Goal: Communication & Community: Answer question/provide support

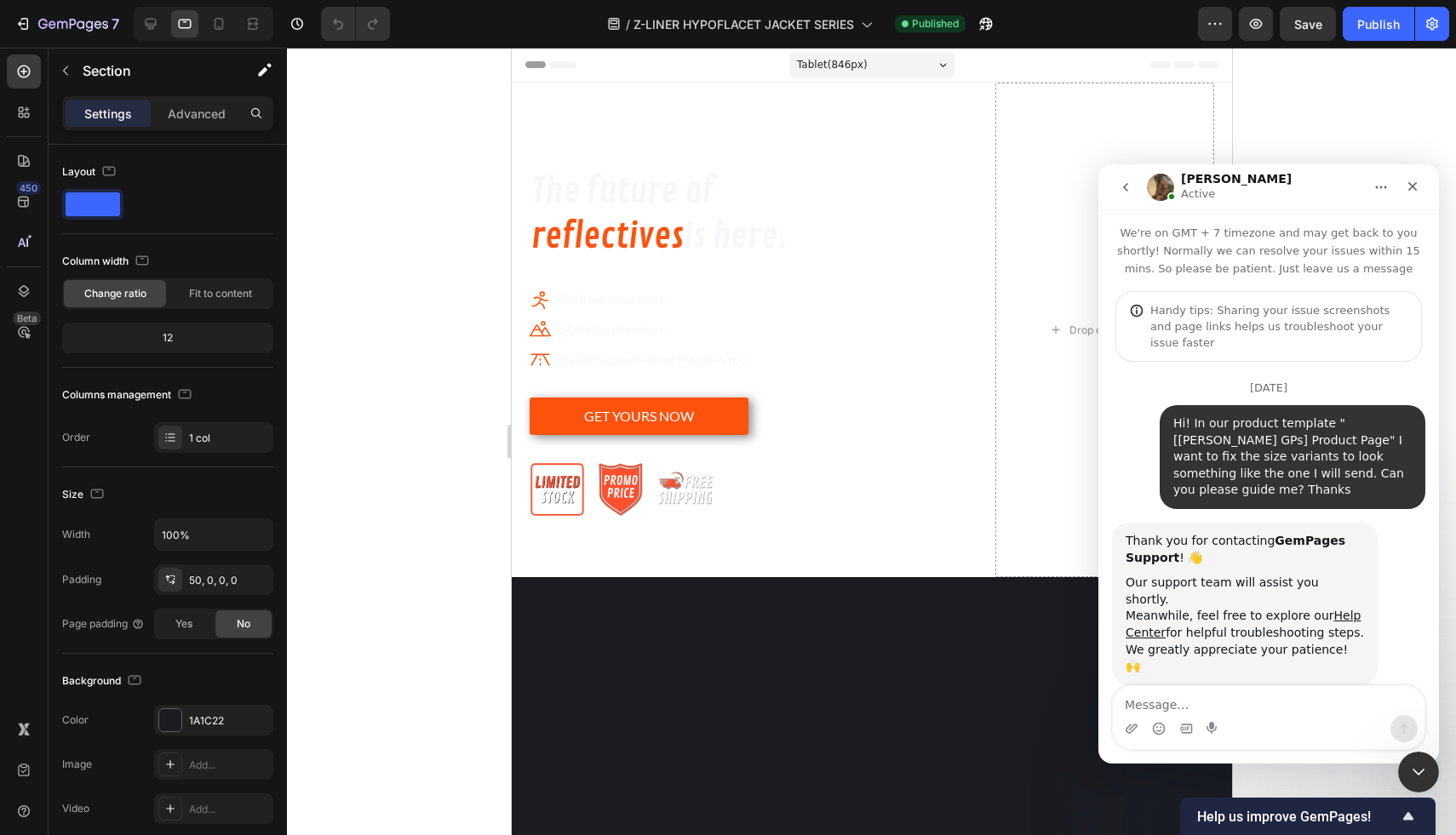
scroll to position [3, 0]
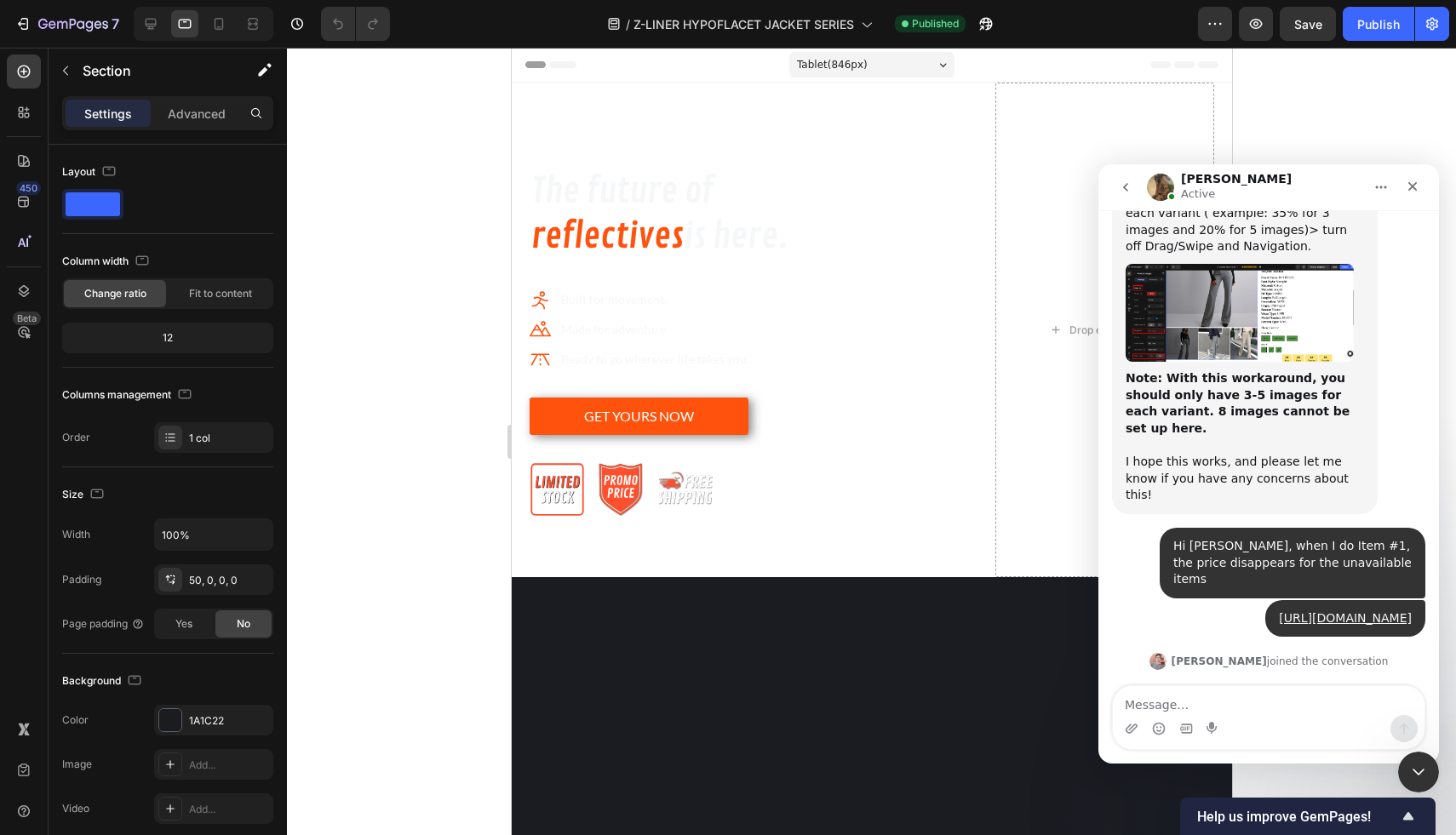
scroll to position [7741, 0]
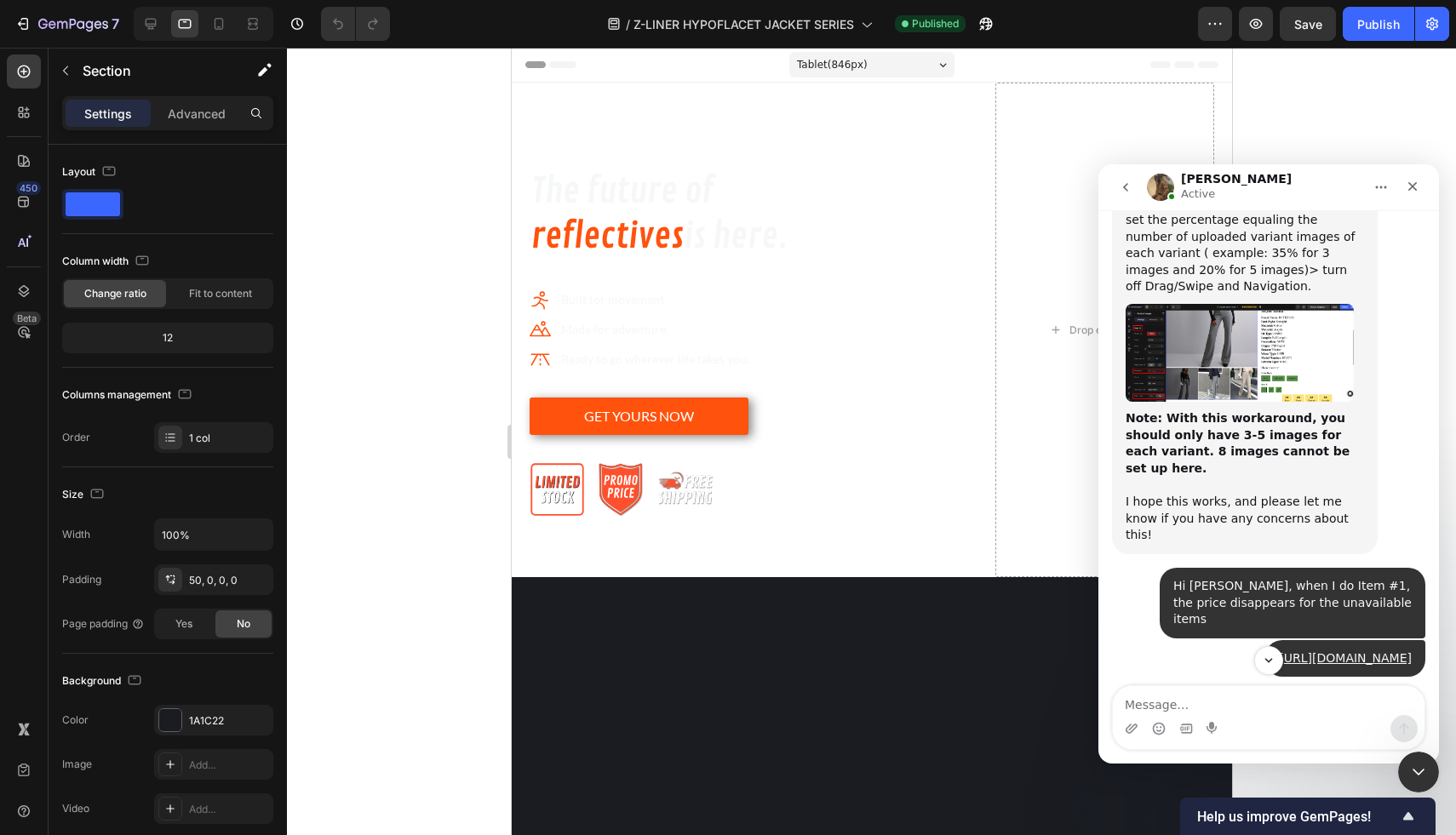
click at [1272, 756] on div "This is [PERSON_NAME] joining the conversation with [PERSON_NAME] for your supp…" at bounding box center [1245, 790] width 238 height 67
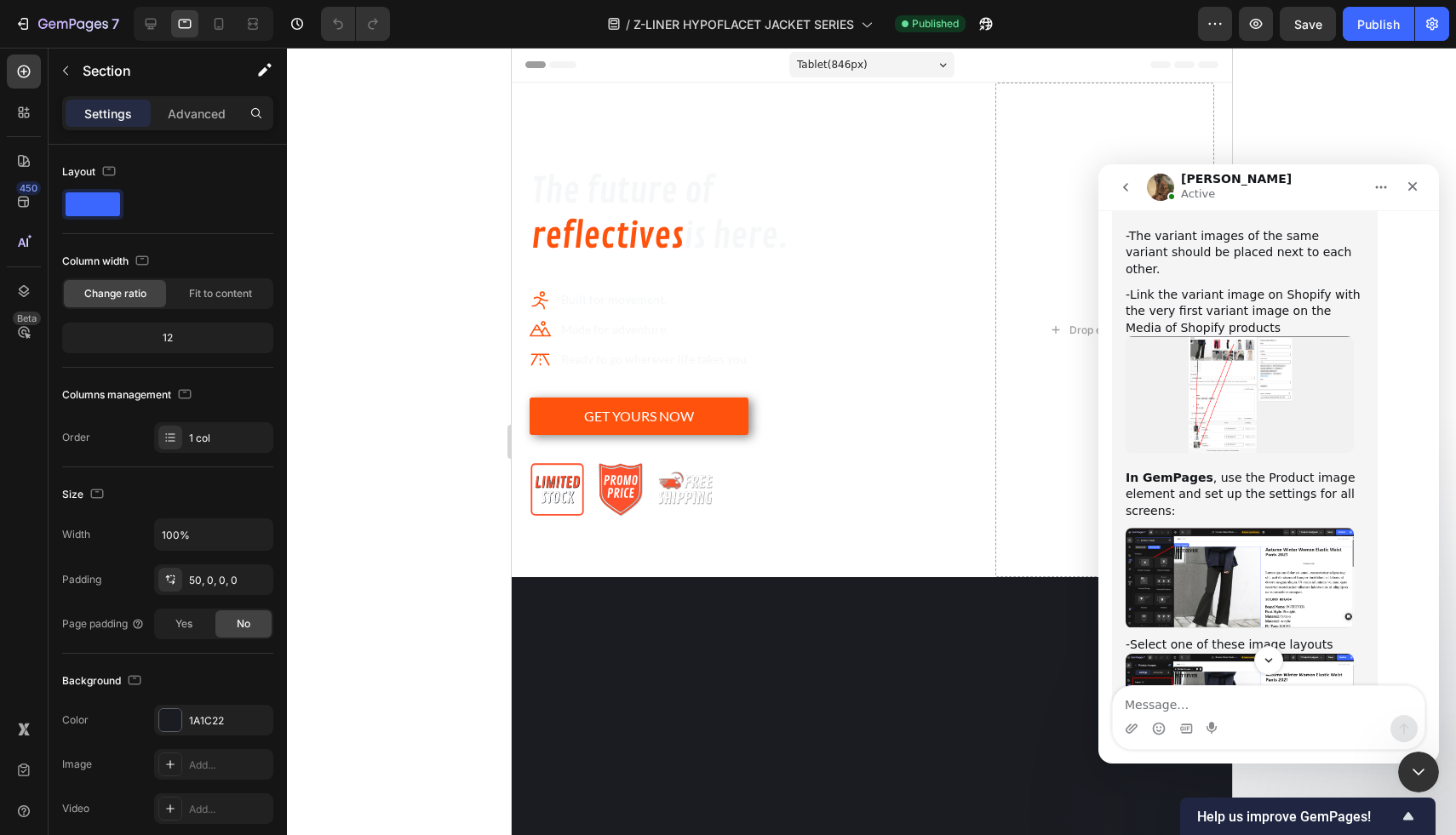
scroll to position [7037, 0]
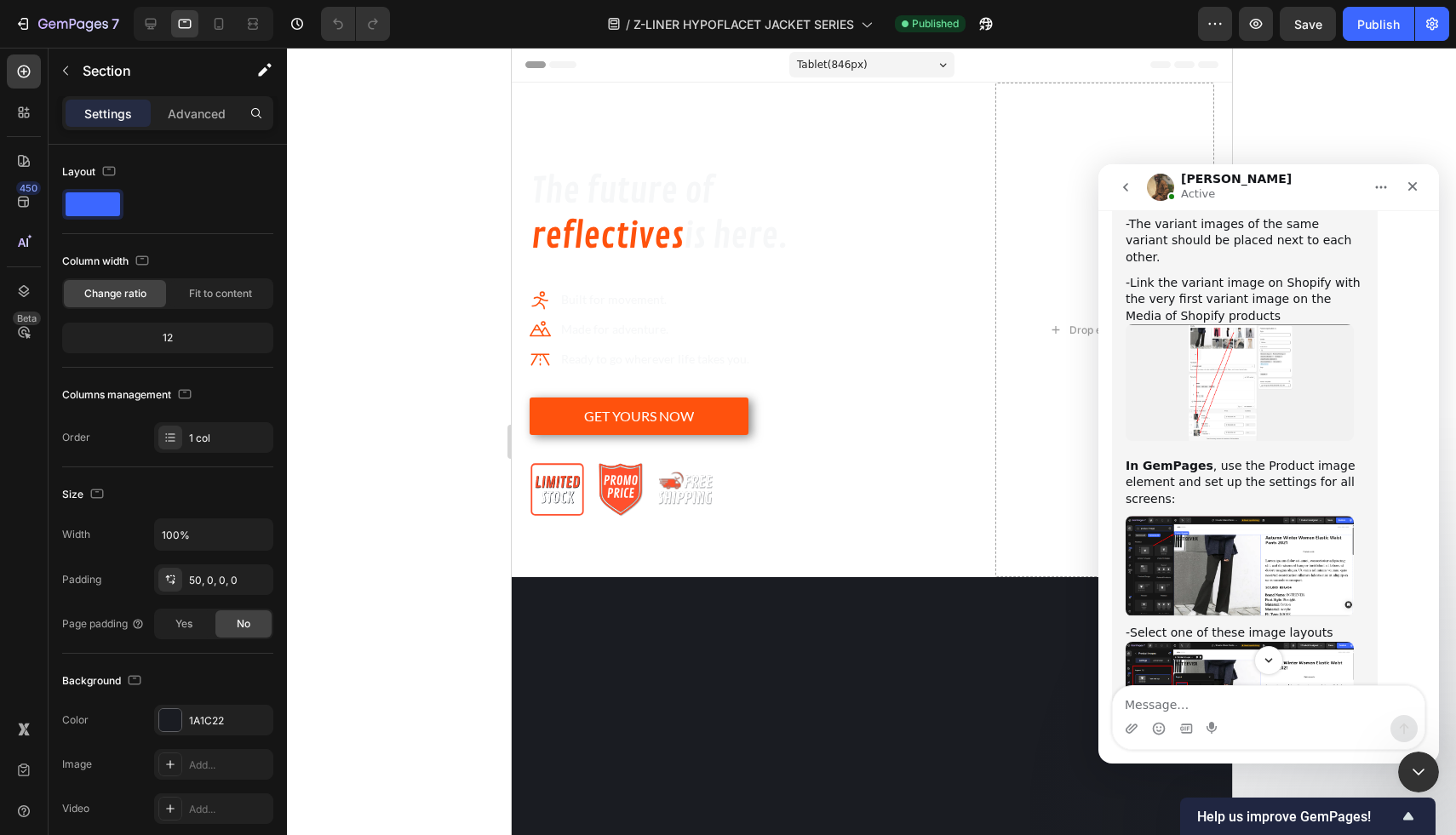
click at [1225, 324] on img "Mona says…" at bounding box center [1239, 382] width 228 height 116
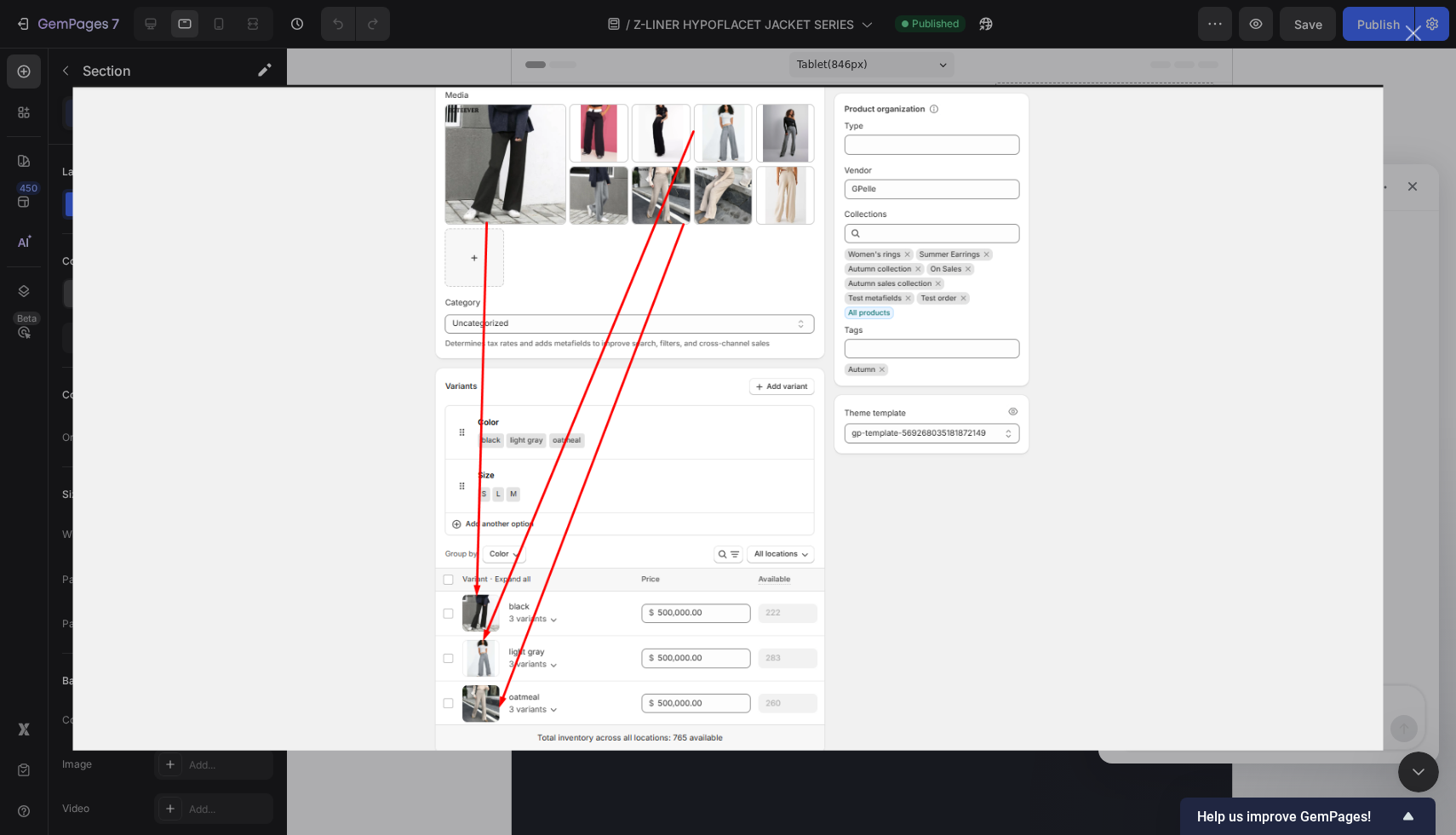
scroll to position [0, 0]
click at [1400, 326] on div "Intercom messenger" at bounding box center [728, 417] width 1456 height 835
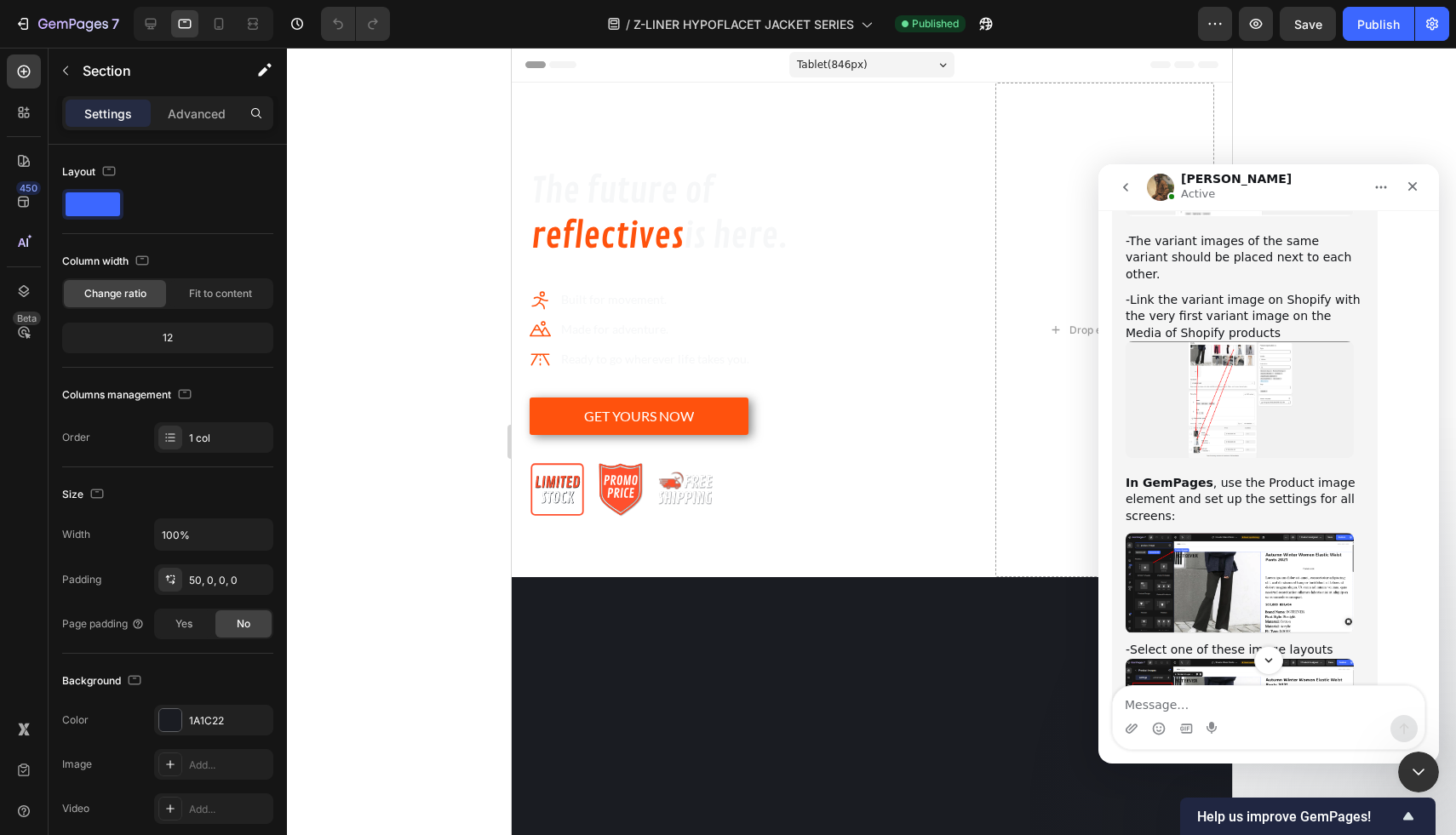
scroll to position [7023, 0]
click at [1211, 531] on img "Mona says…" at bounding box center [1239, 580] width 228 height 100
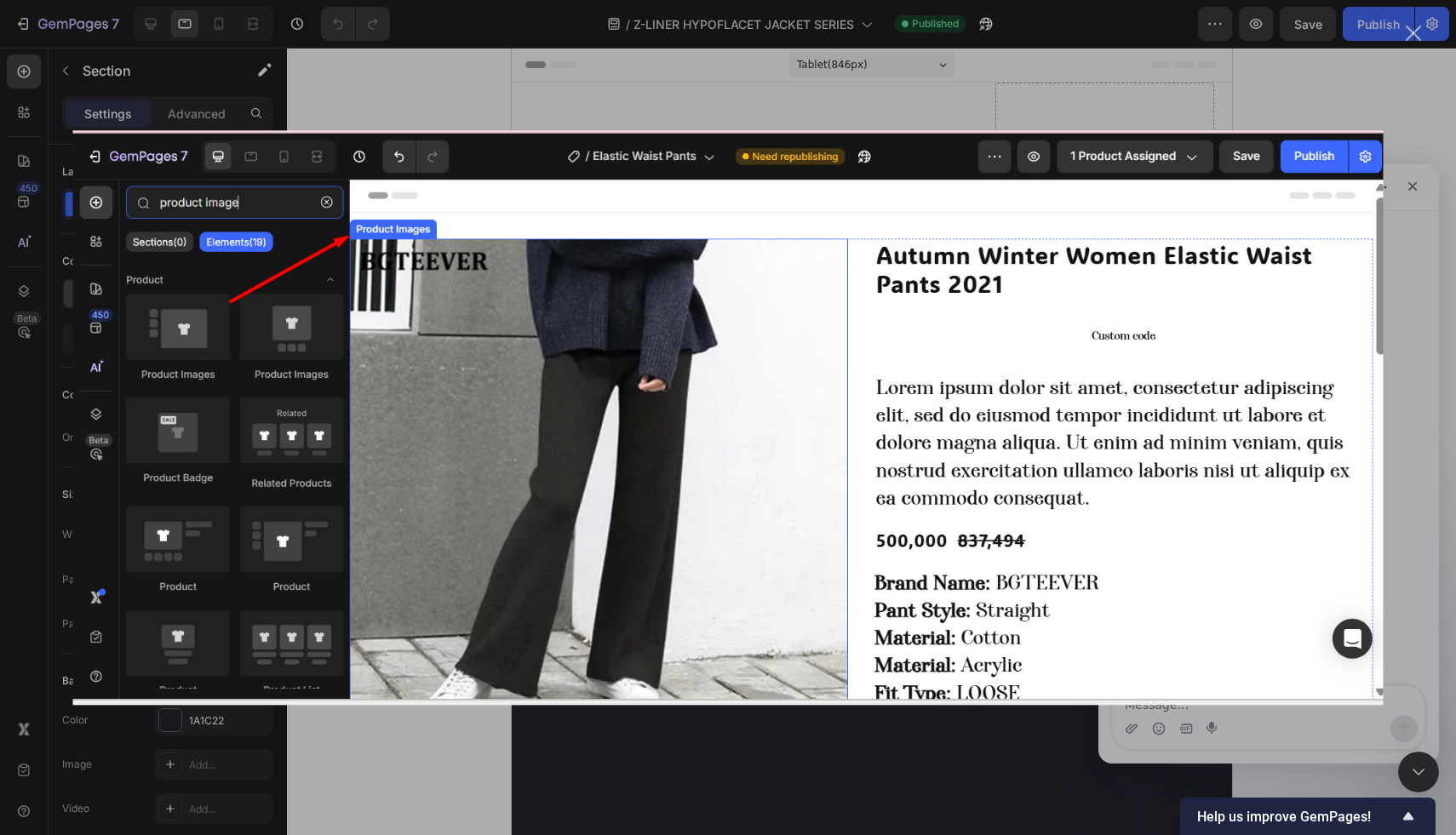
click at [1070, 747] on div "Intercom messenger" at bounding box center [728, 417] width 1456 height 835
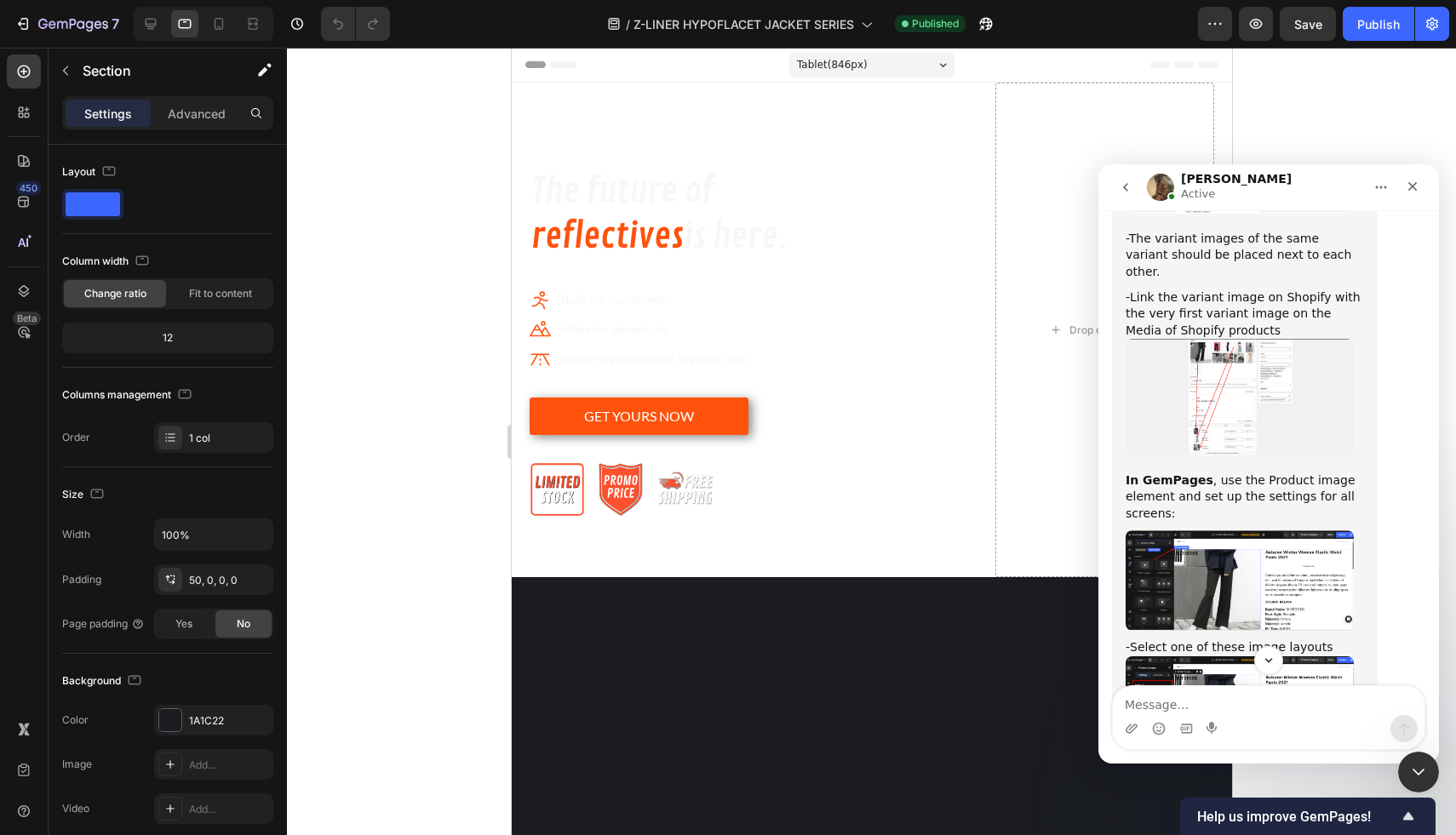
click at [1194, 656] on img "Mona says…" at bounding box center [1239, 706] width 228 height 99
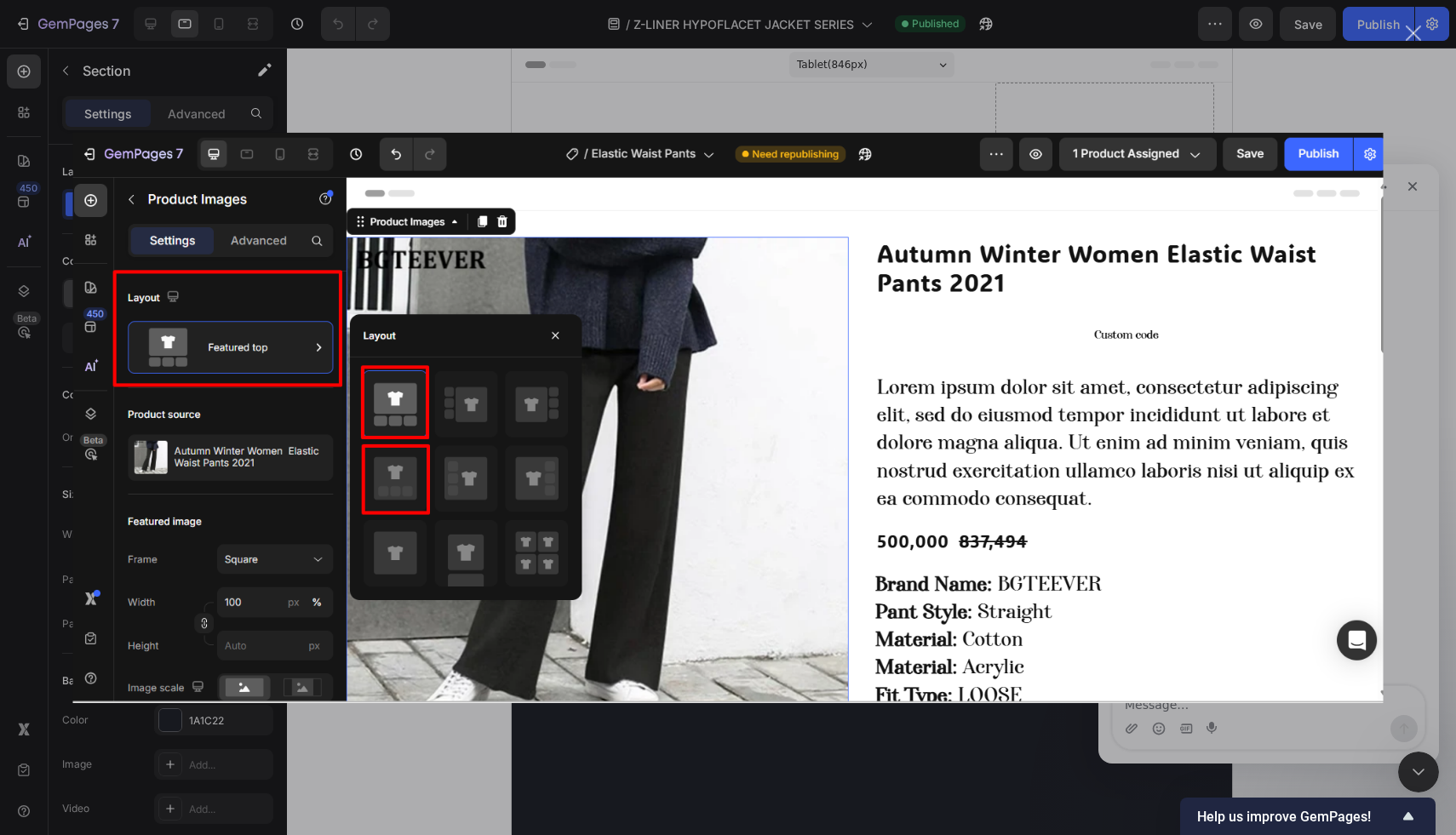
click at [1027, 736] on div "Intercom messenger" at bounding box center [728, 417] width 1456 height 835
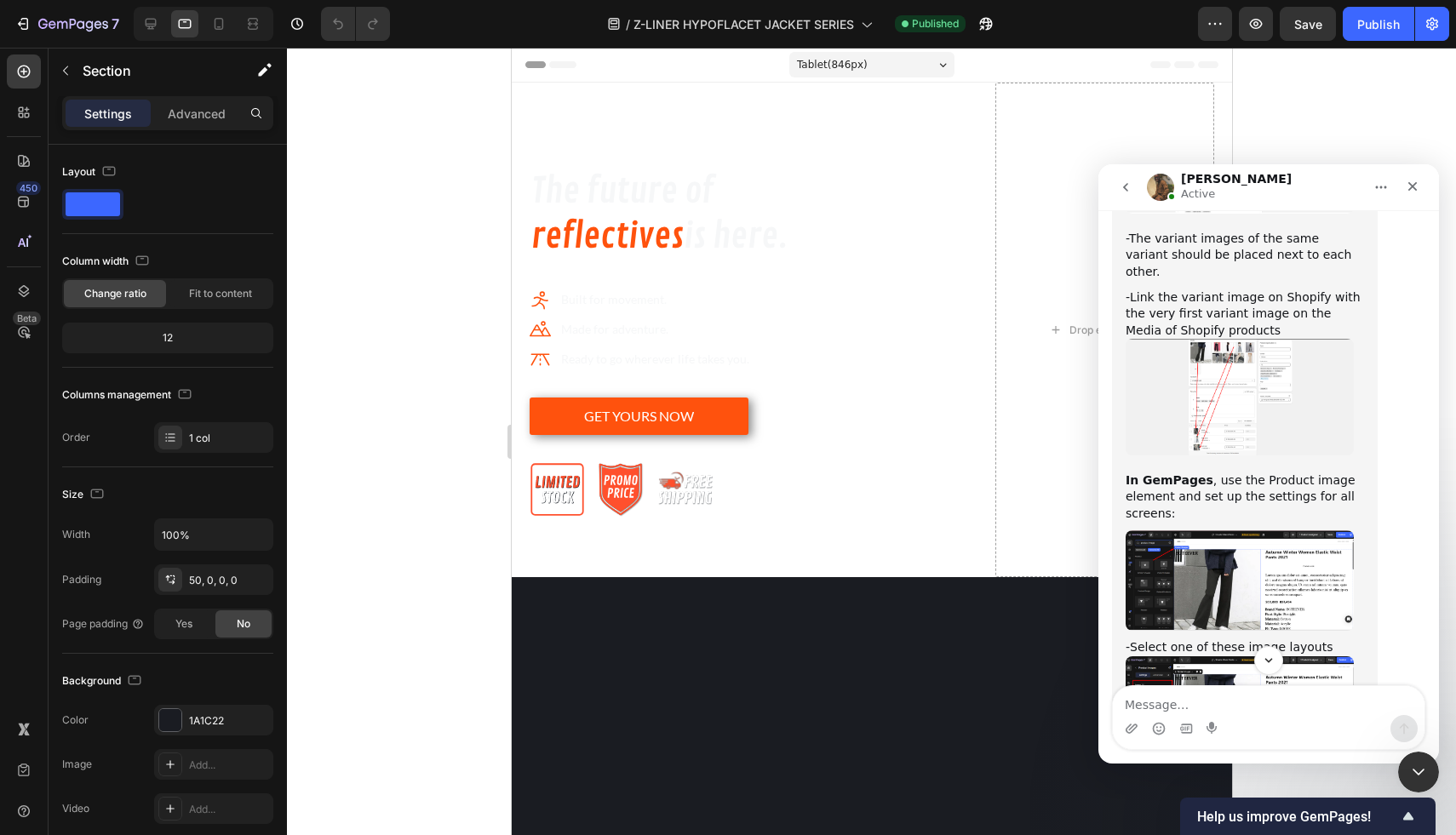
click at [1198, 670] on div "Intercom messenger" at bounding box center [1268, 661] width 340 height 29
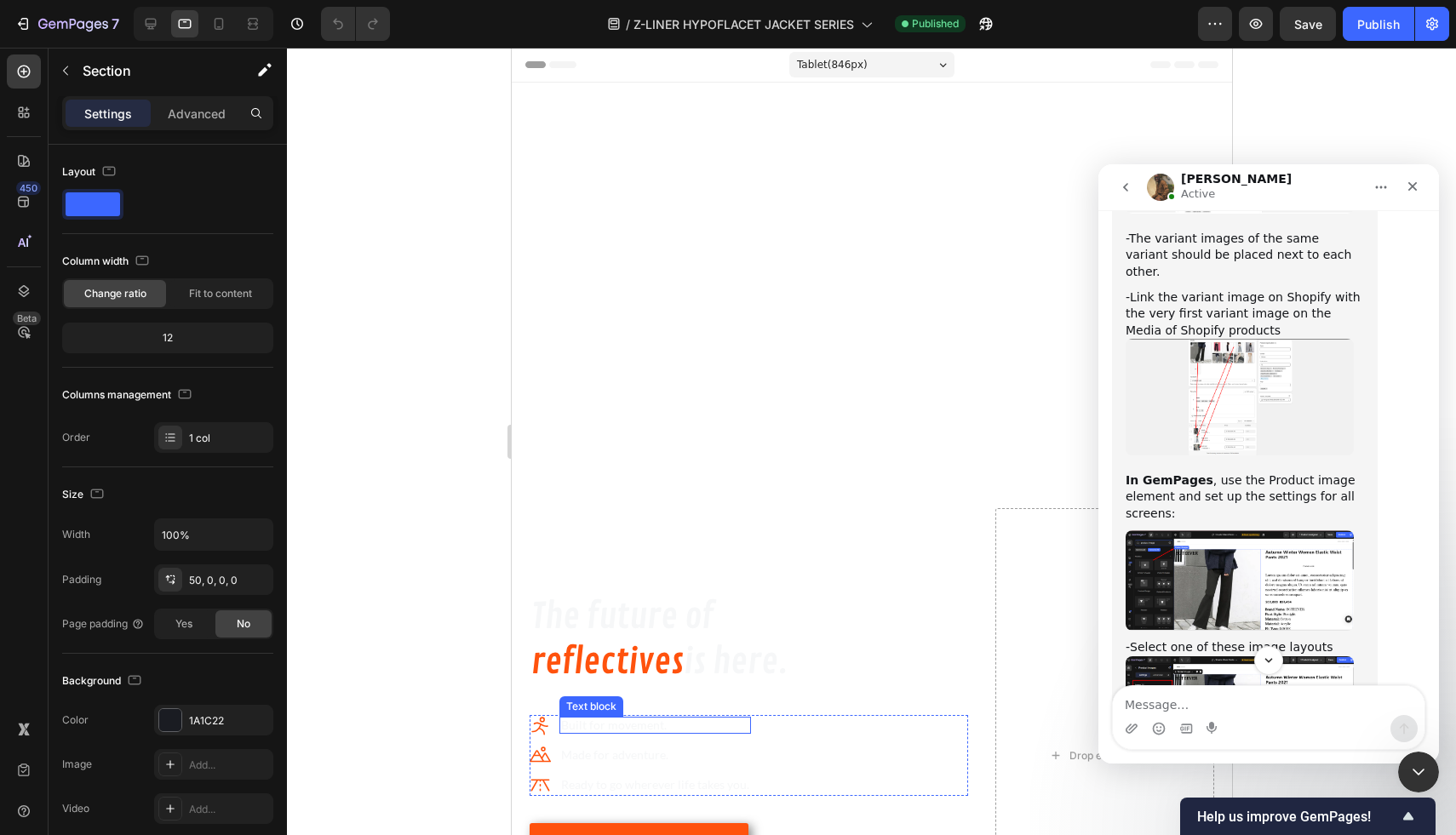
scroll to position [642, 0]
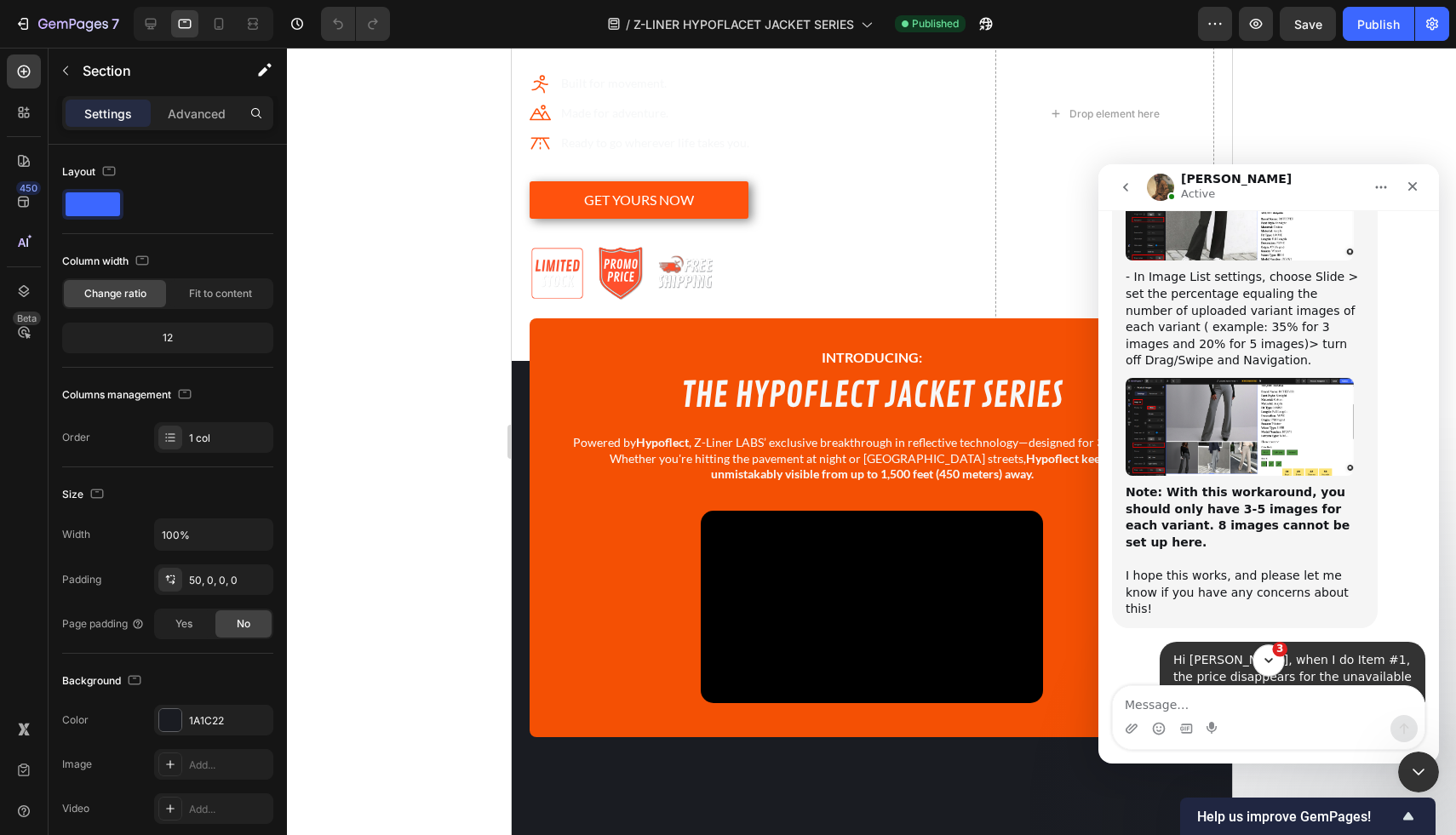
click at [1276, 666] on button "3" at bounding box center [1267, 660] width 32 height 32
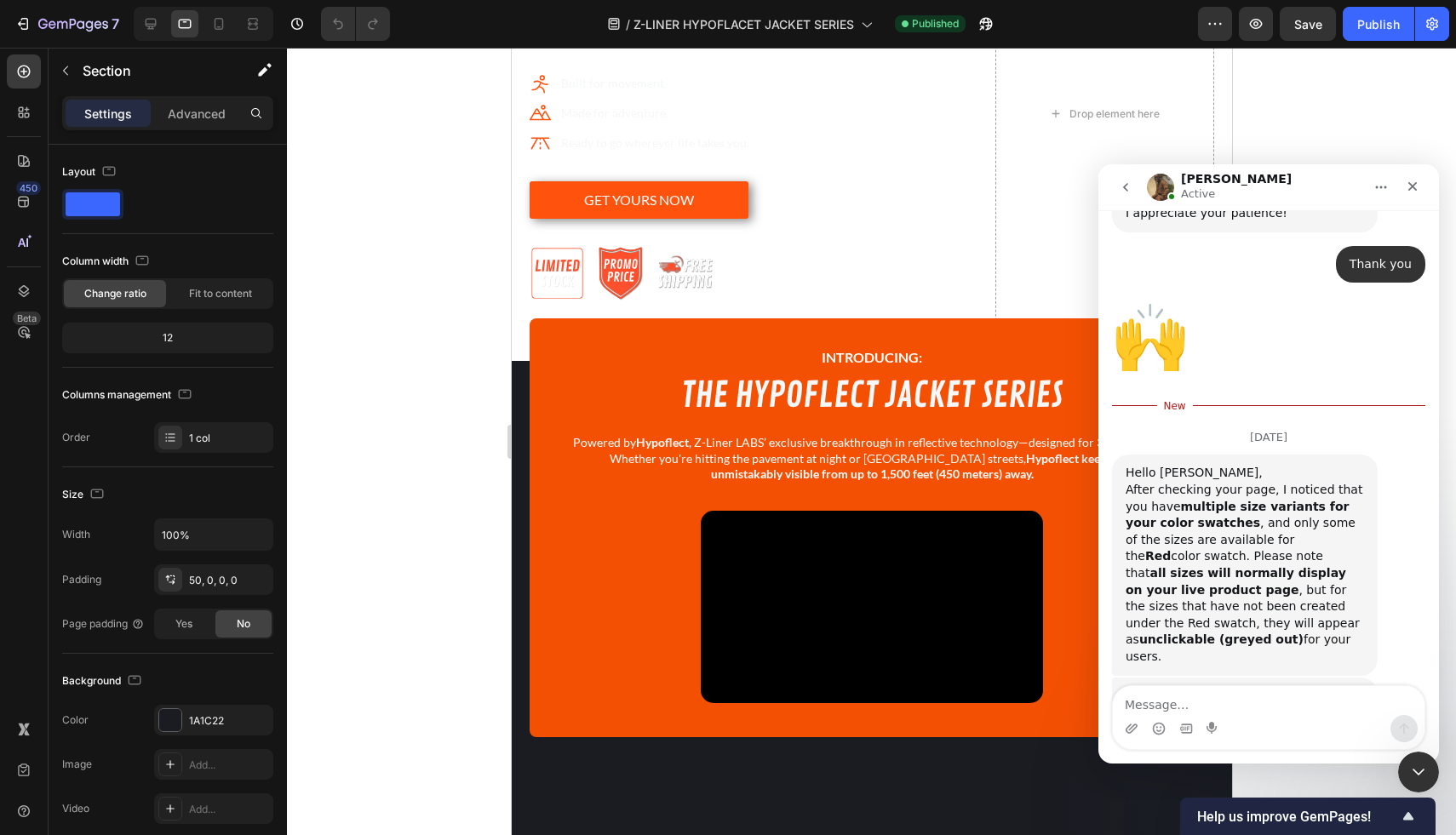
scroll to position [10197, 0]
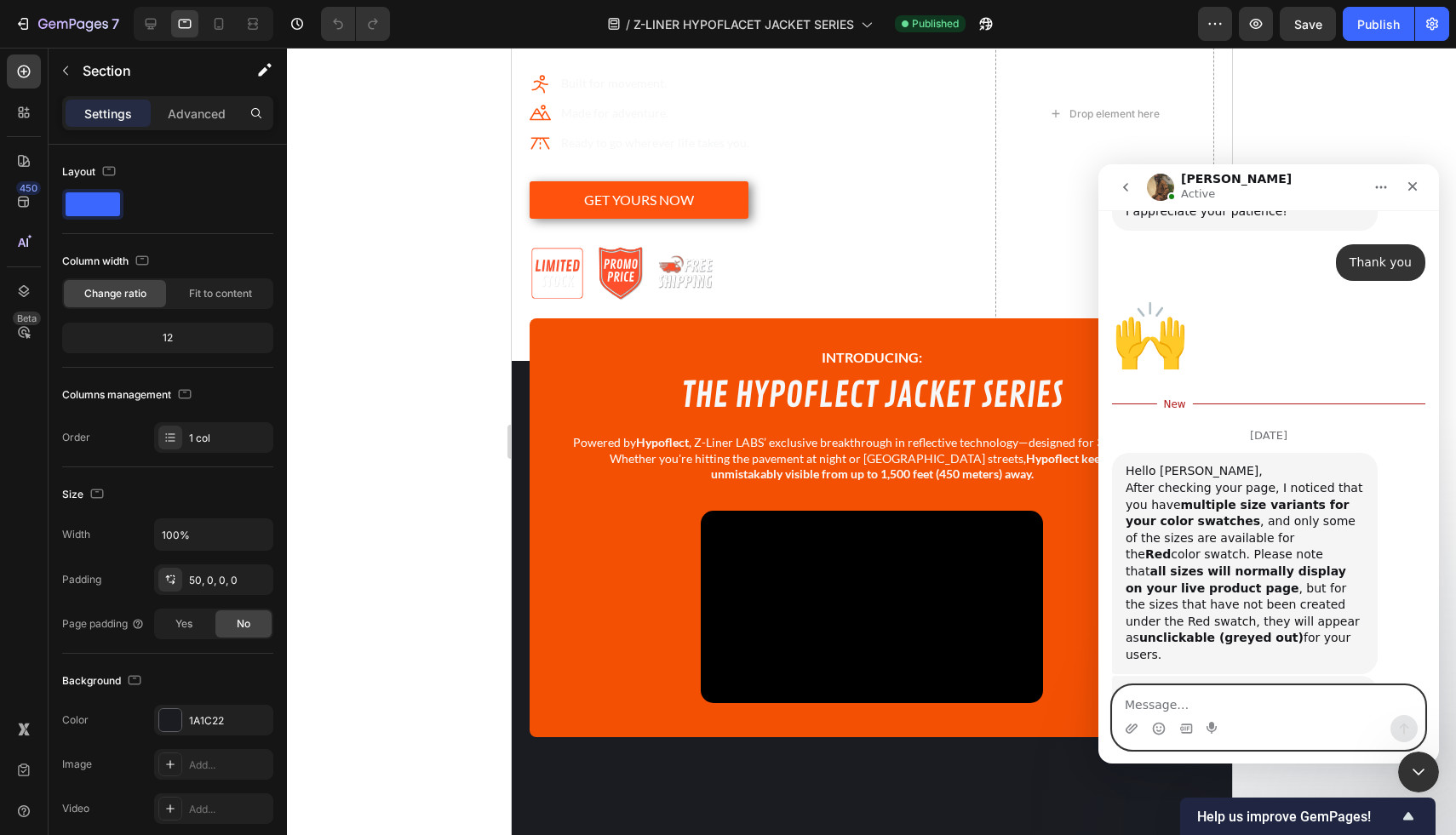
click at [1243, 713] on textarea "Message…" at bounding box center [1268, 700] width 311 height 29
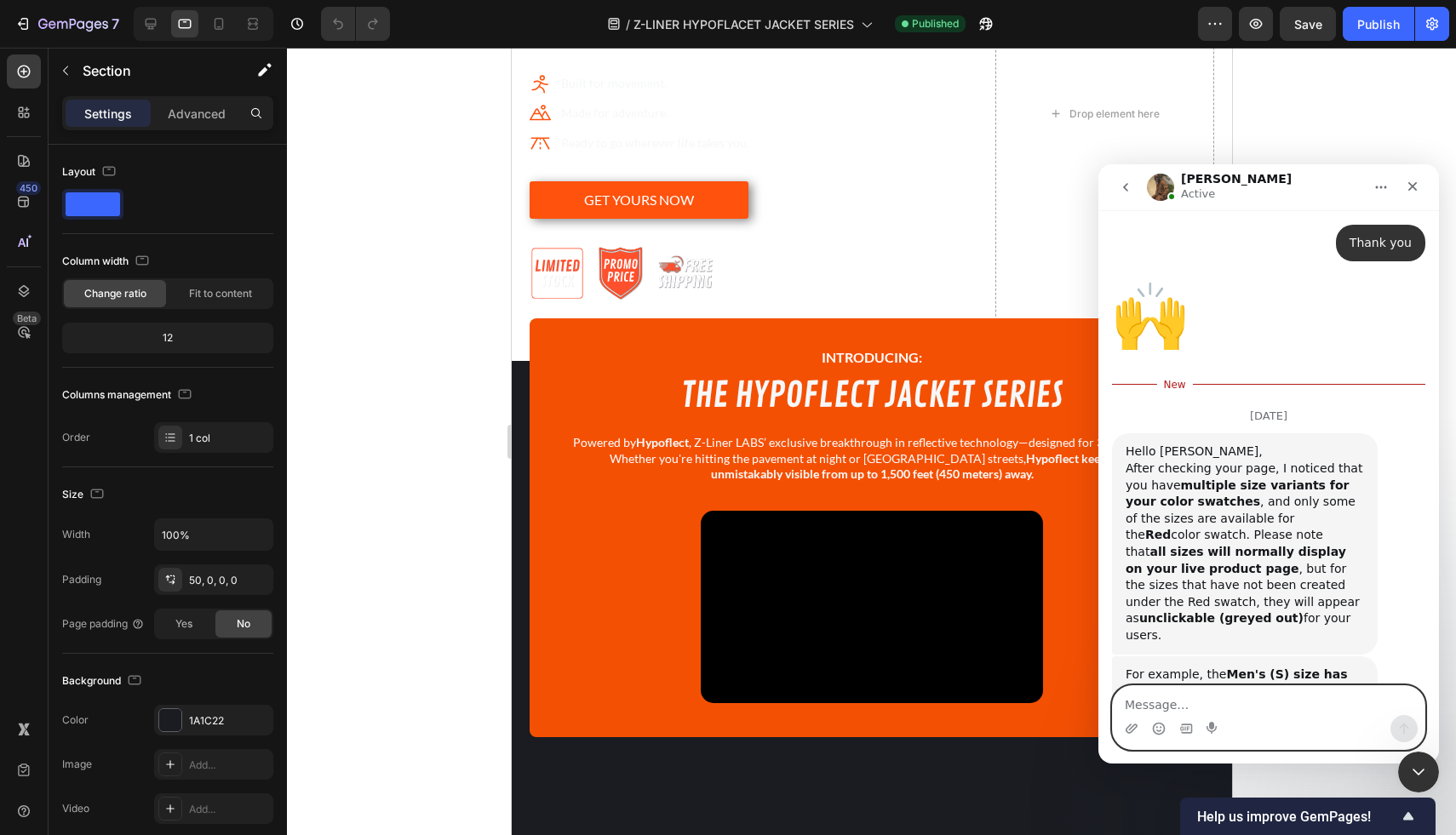
scroll to position [10217, 0]
type textarea "Thank you, [PERSON_NAME]. Please let me know"
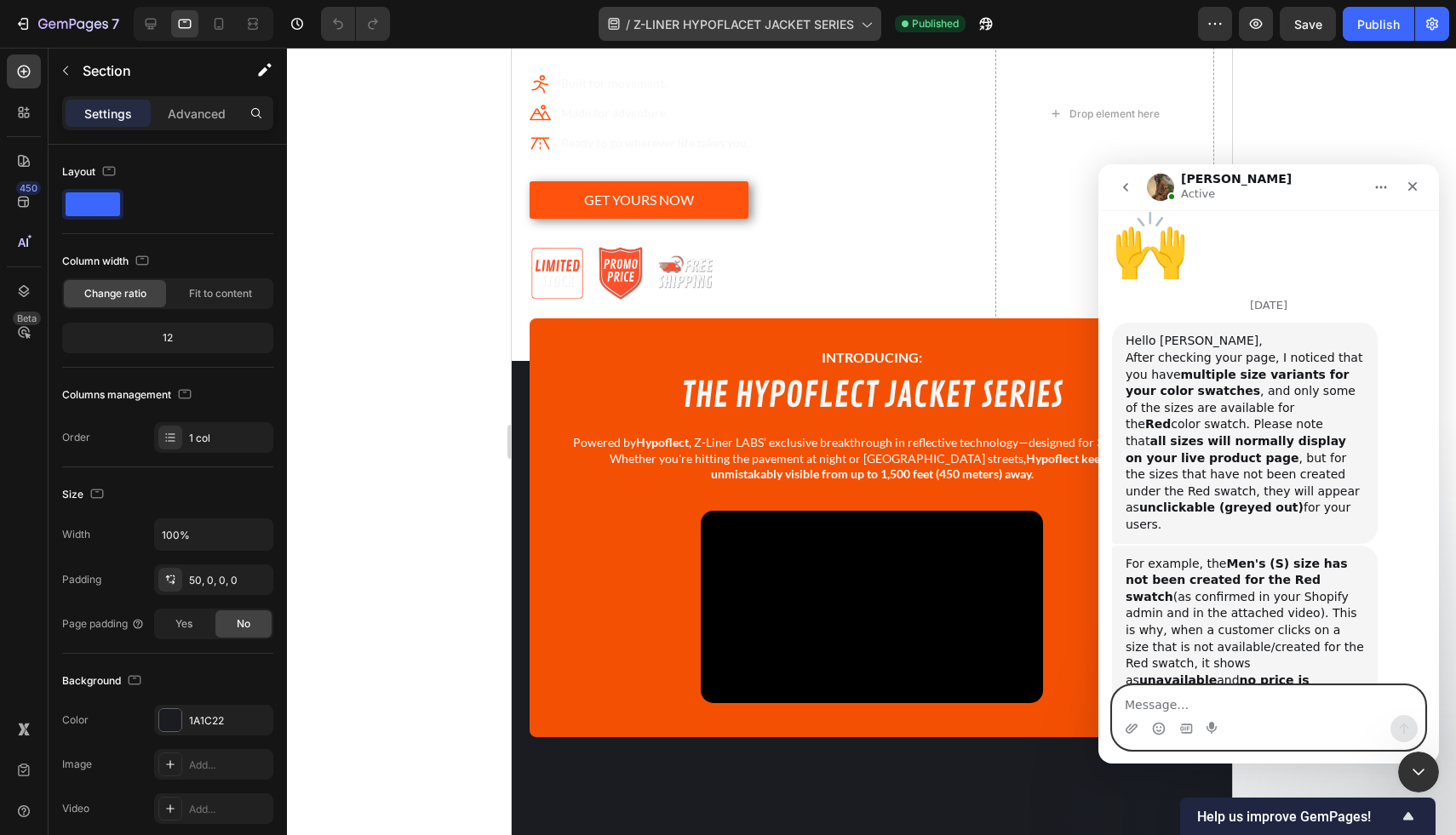
scroll to position [10293, 0]
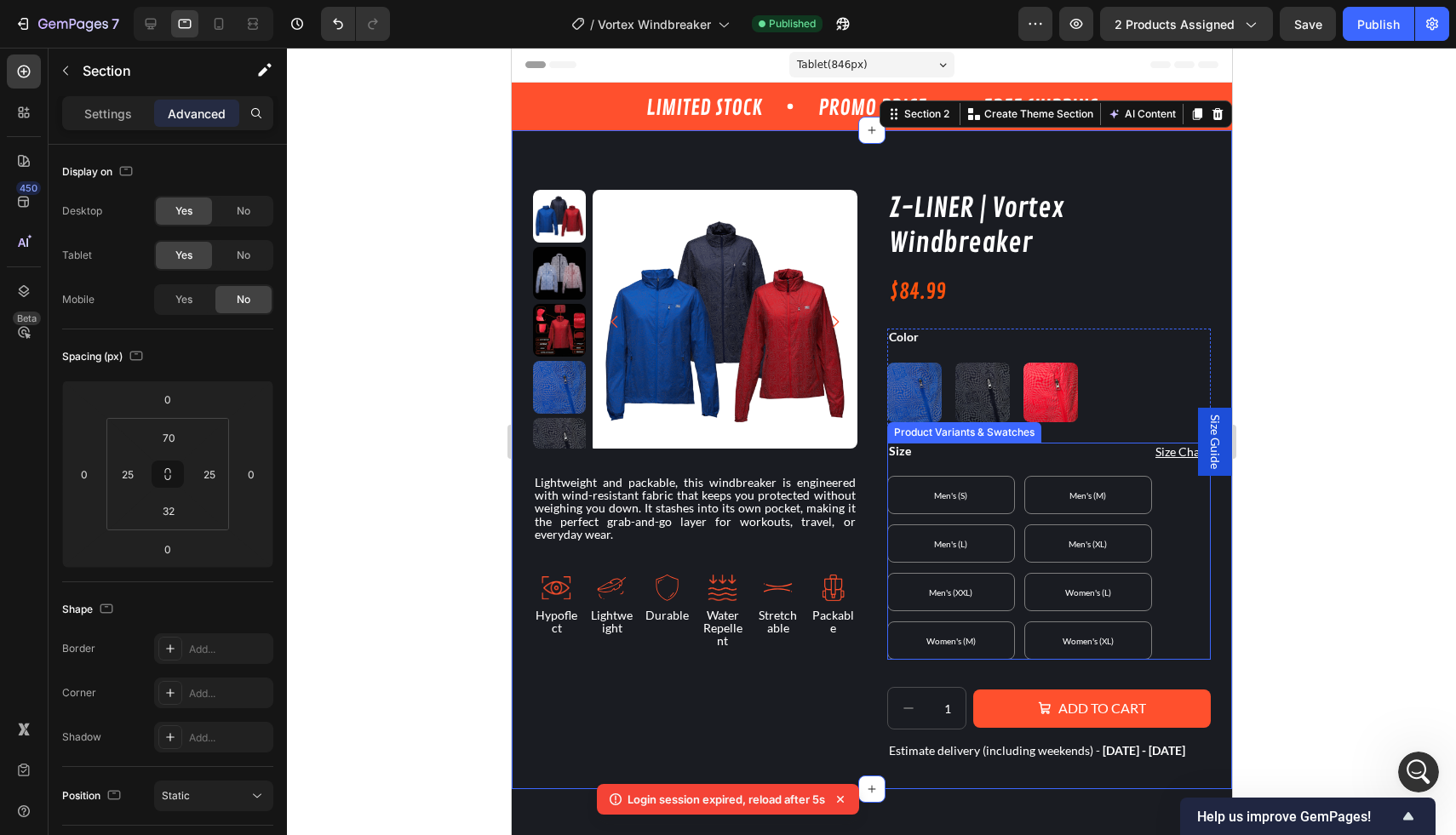
scroll to position [3, 0]
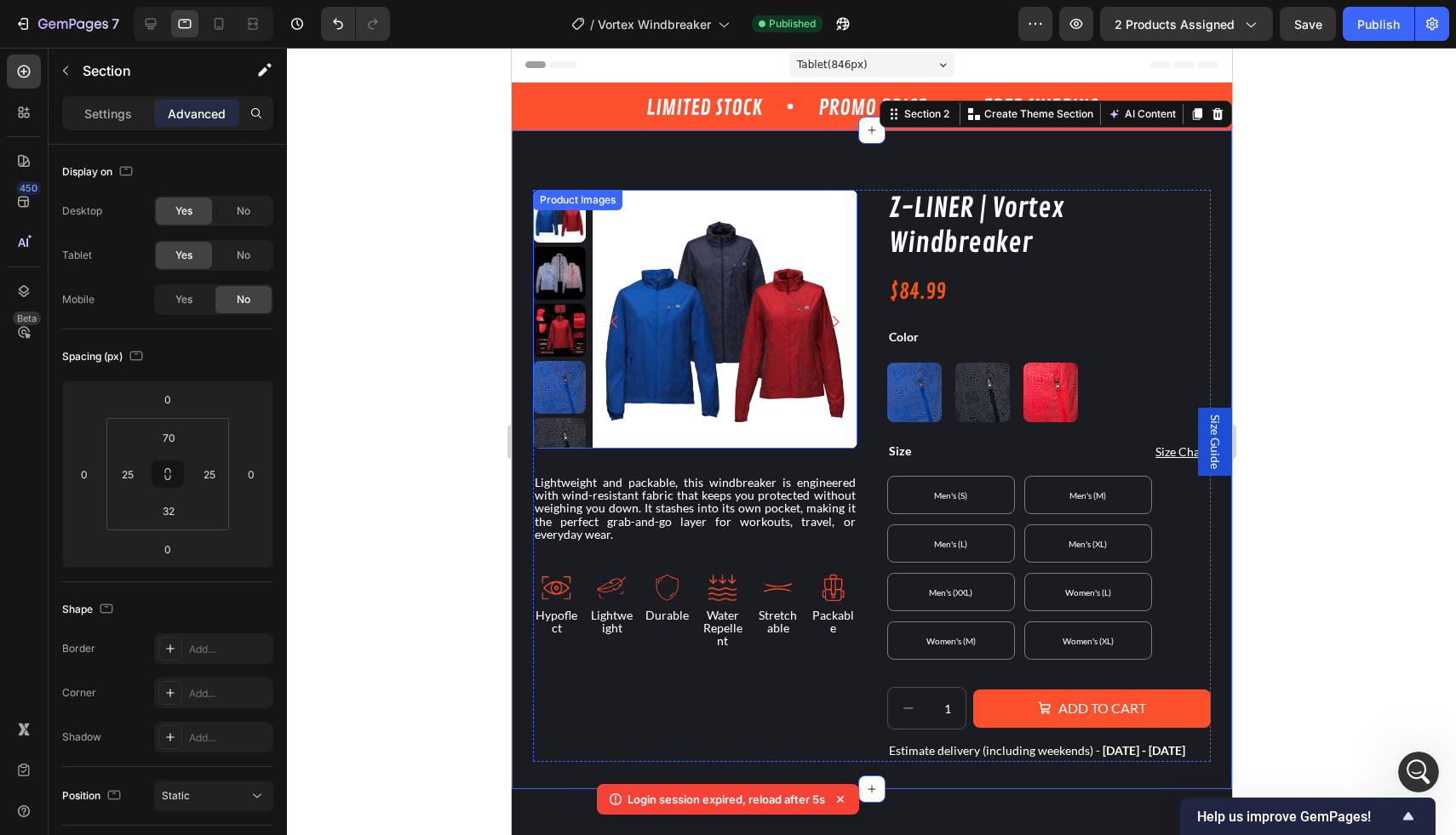
click at [728, 276] on img at bounding box center [723, 321] width 264 height 264
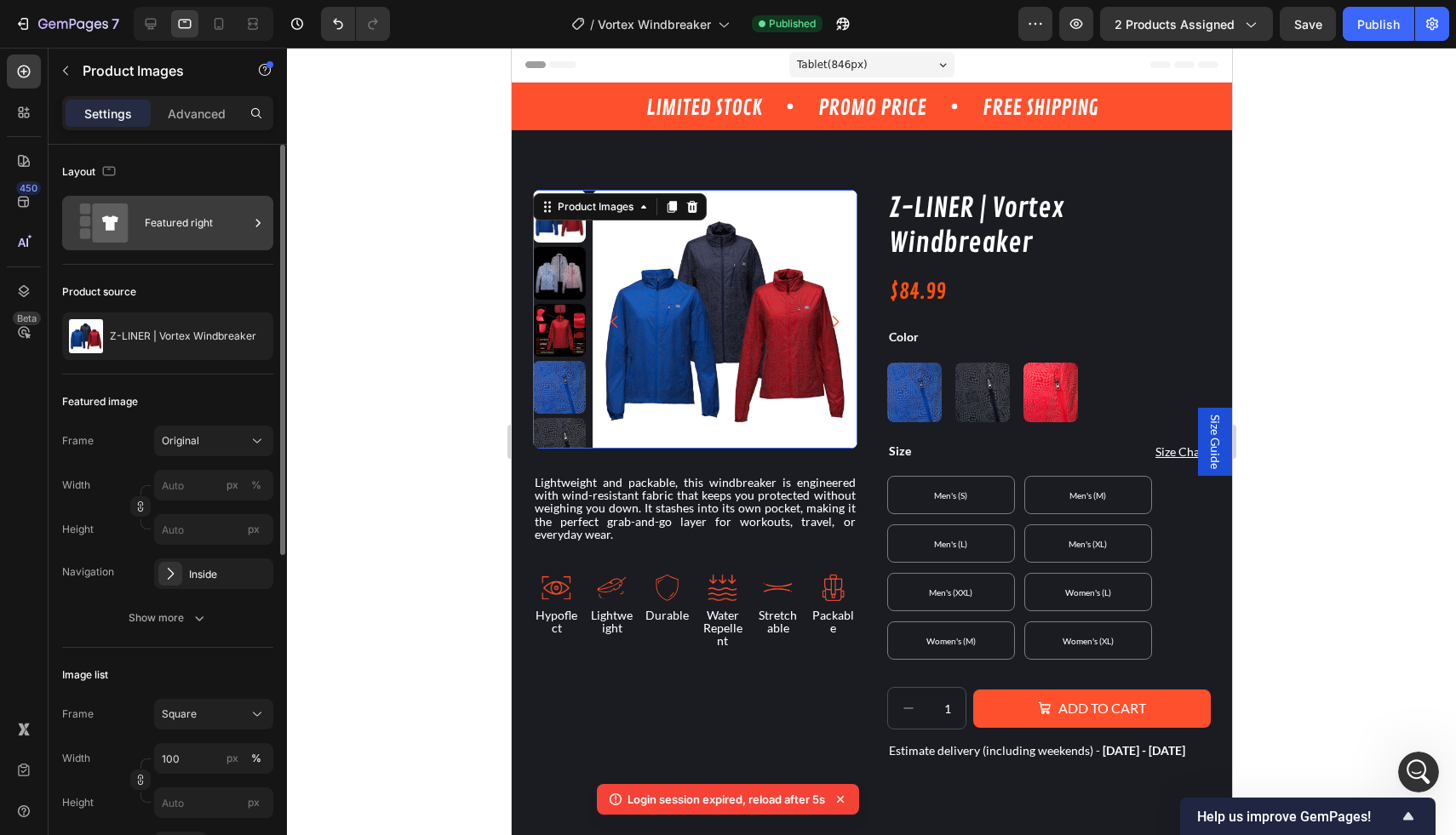
click at [232, 232] on div "Featured right" at bounding box center [196, 222] width 104 height 39
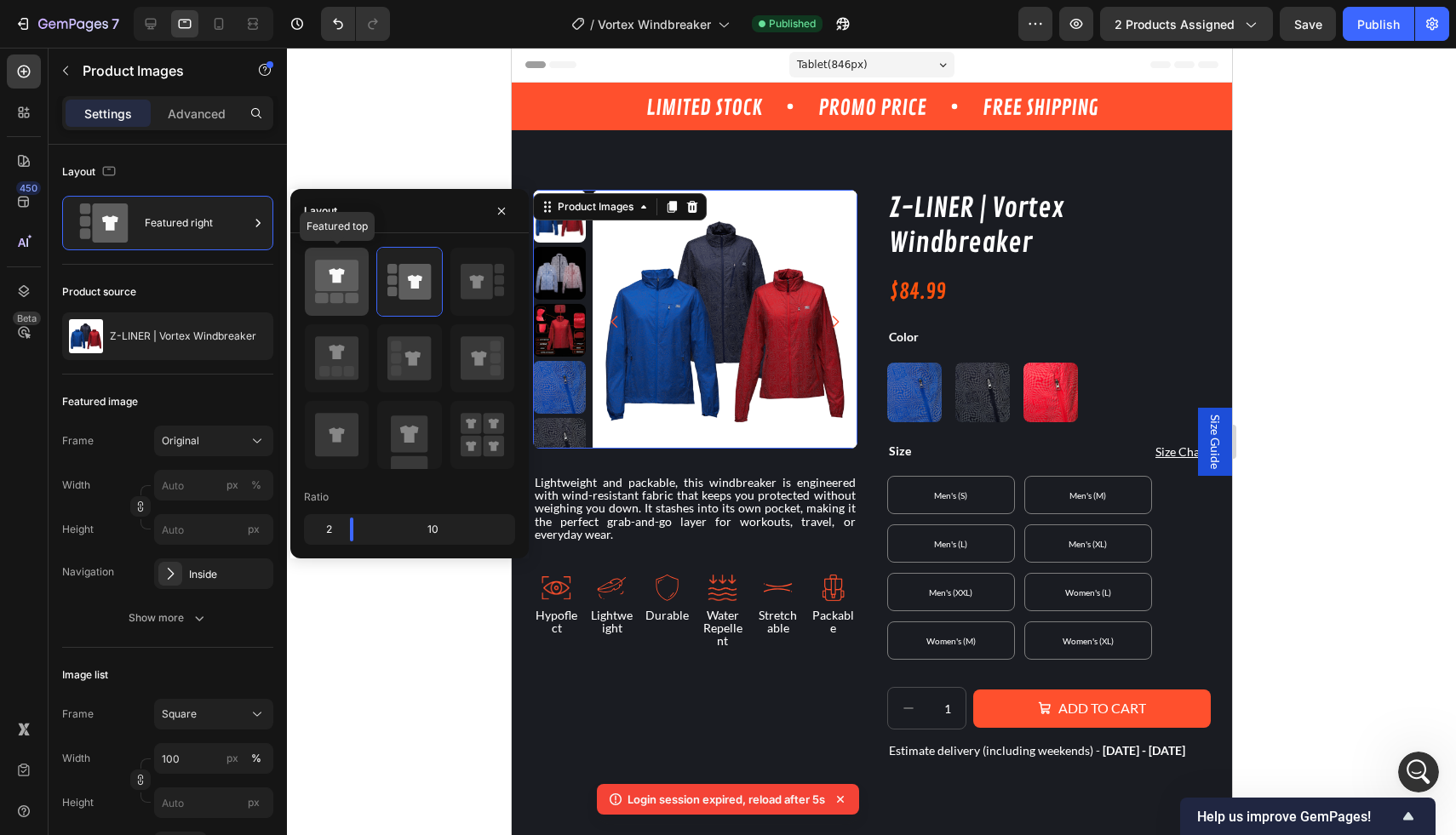
click at [333, 292] on icon at bounding box center [337, 282] width 43 height 48
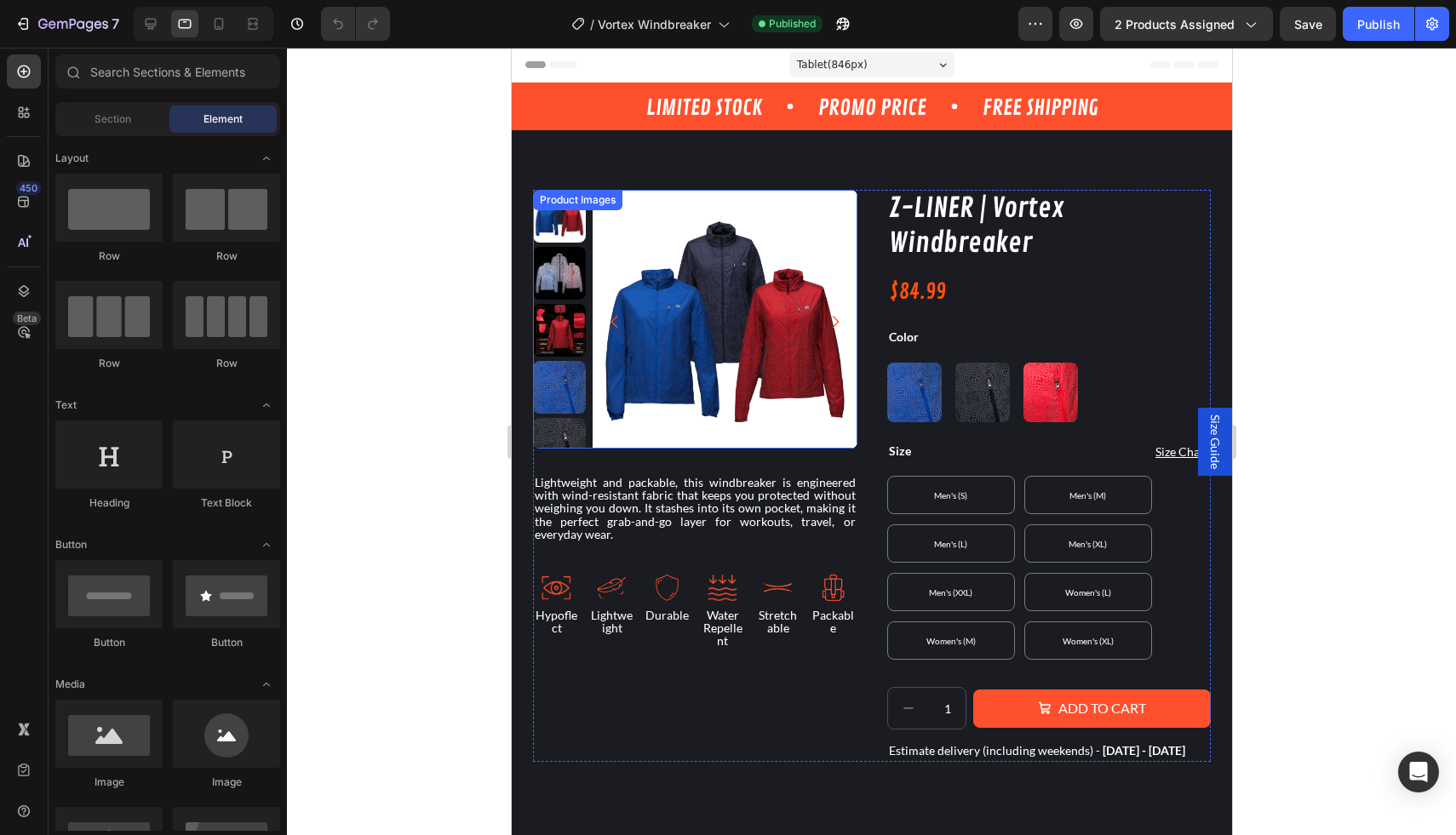
click at [762, 278] on img at bounding box center [723, 321] width 264 height 264
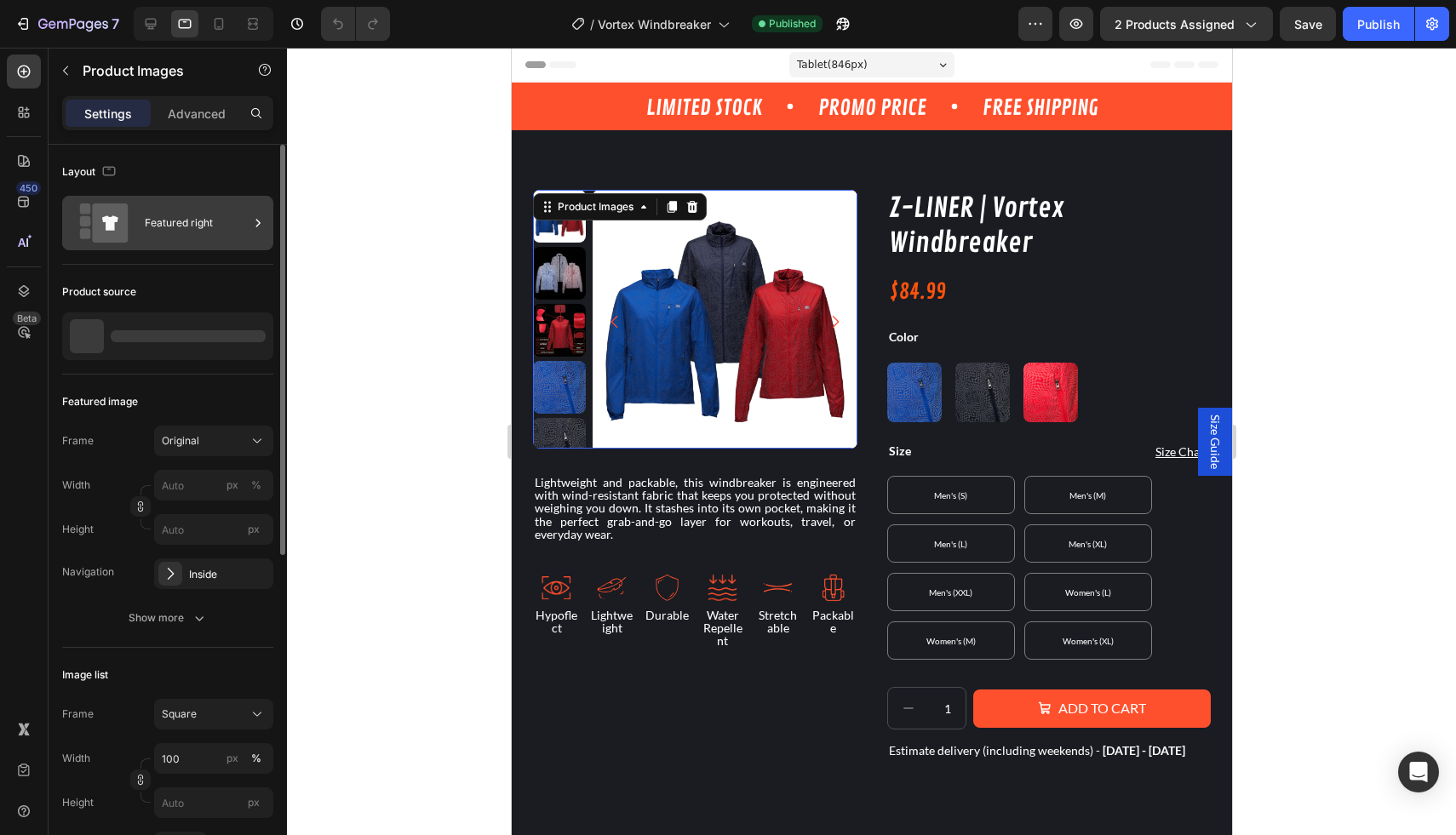
click at [238, 227] on div "Featured right" at bounding box center [196, 222] width 104 height 39
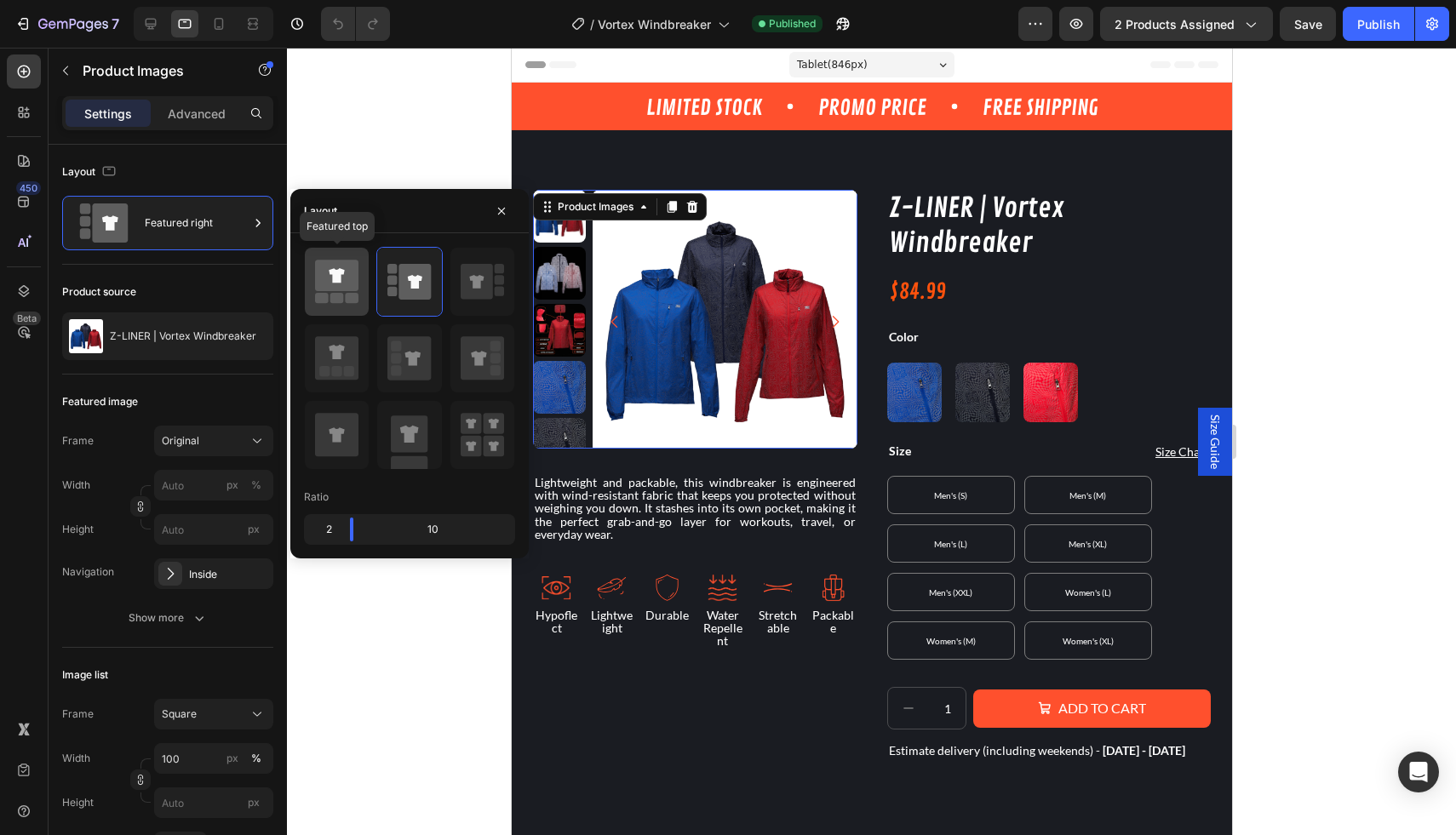
click at [318, 290] on icon at bounding box center [337, 275] width 43 height 32
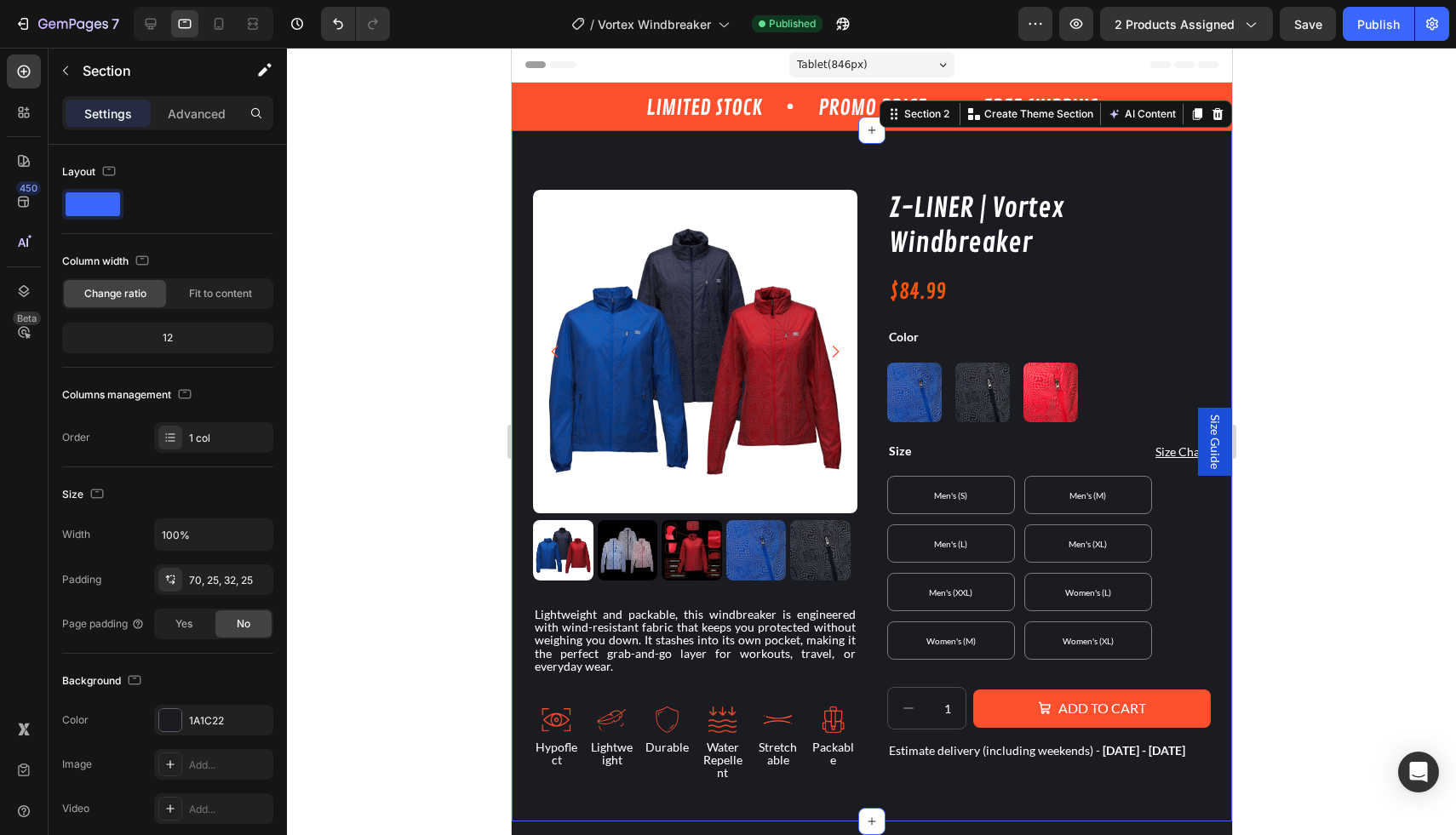
click at [515, 598] on div "Product Images Lightweight and packable, this windbreaker is engineered with wi…" at bounding box center [871, 476] width 720 height 691
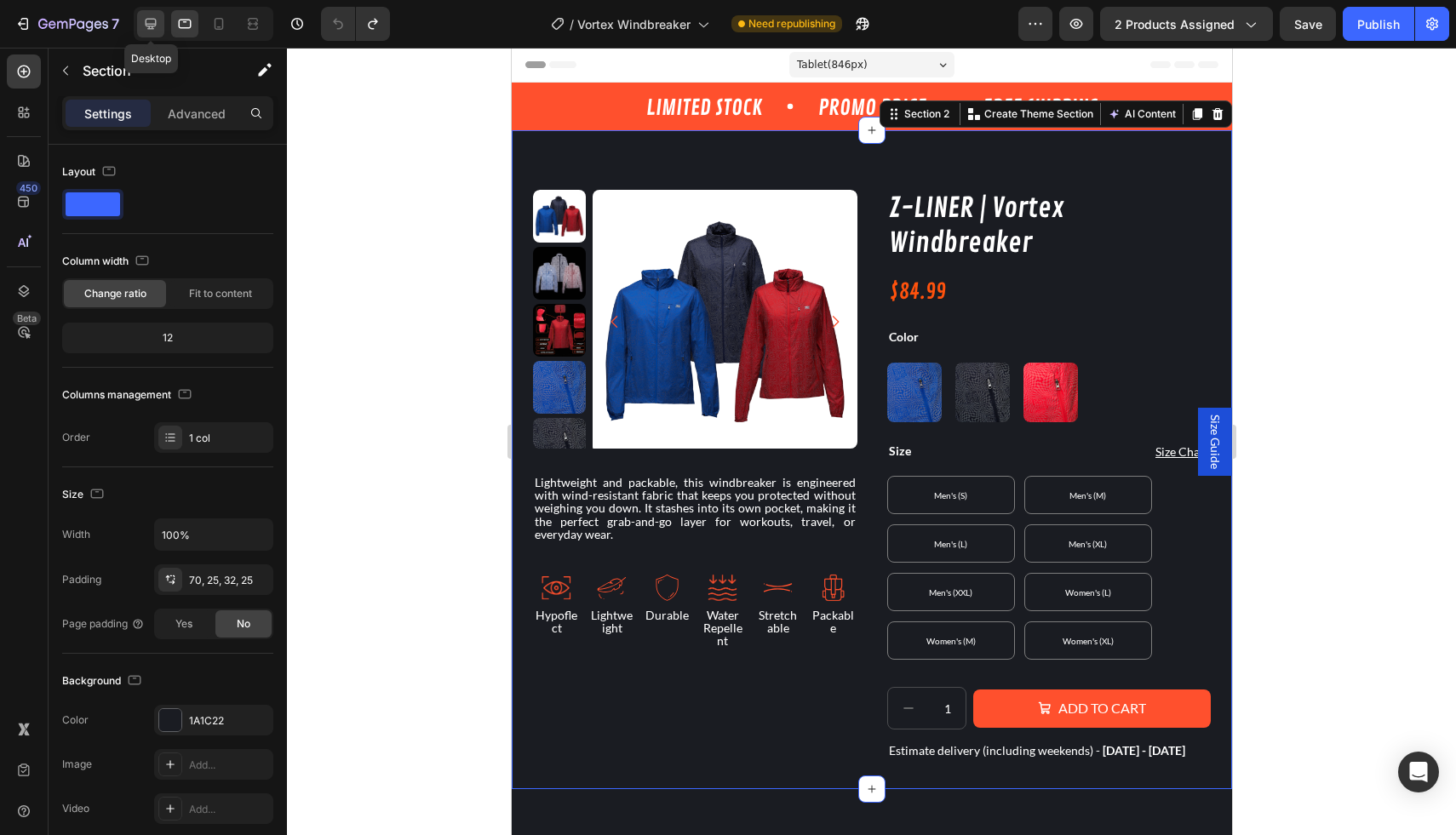
click at [153, 32] on icon at bounding box center [150, 23] width 17 height 17
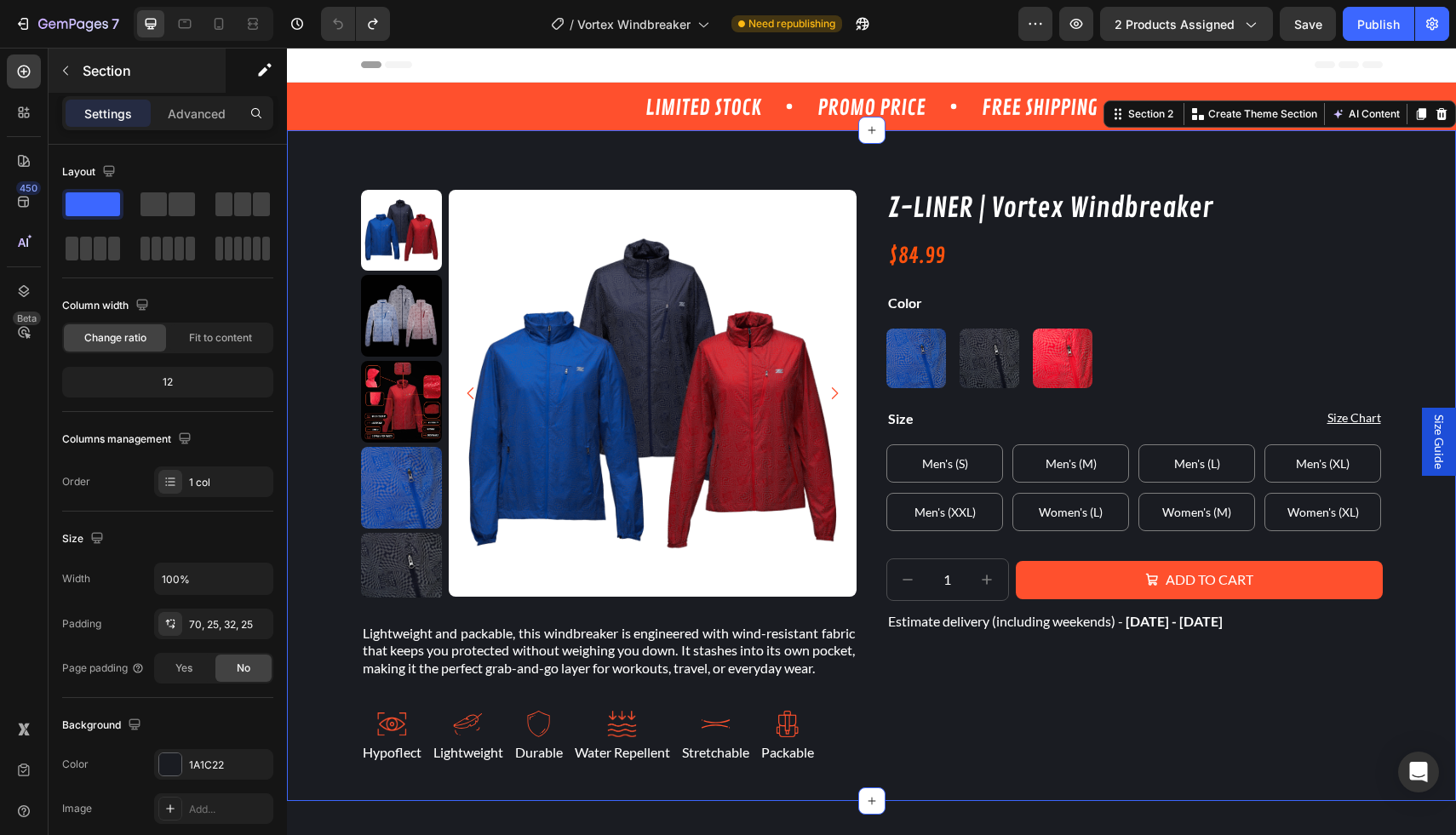
scroll to position [23, 0]
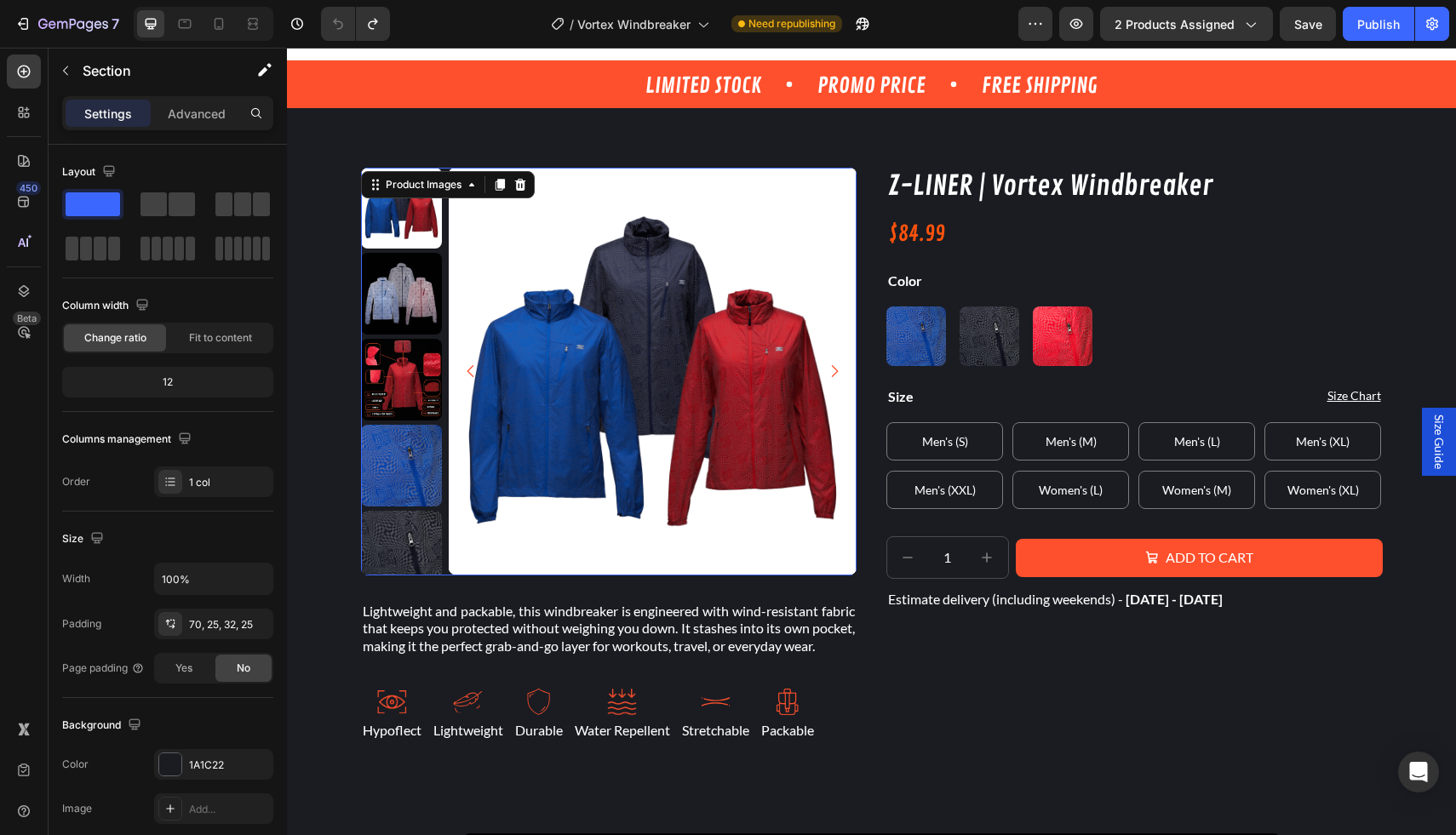
click at [626, 370] on img at bounding box center [653, 372] width 408 height 408
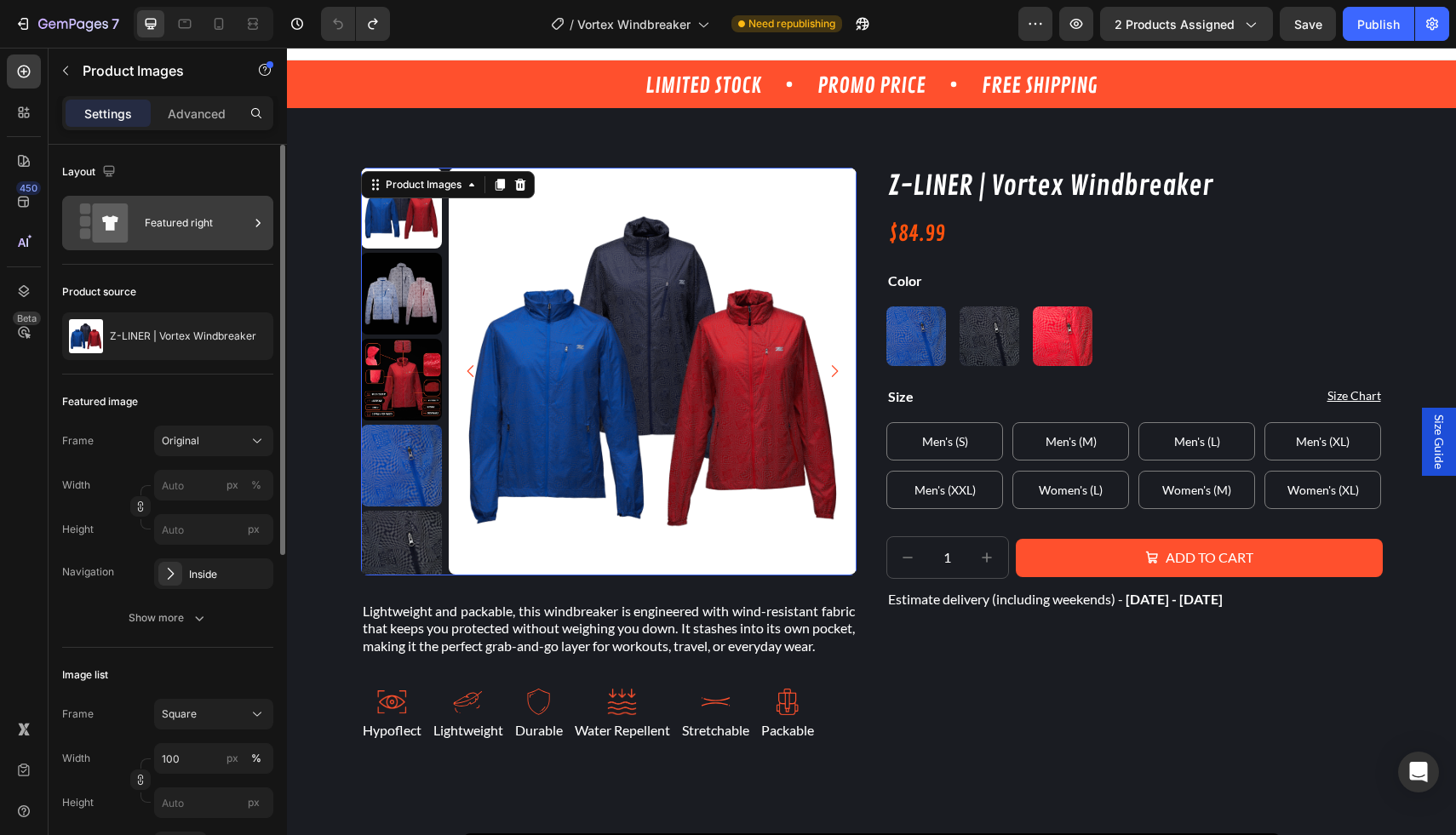
click at [214, 239] on div "Featured right" at bounding box center [196, 222] width 104 height 39
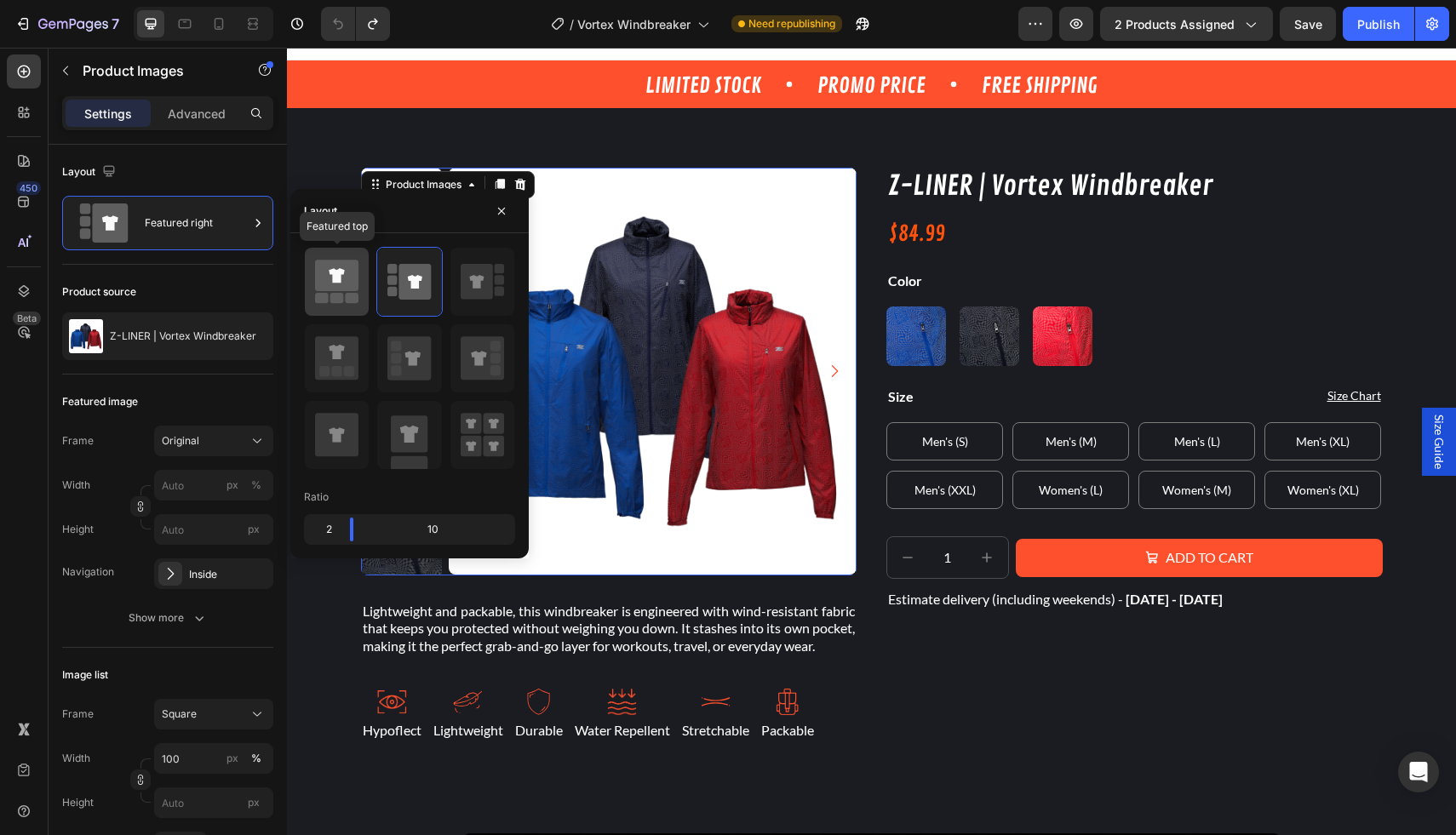
click at [334, 295] on rect at bounding box center [337, 297] width 14 height 10
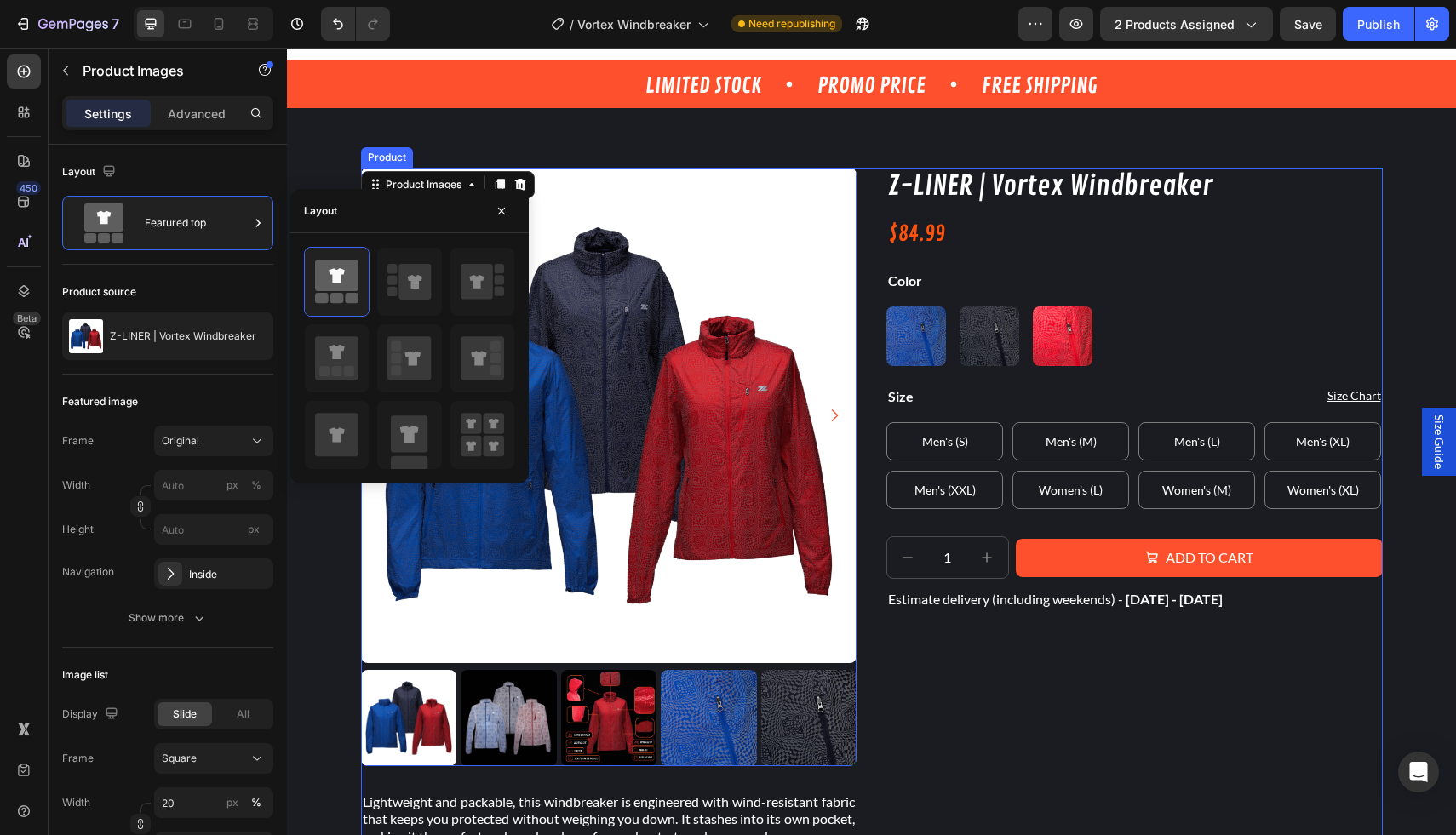
click at [920, 701] on div "Z-LINER | Vortex Windbreaker Product Title $84.99 Product Price Product Price R…" at bounding box center [1135, 555] width 496 height 775
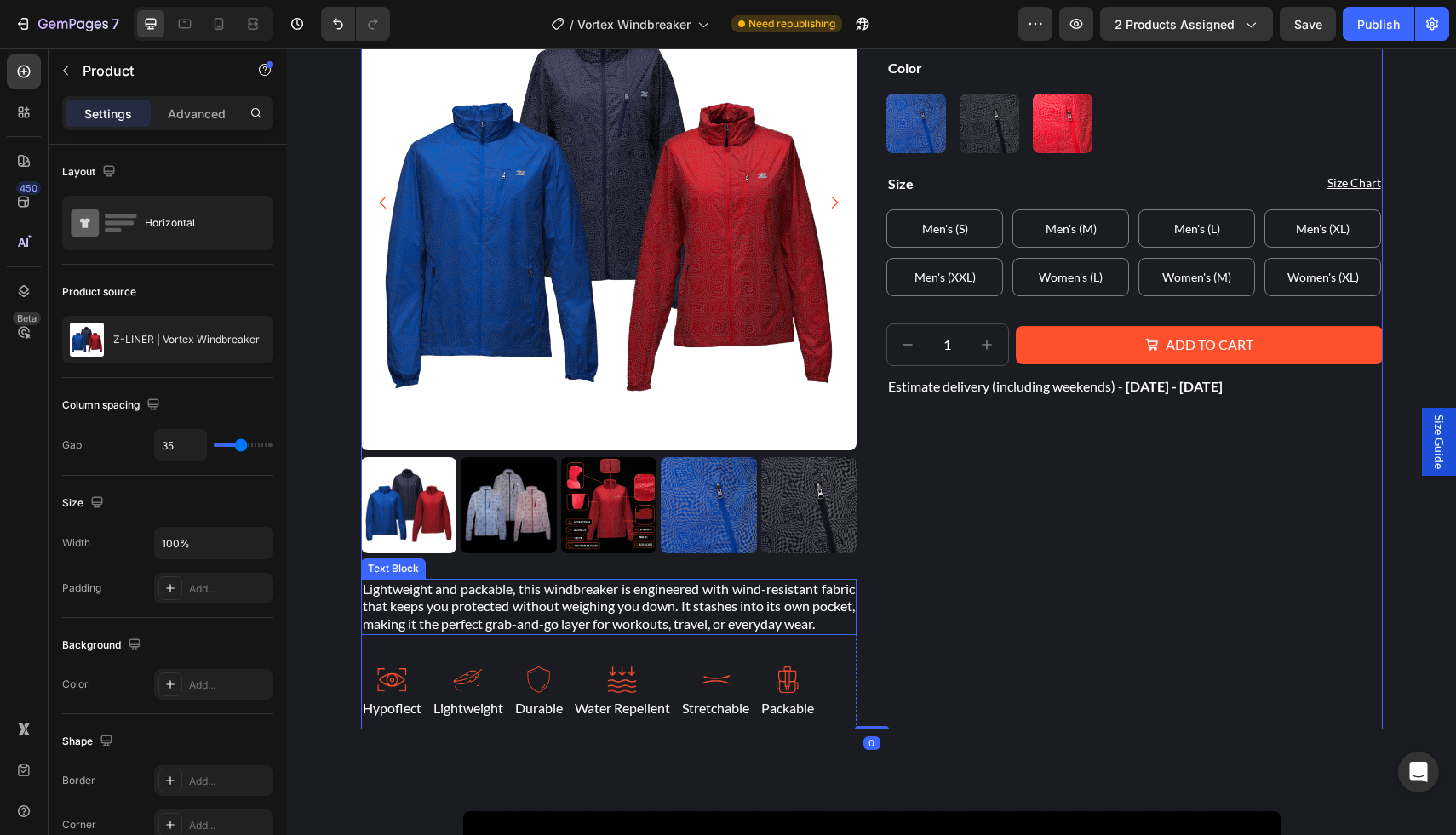
scroll to position [237, 0]
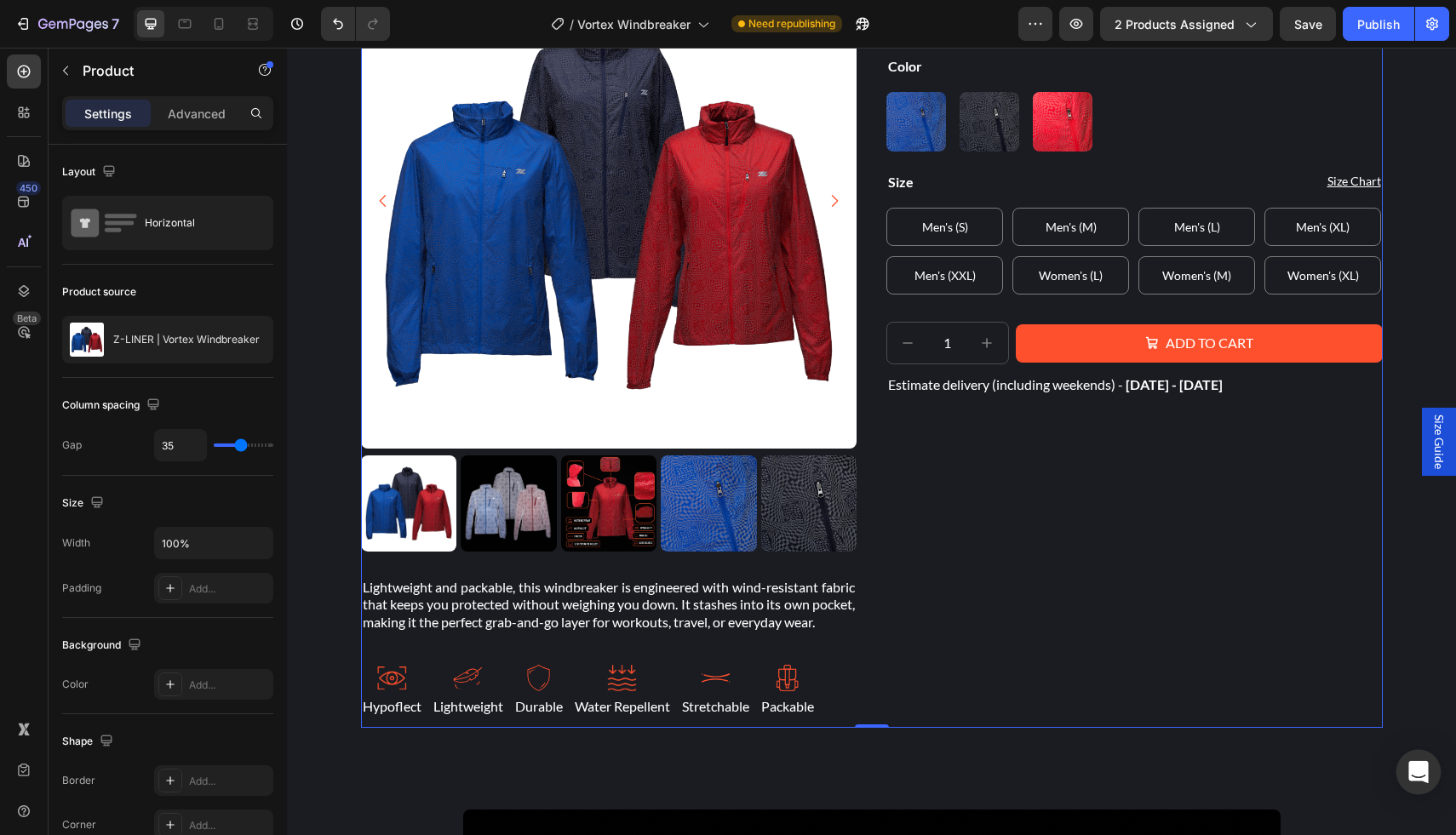
click at [1411, 775] on icon "Open Intercom Messenger" at bounding box center [1418, 772] width 20 height 23
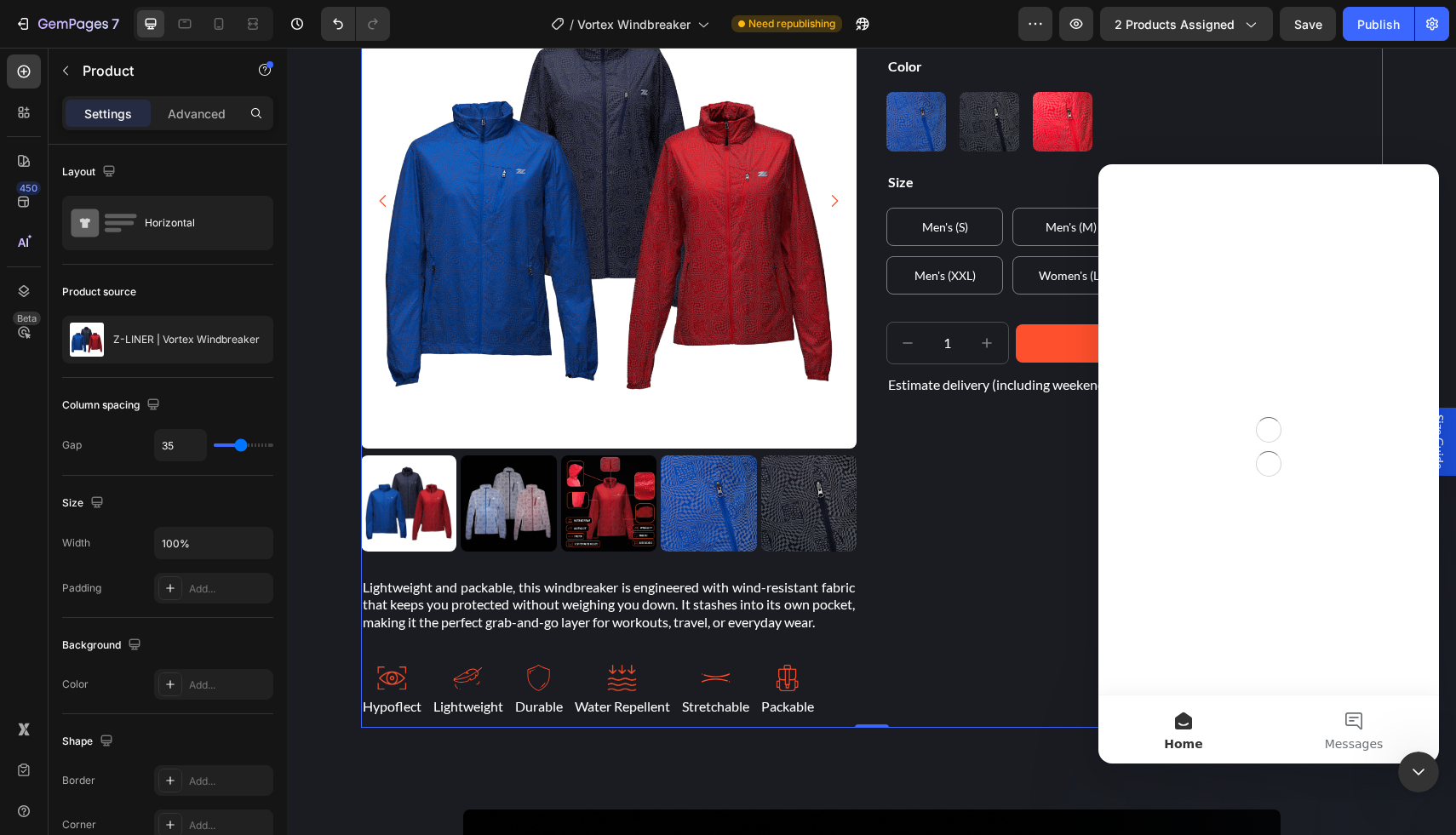
scroll to position [0, 0]
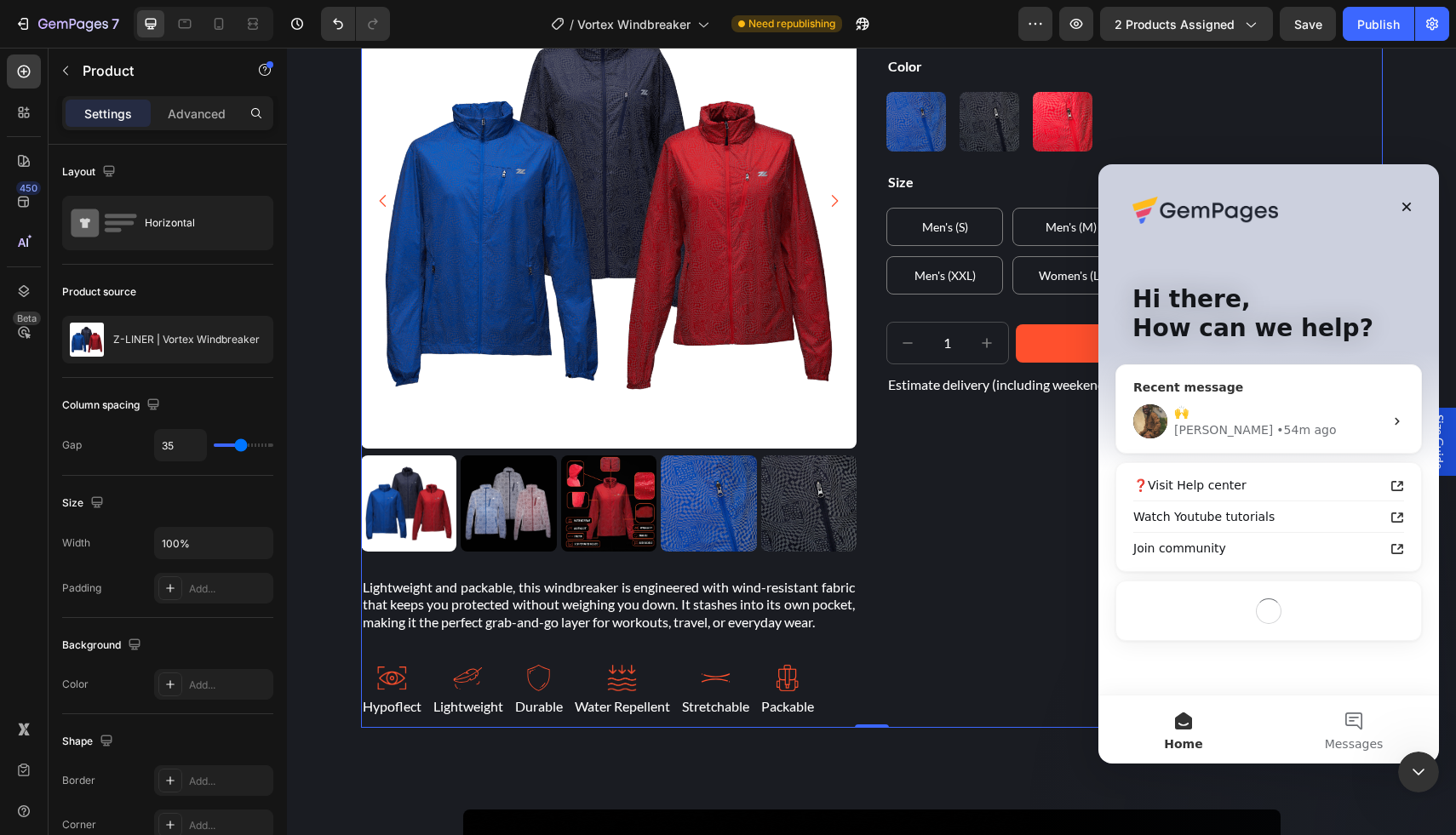
click at [1279, 412] on div "🙌" at bounding box center [1279, 413] width 209 height 18
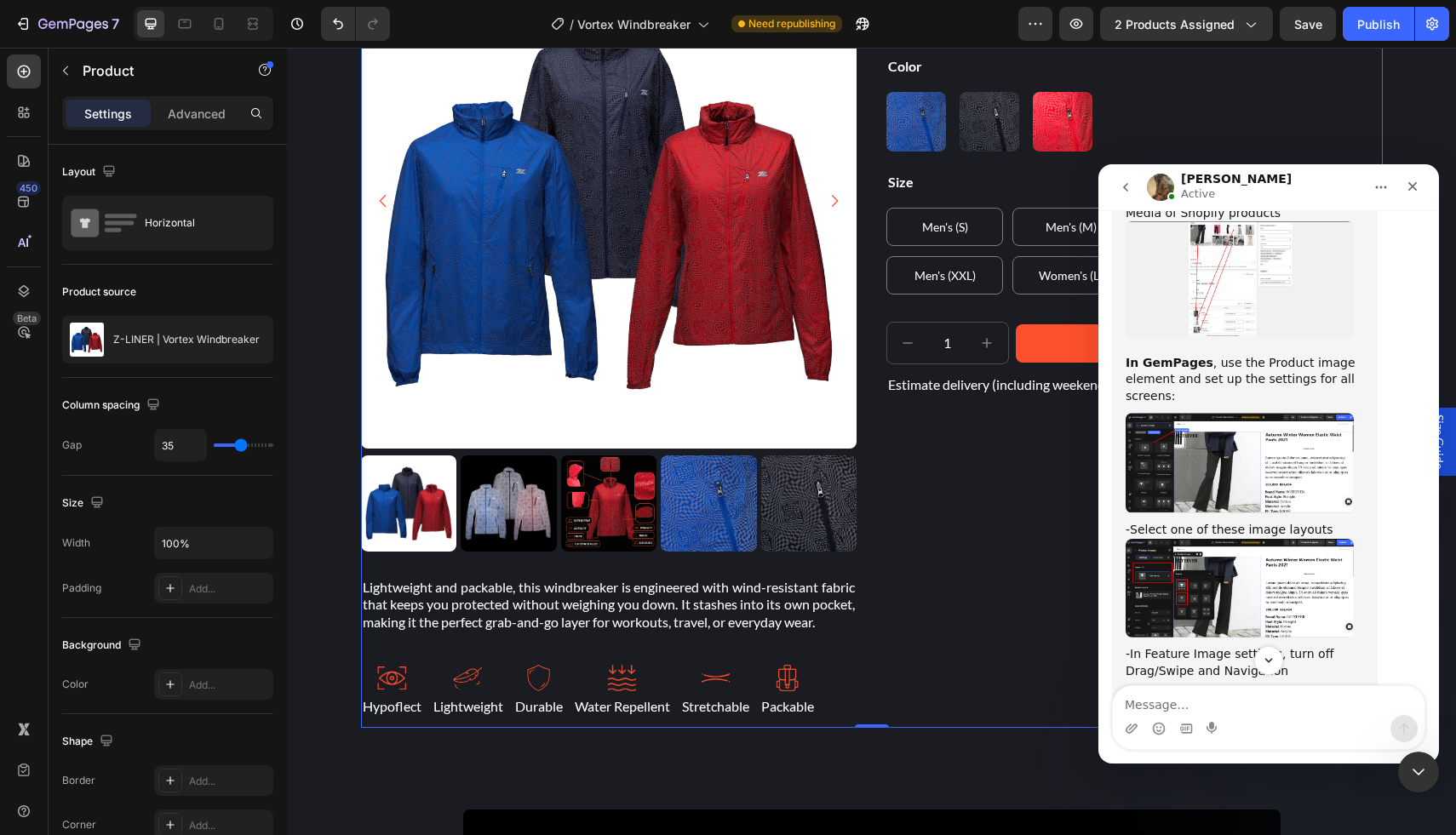
scroll to position [7148, 0]
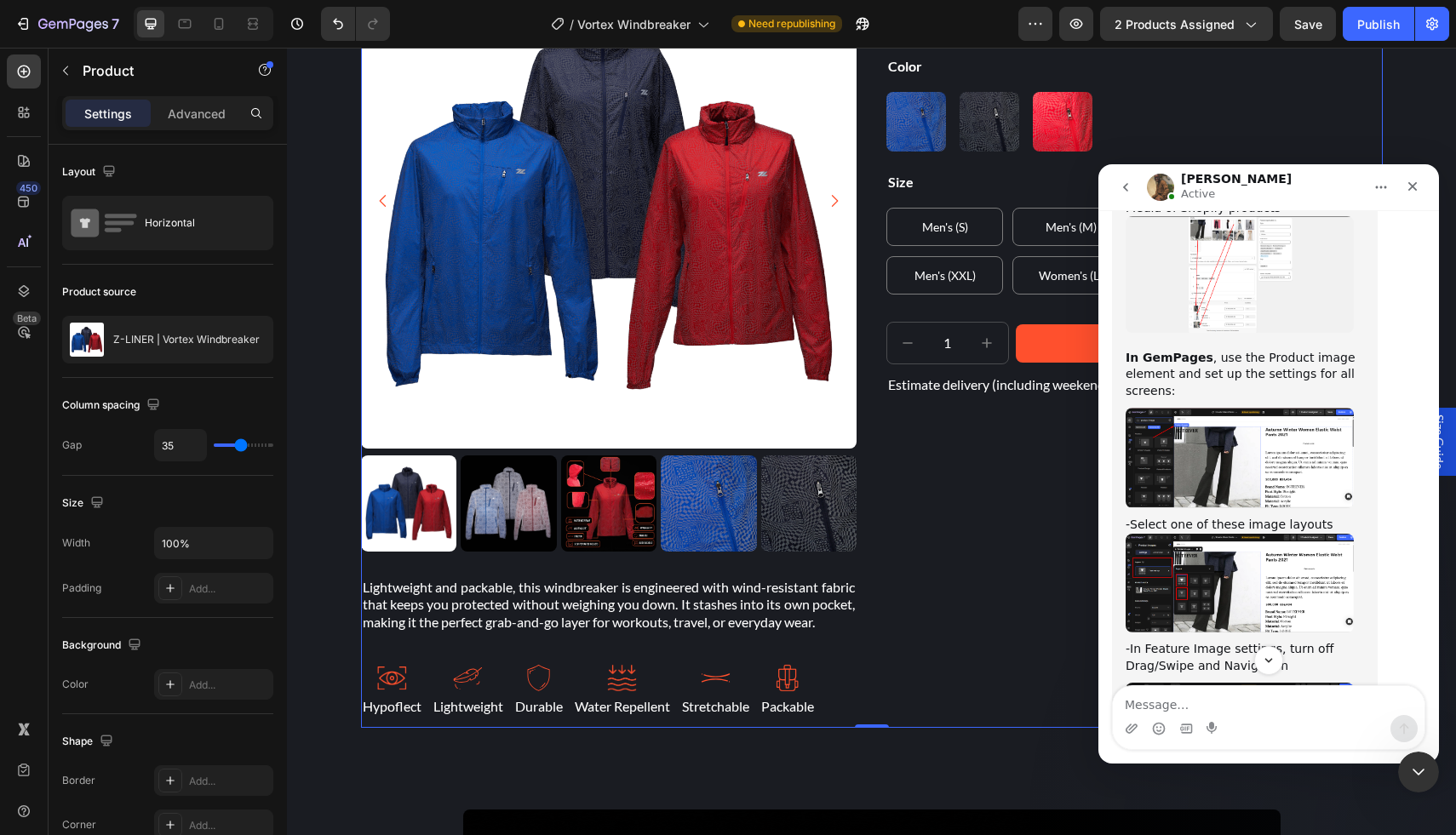
click at [1239, 533] on img "Mona says…" at bounding box center [1239, 583] width 228 height 99
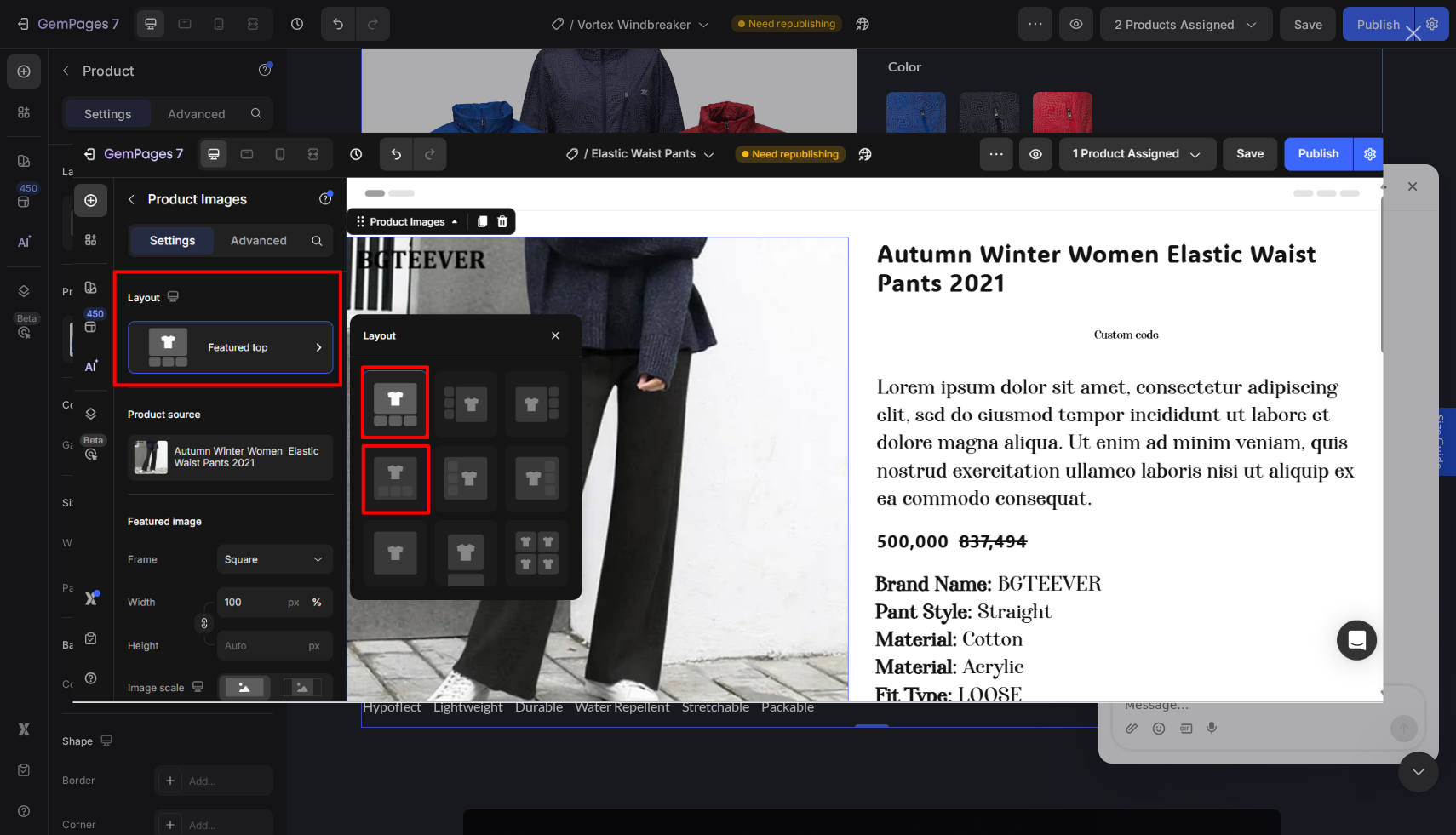
click at [1168, 721] on div "Intercom messenger" at bounding box center [728, 417] width 1456 height 835
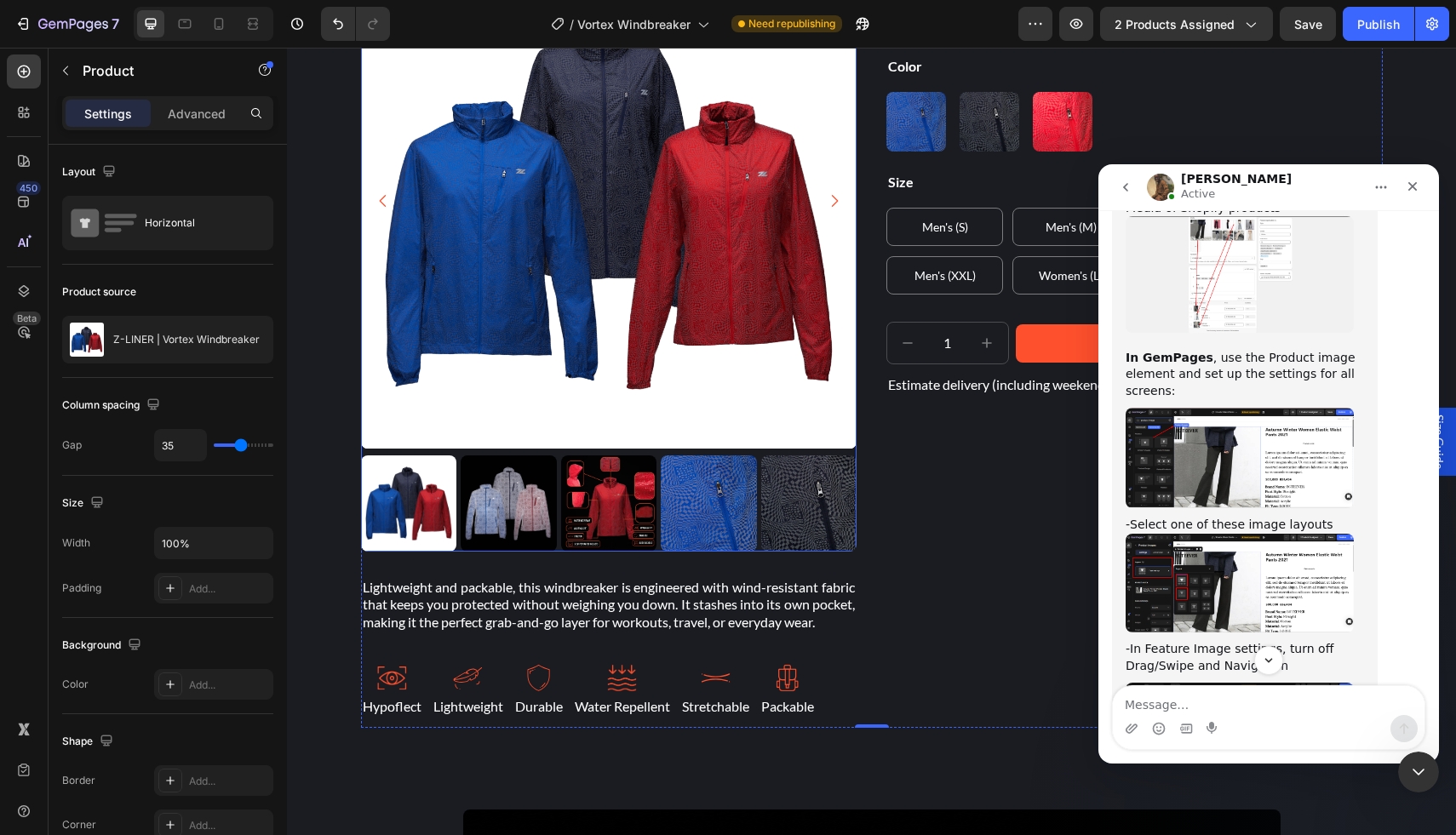
click at [457, 307] on img at bounding box center [609, 201] width 496 height 496
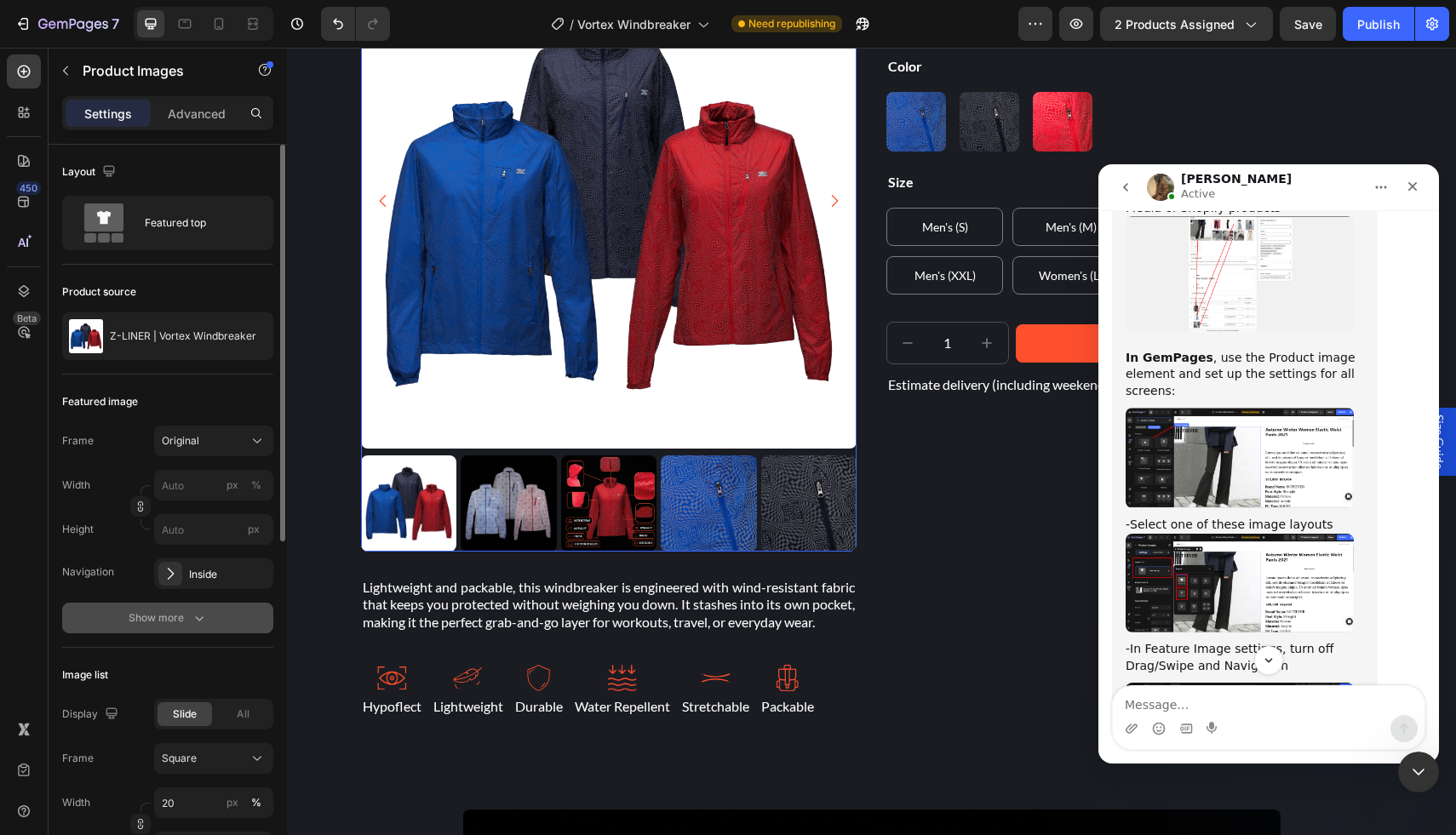
click at [180, 611] on div "Show more" at bounding box center [168, 617] width 79 height 17
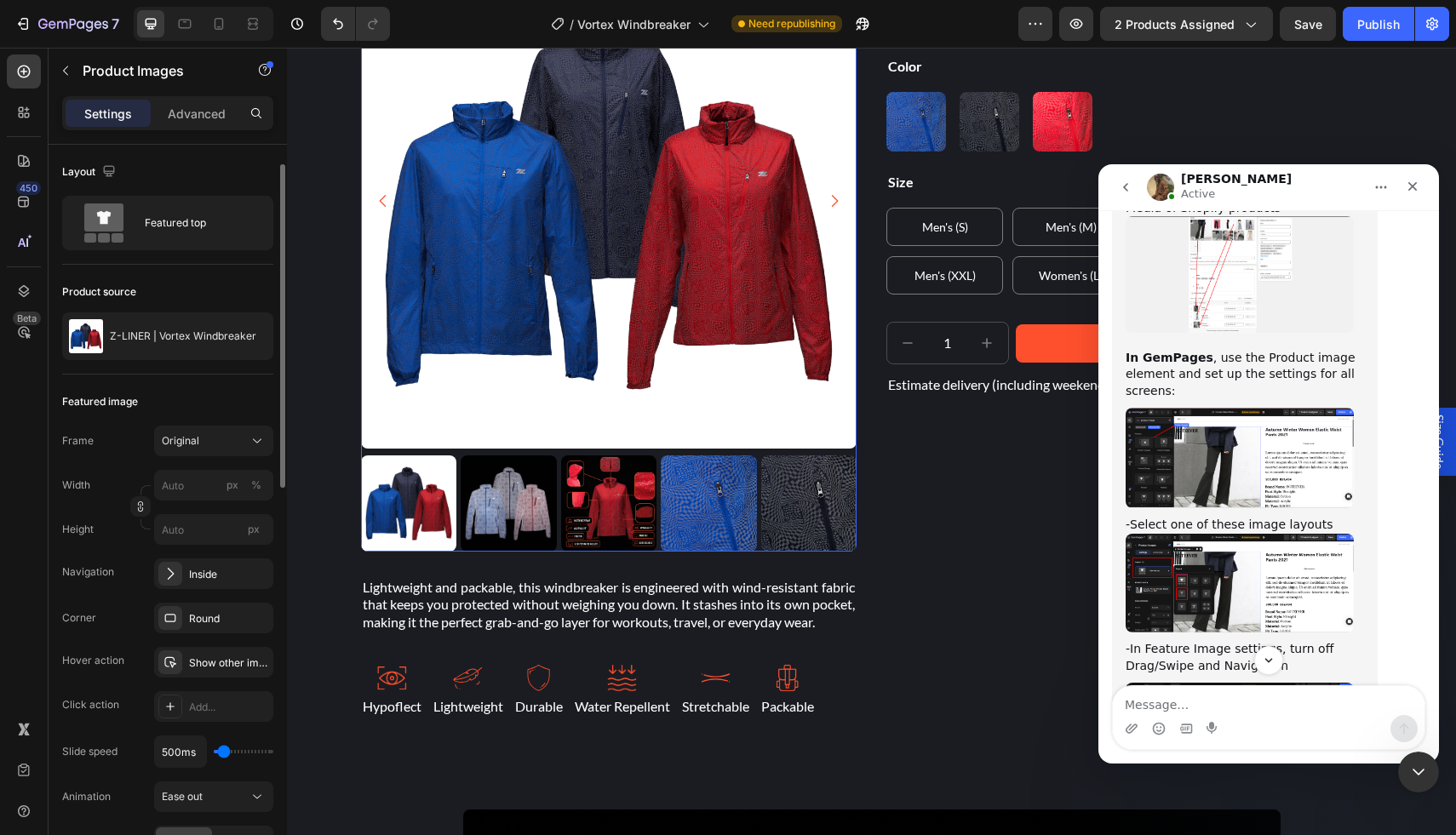
scroll to position [14, 0]
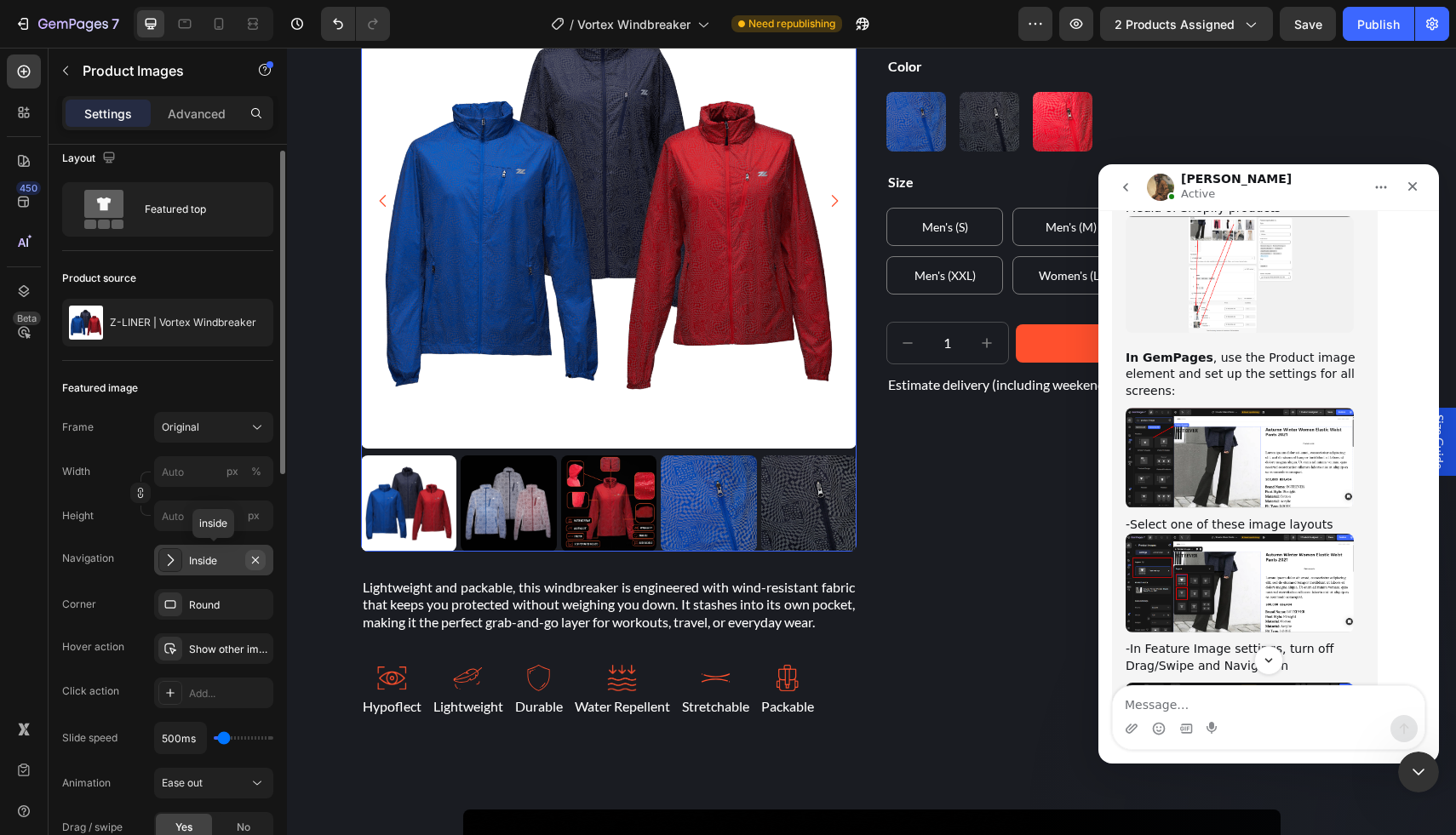
click at [250, 560] on icon "button" at bounding box center [255, 560] width 14 height 14
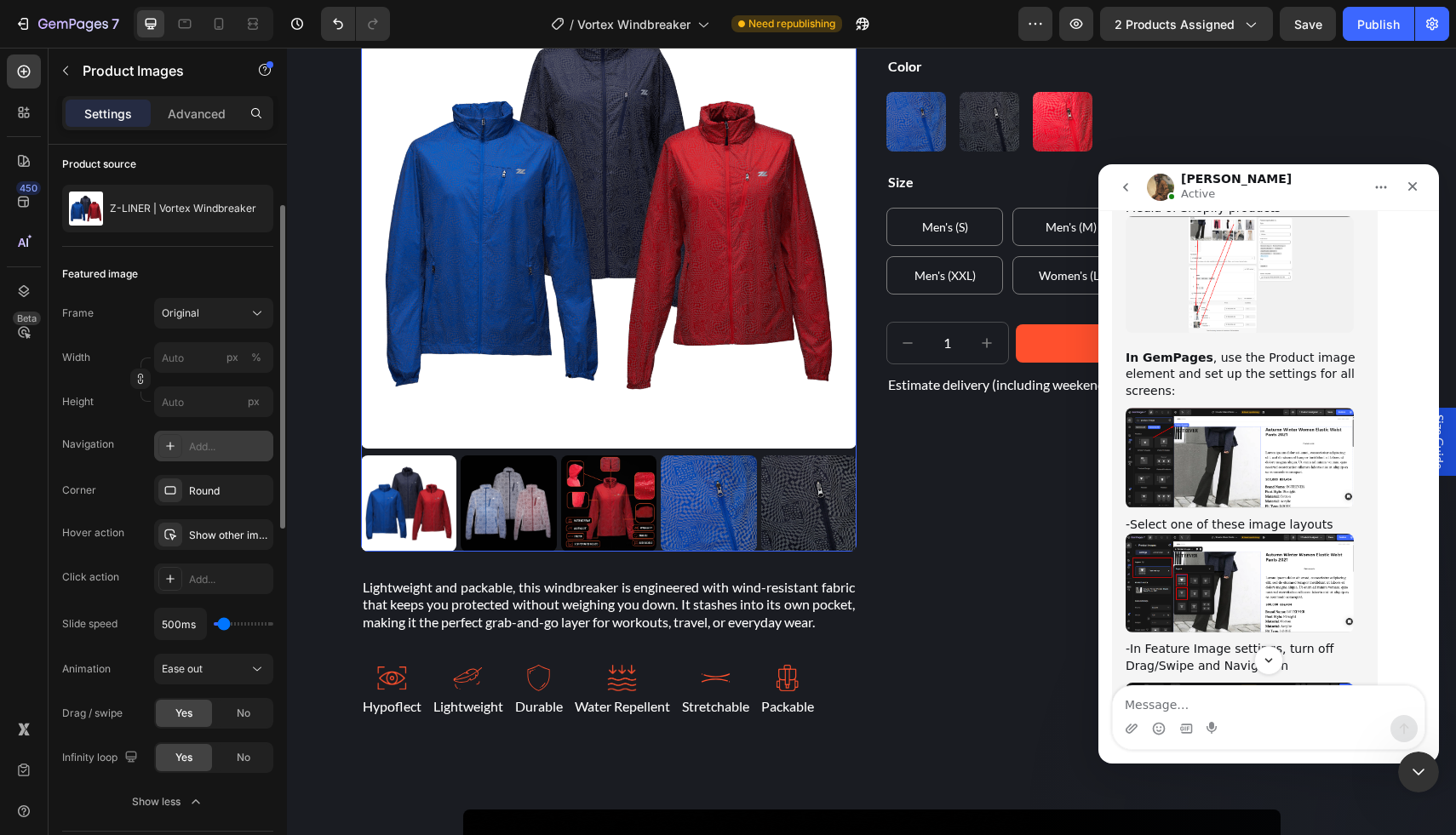
scroll to position [131, 0]
click at [252, 711] on div "No" at bounding box center [244, 710] width 56 height 27
click at [1187, 533] on img "Mona says…" at bounding box center [1239, 583] width 228 height 99
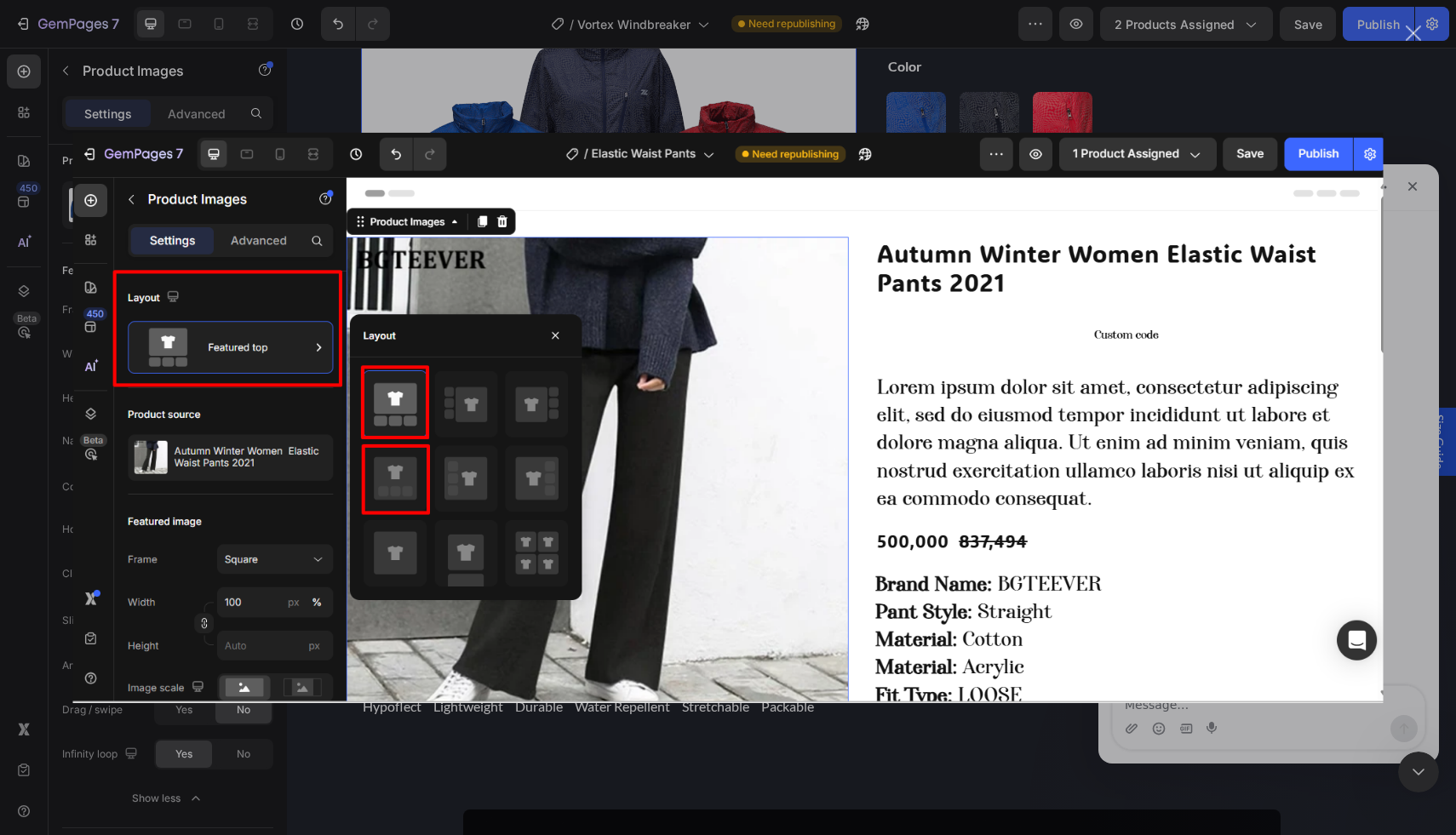
click at [910, 783] on div "Intercom messenger" at bounding box center [728, 417] width 1456 height 835
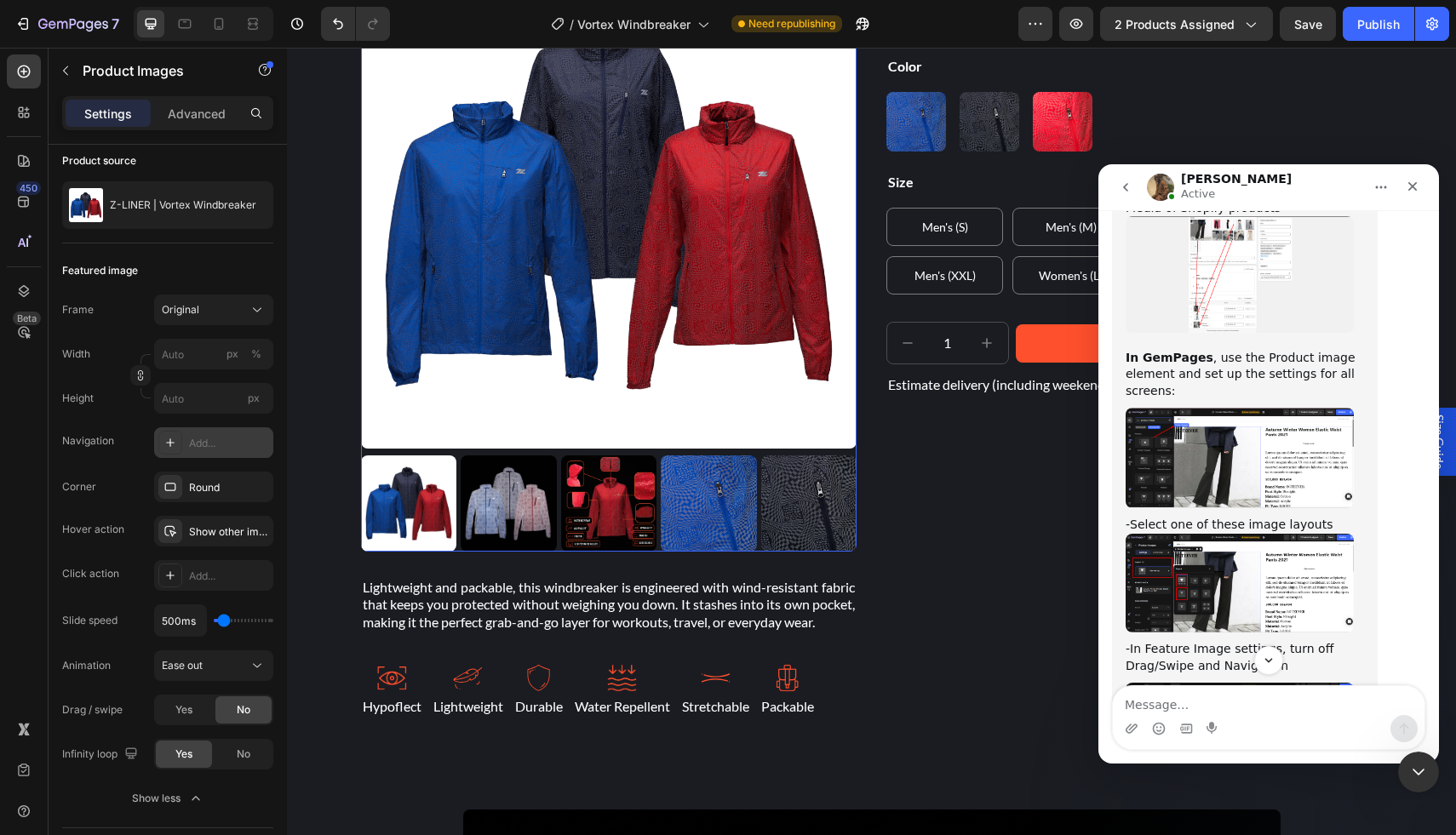
click at [1208, 682] on img "Mona says…" at bounding box center [1239, 731] width 228 height 98
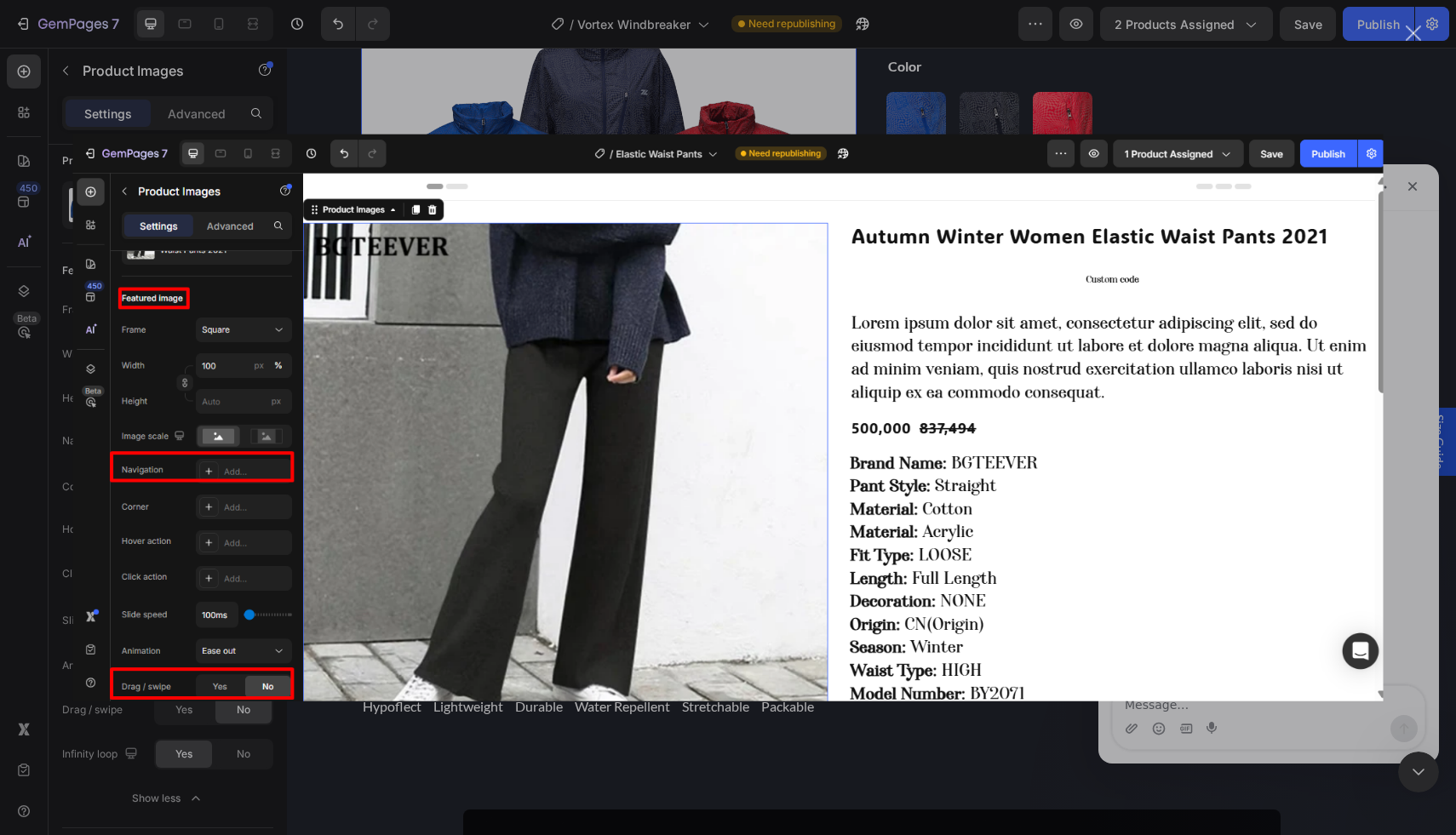
click at [796, 788] on div "Intercom messenger" at bounding box center [728, 417] width 1456 height 835
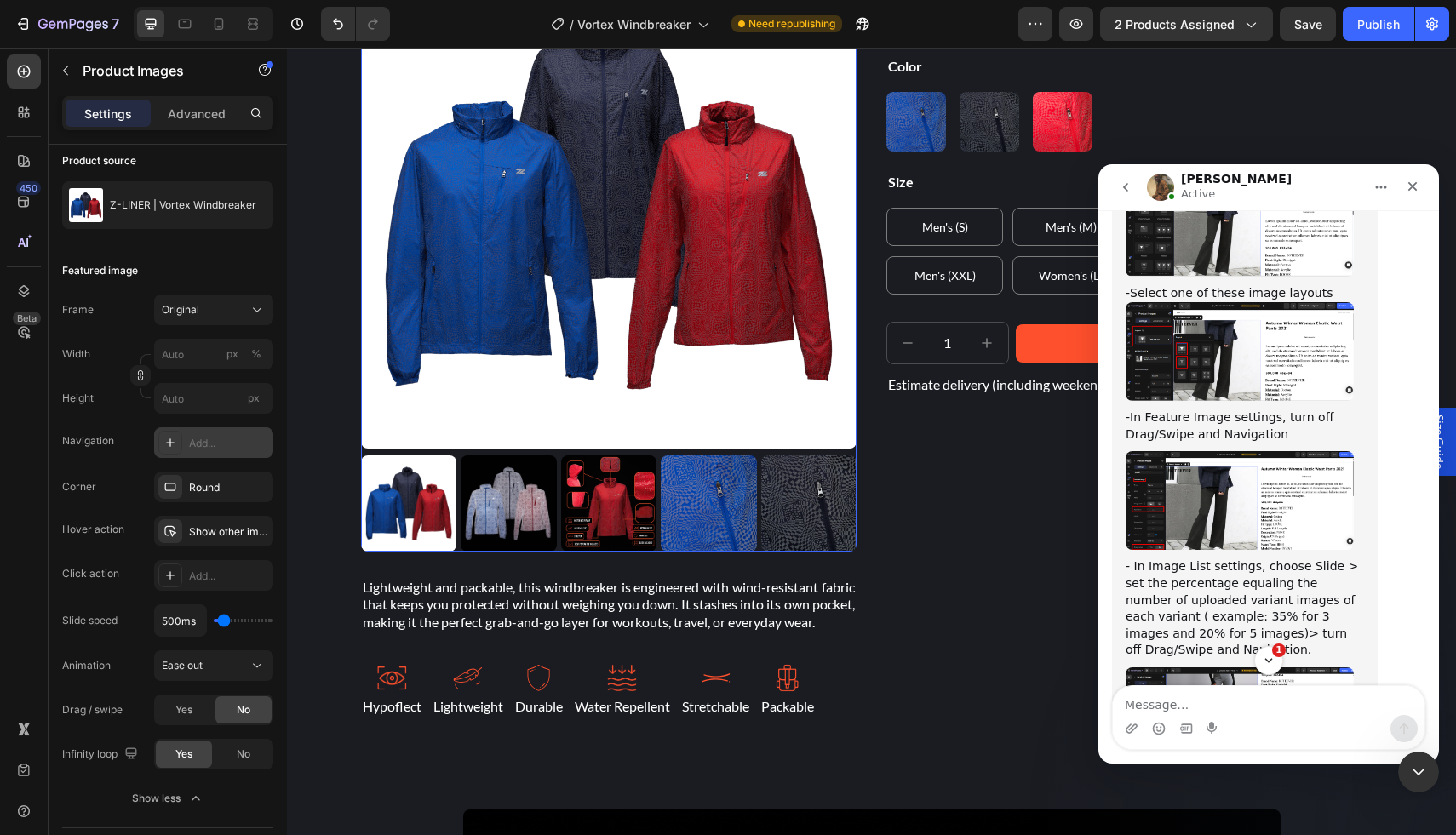
scroll to position [7382, 0]
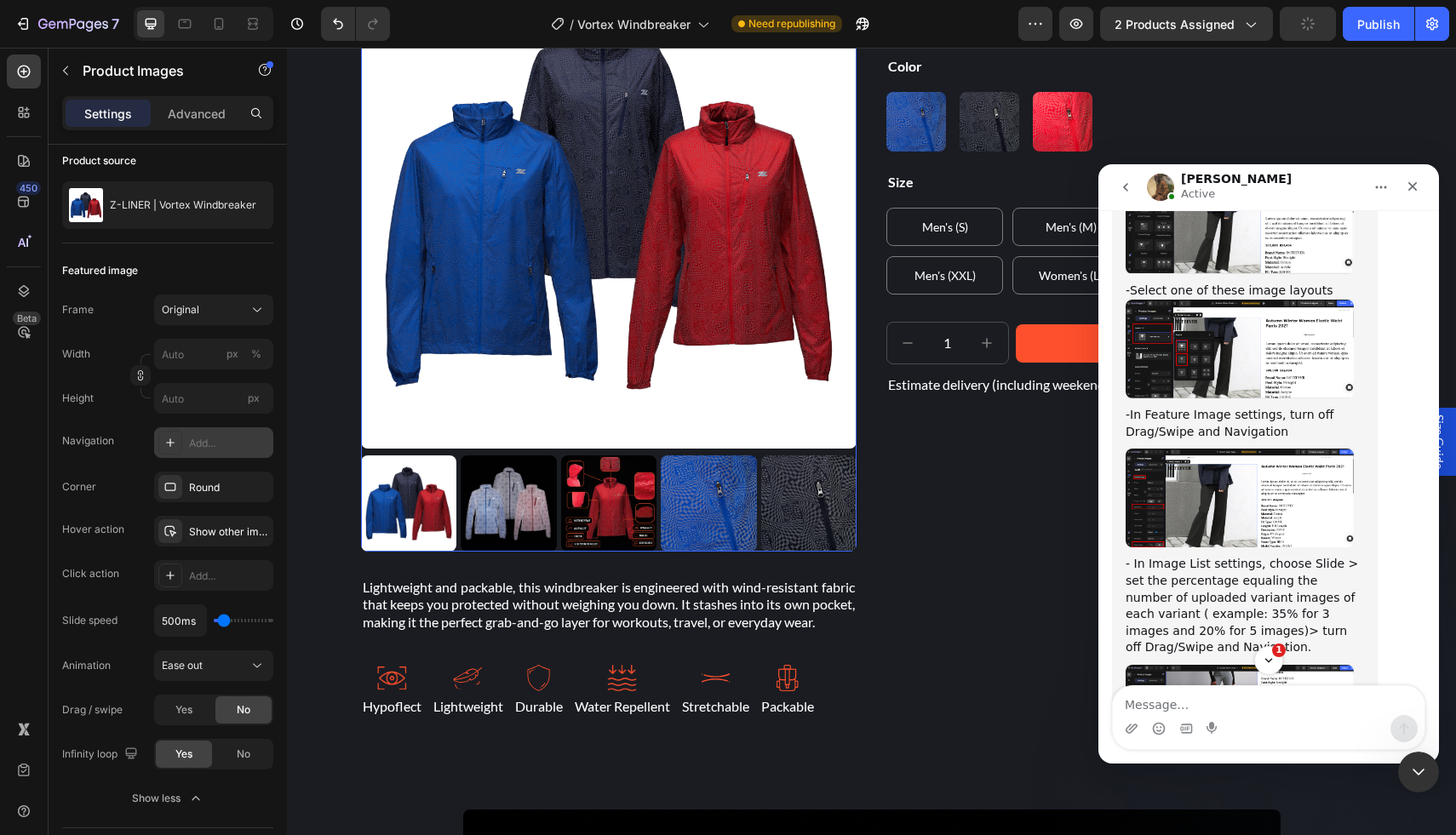
click at [1222, 449] on img "Mona says…" at bounding box center [1239, 497] width 228 height 98
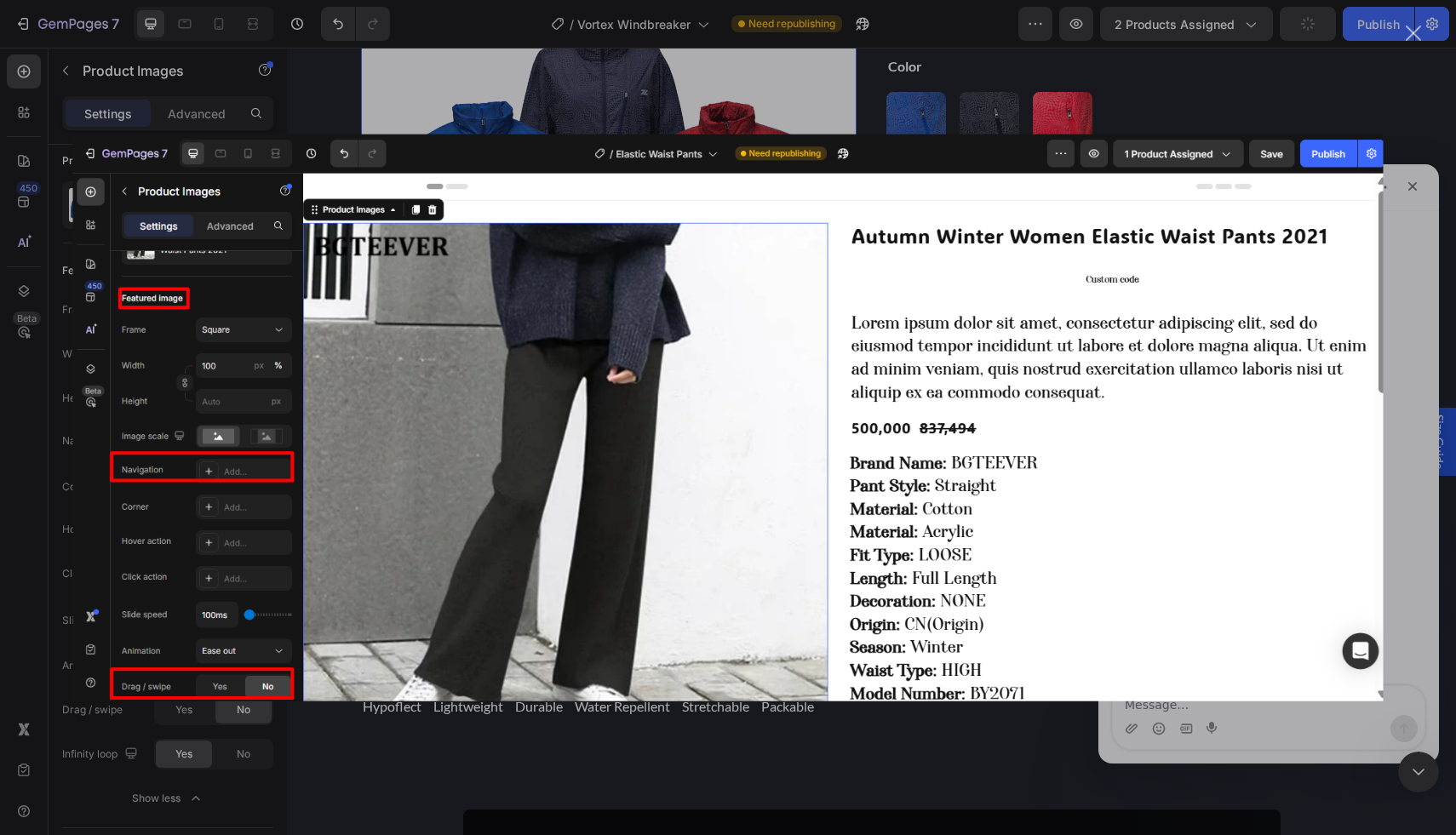
scroll to position [0, 0]
click at [995, 728] on div "Intercom messenger" at bounding box center [728, 417] width 1456 height 835
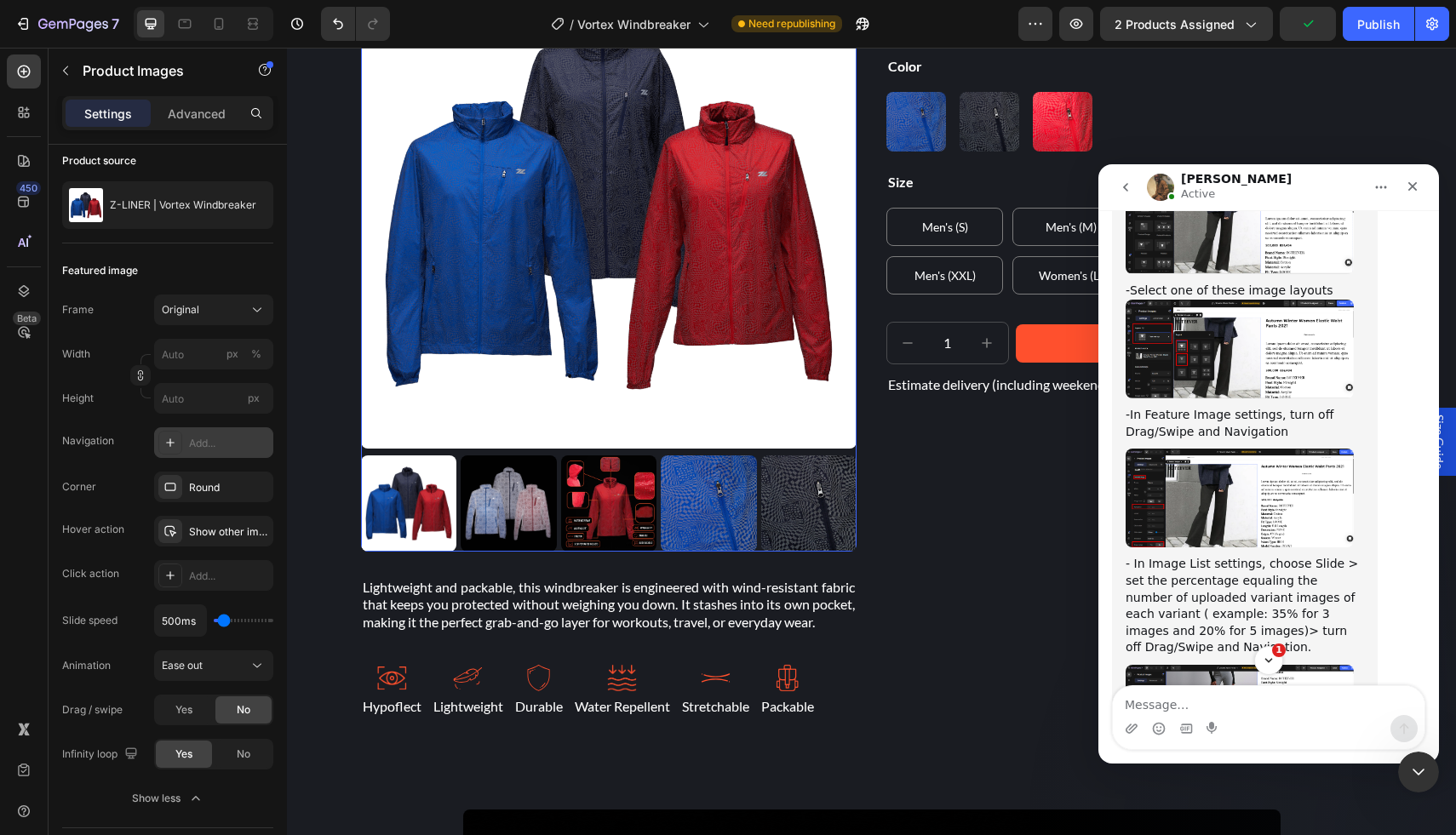
click at [1241, 665] on img "Mona says…" at bounding box center [1239, 714] width 228 height 97
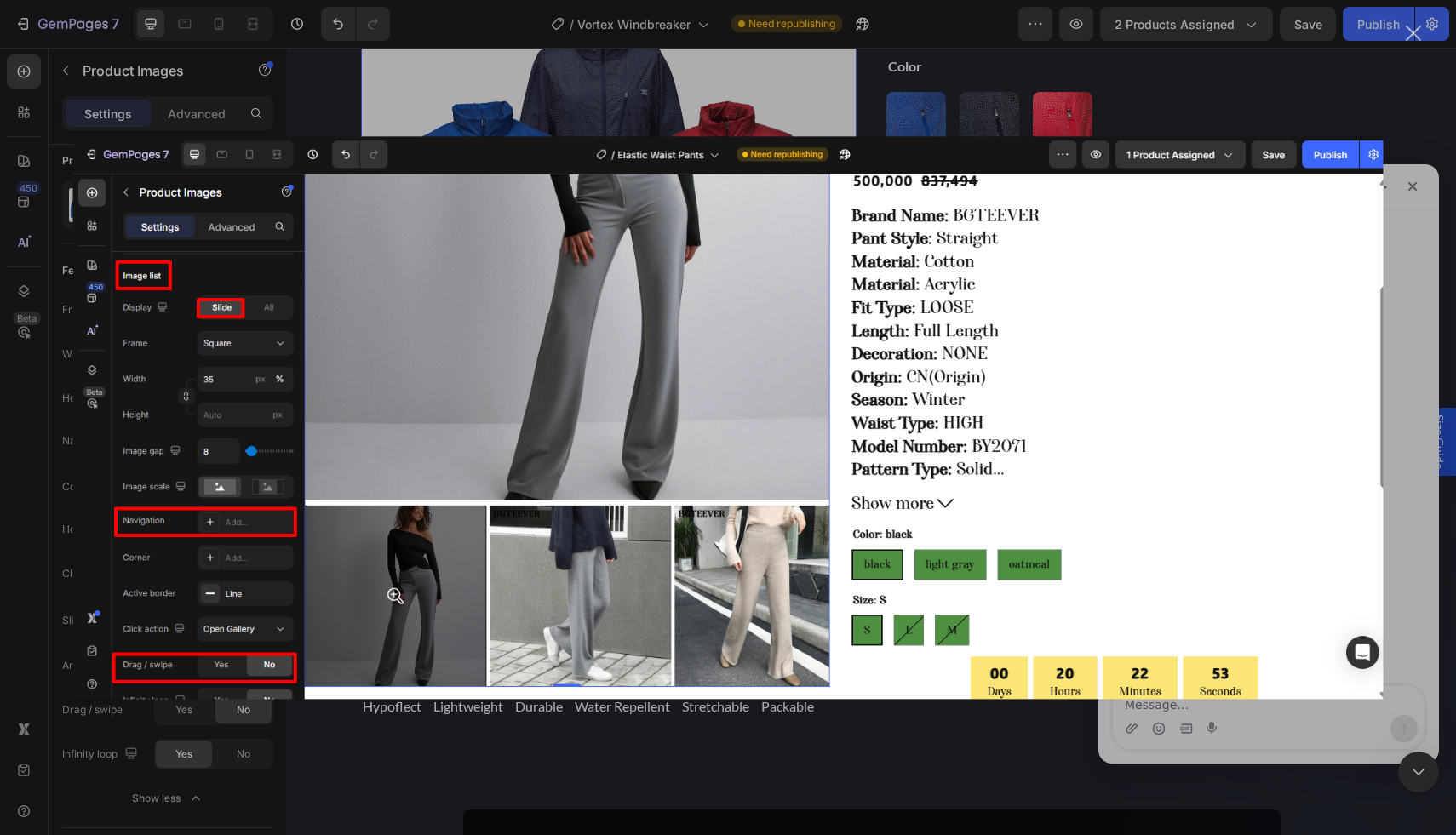
click at [870, 736] on div "Intercom messenger" at bounding box center [728, 417] width 1456 height 835
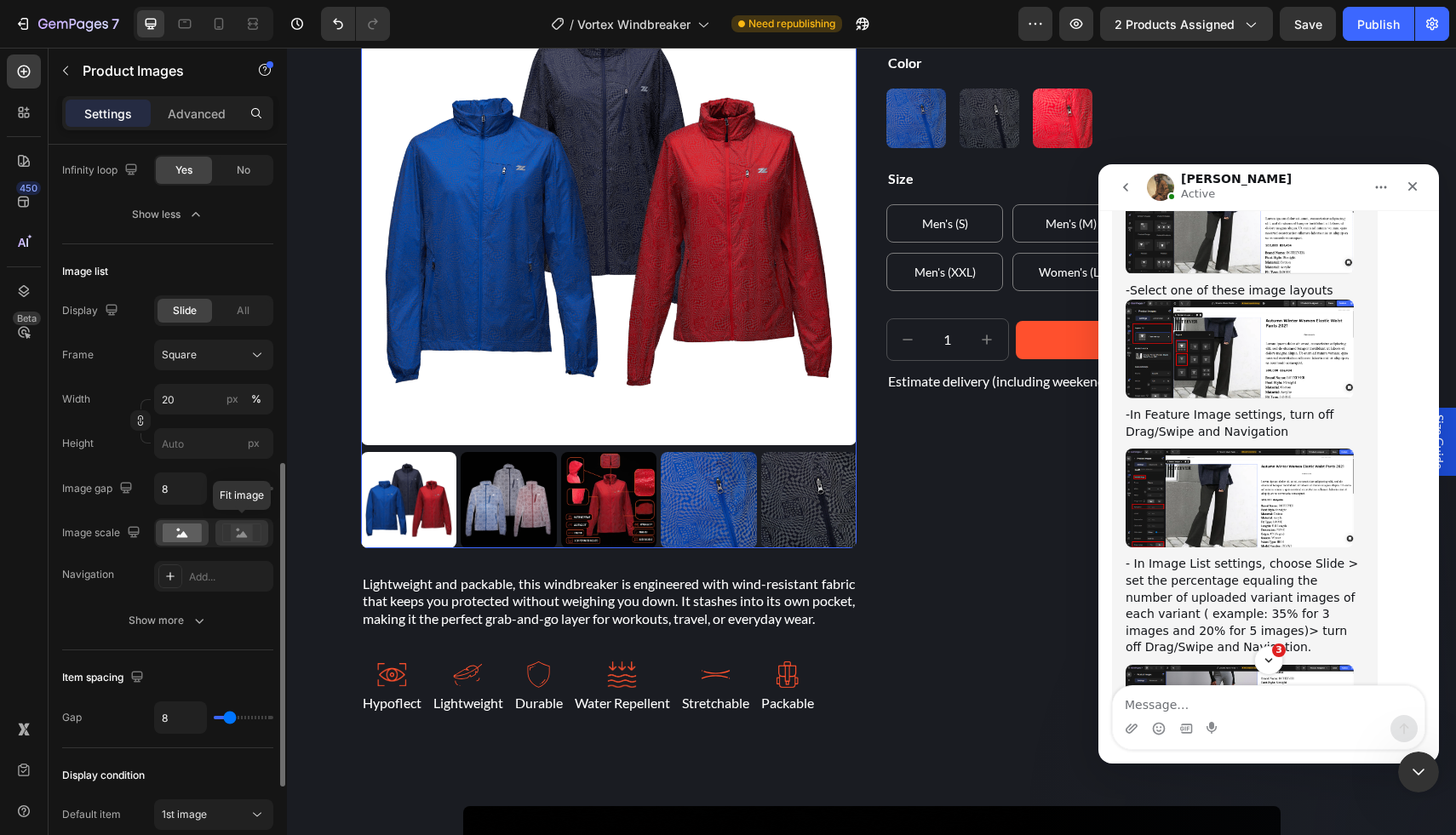
scroll to position [719, 0]
click at [1235, 449] on img "Mona says…" at bounding box center [1239, 497] width 228 height 98
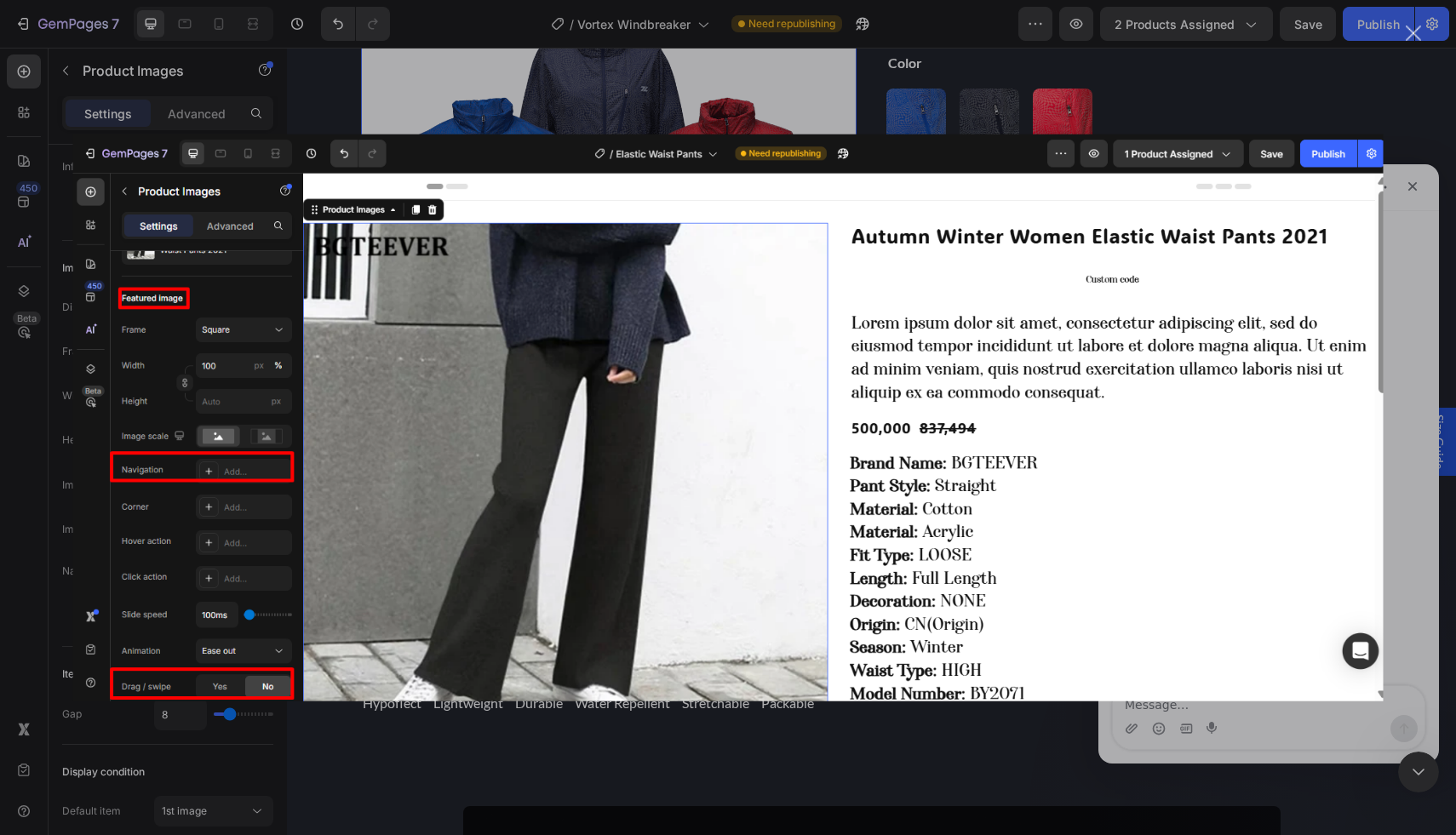
click at [924, 746] on div "Intercom messenger" at bounding box center [728, 417] width 1456 height 835
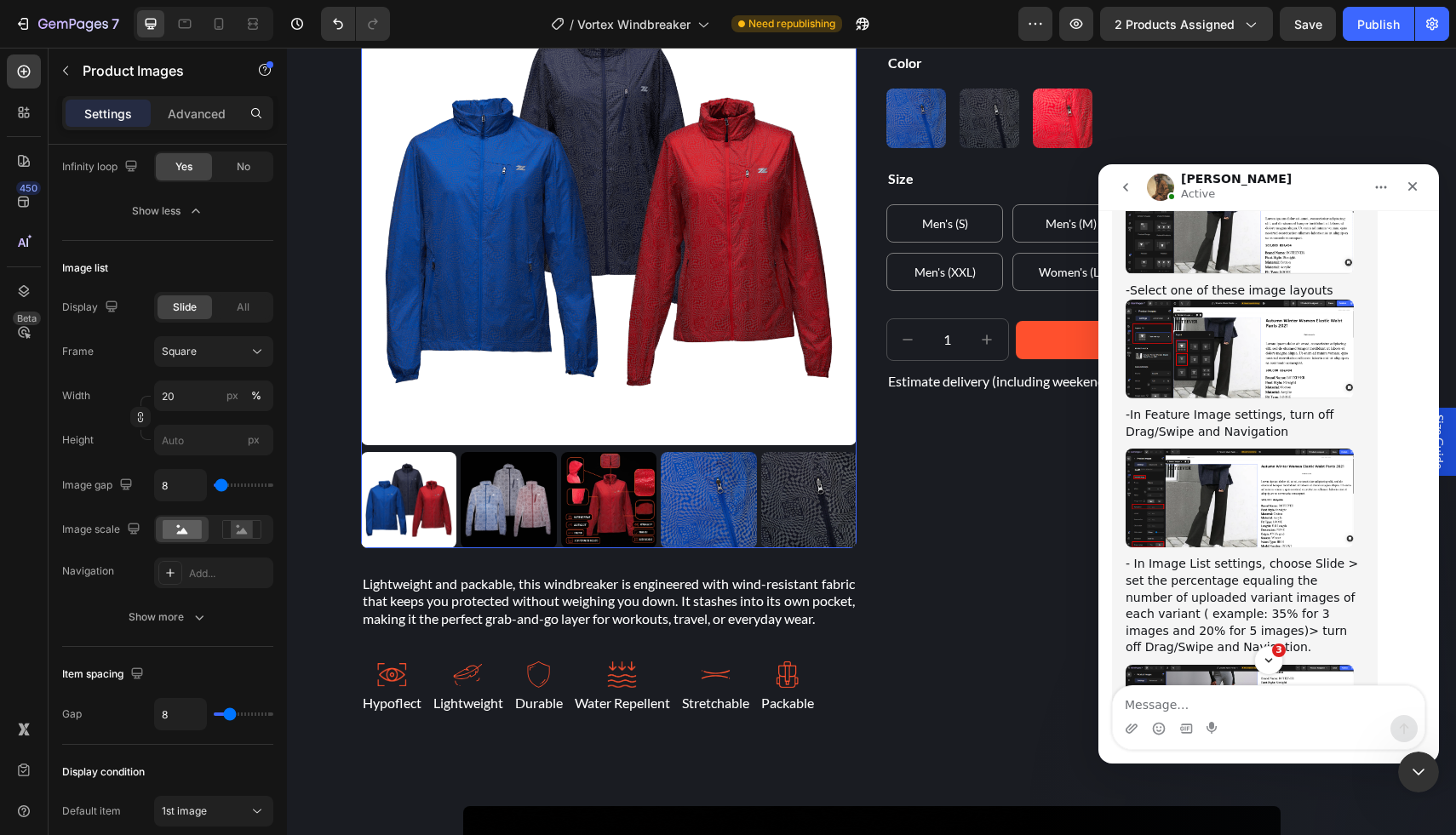
click at [1184, 665] on img "Mona says…" at bounding box center [1239, 714] width 228 height 97
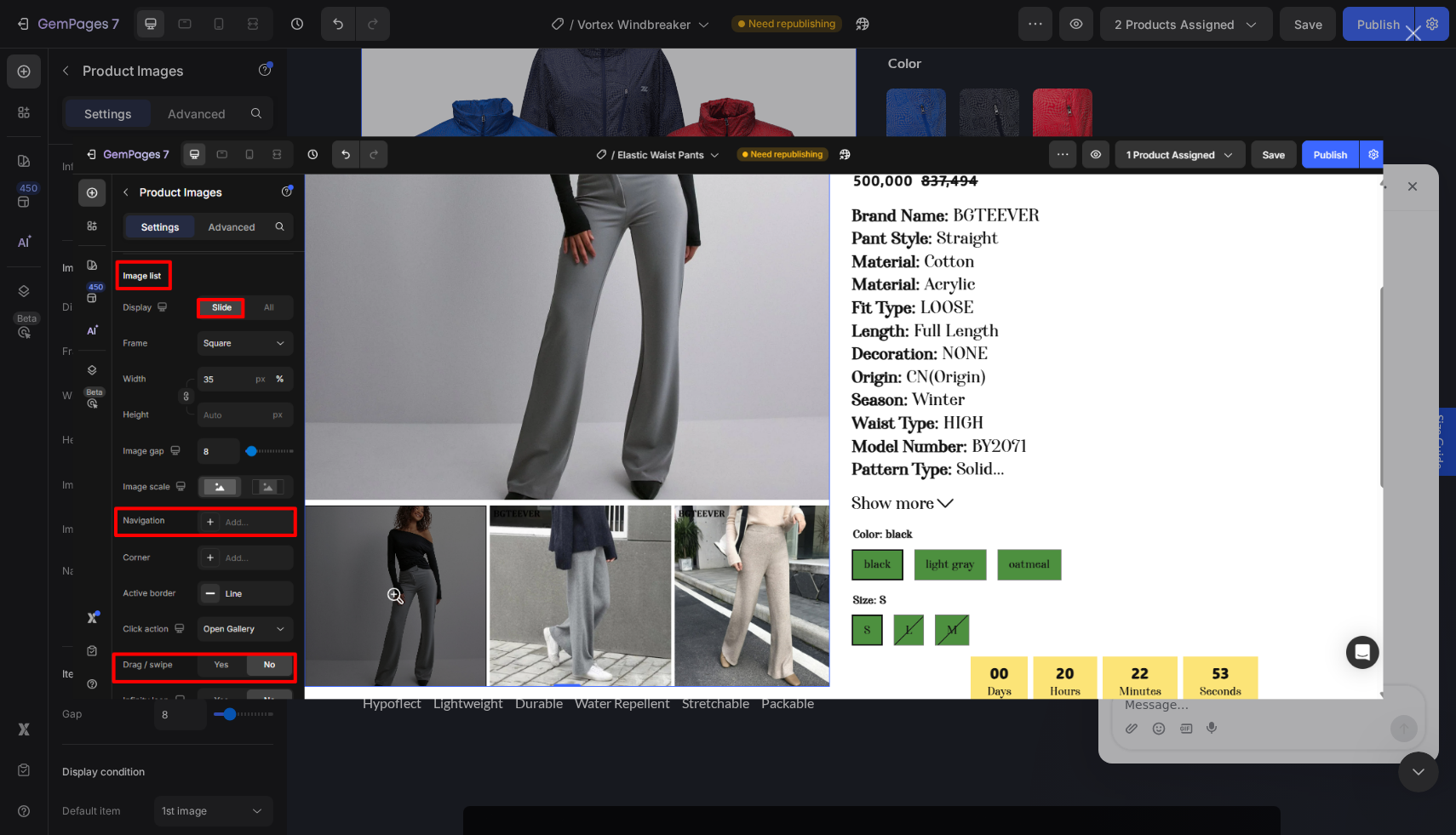
click at [590, 793] on div "Intercom messenger" at bounding box center [728, 417] width 1456 height 835
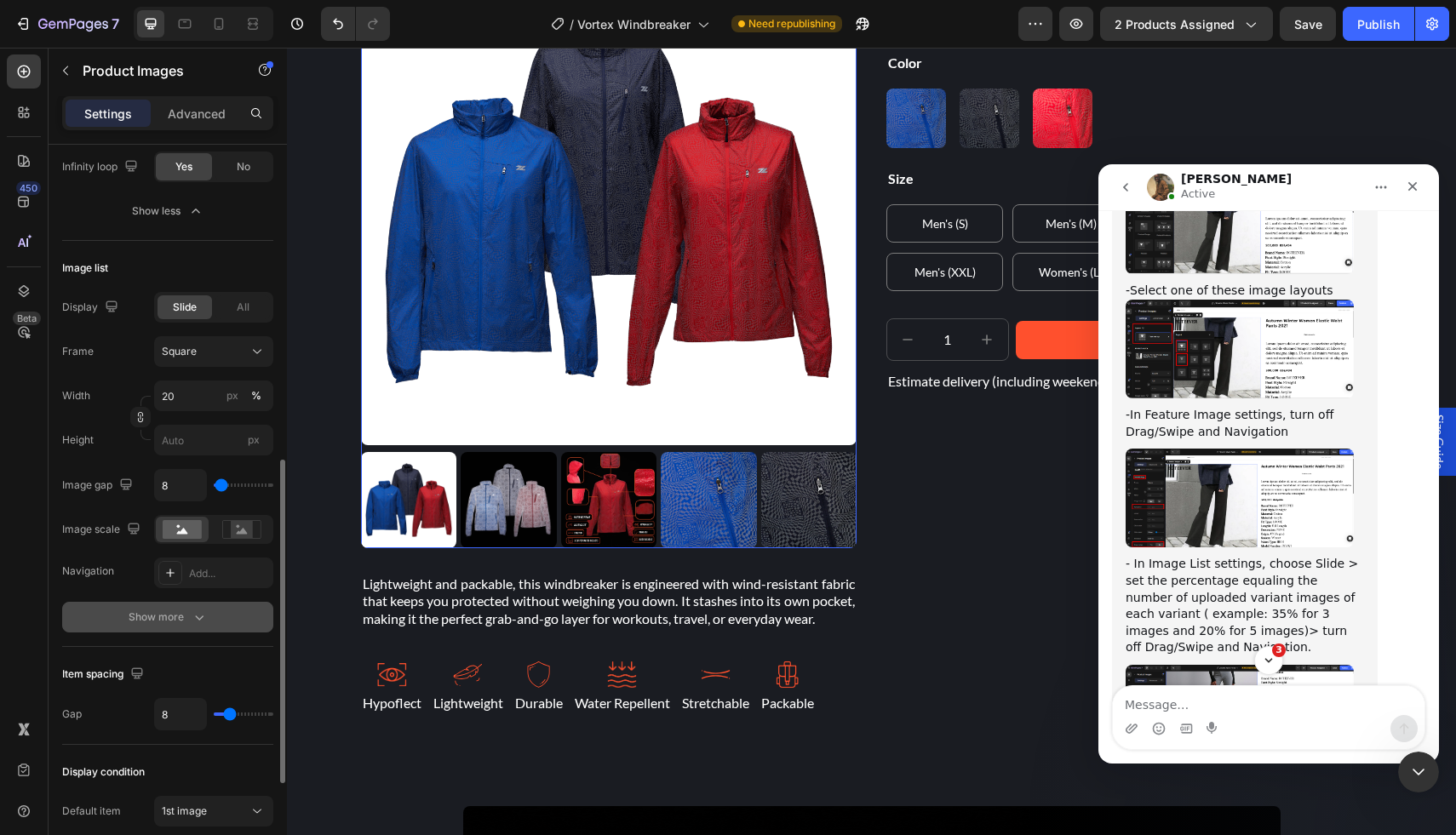
click at [180, 617] on div "Show more" at bounding box center [168, 617] width 79 height 17
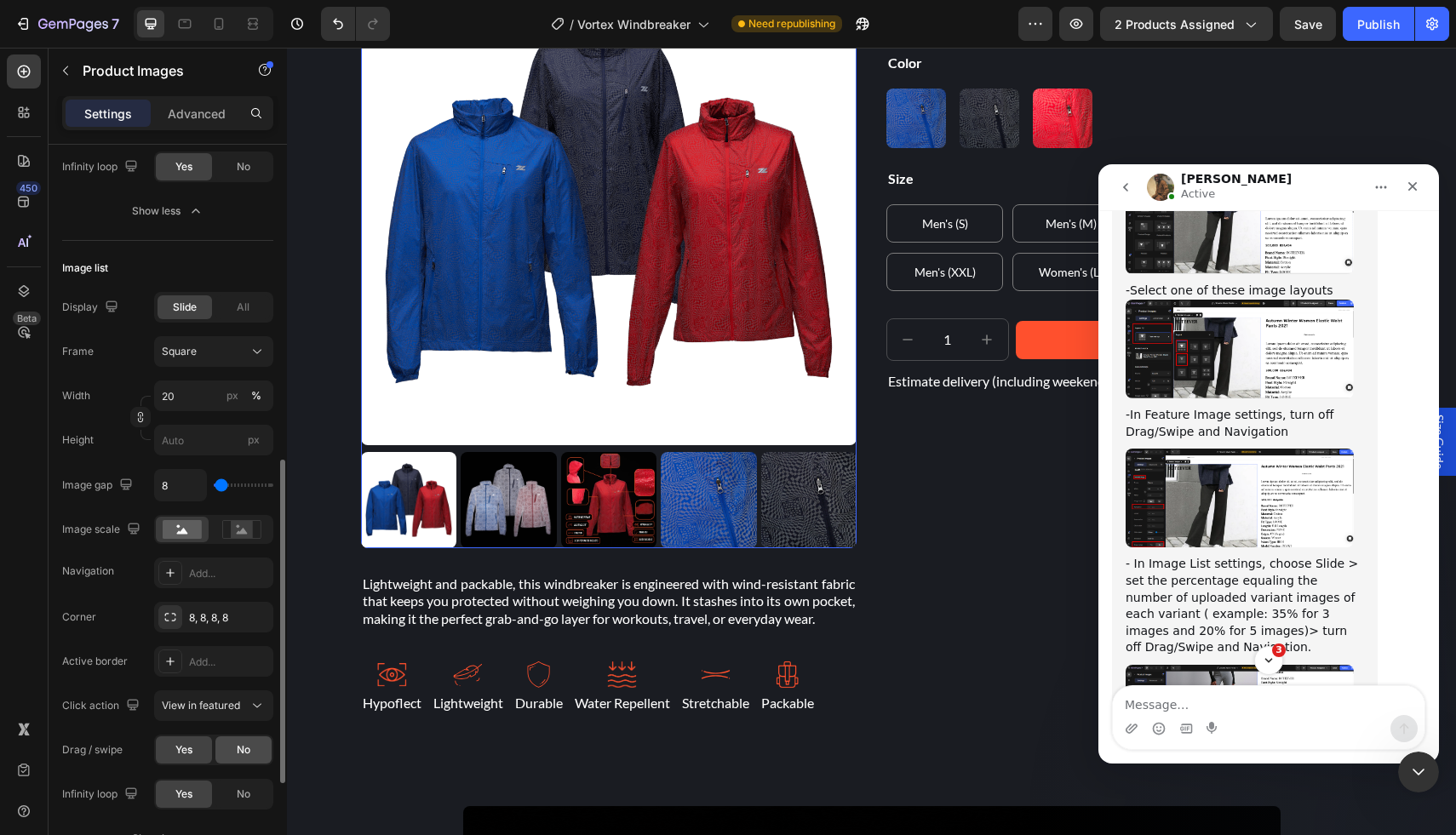
click at [238, 753] on span "No" at bounding box center [243, 749] width 14 height 15
click at [1209, 665] on img "Mona says…" at bounding box center [1239, 714] width 228 height 97
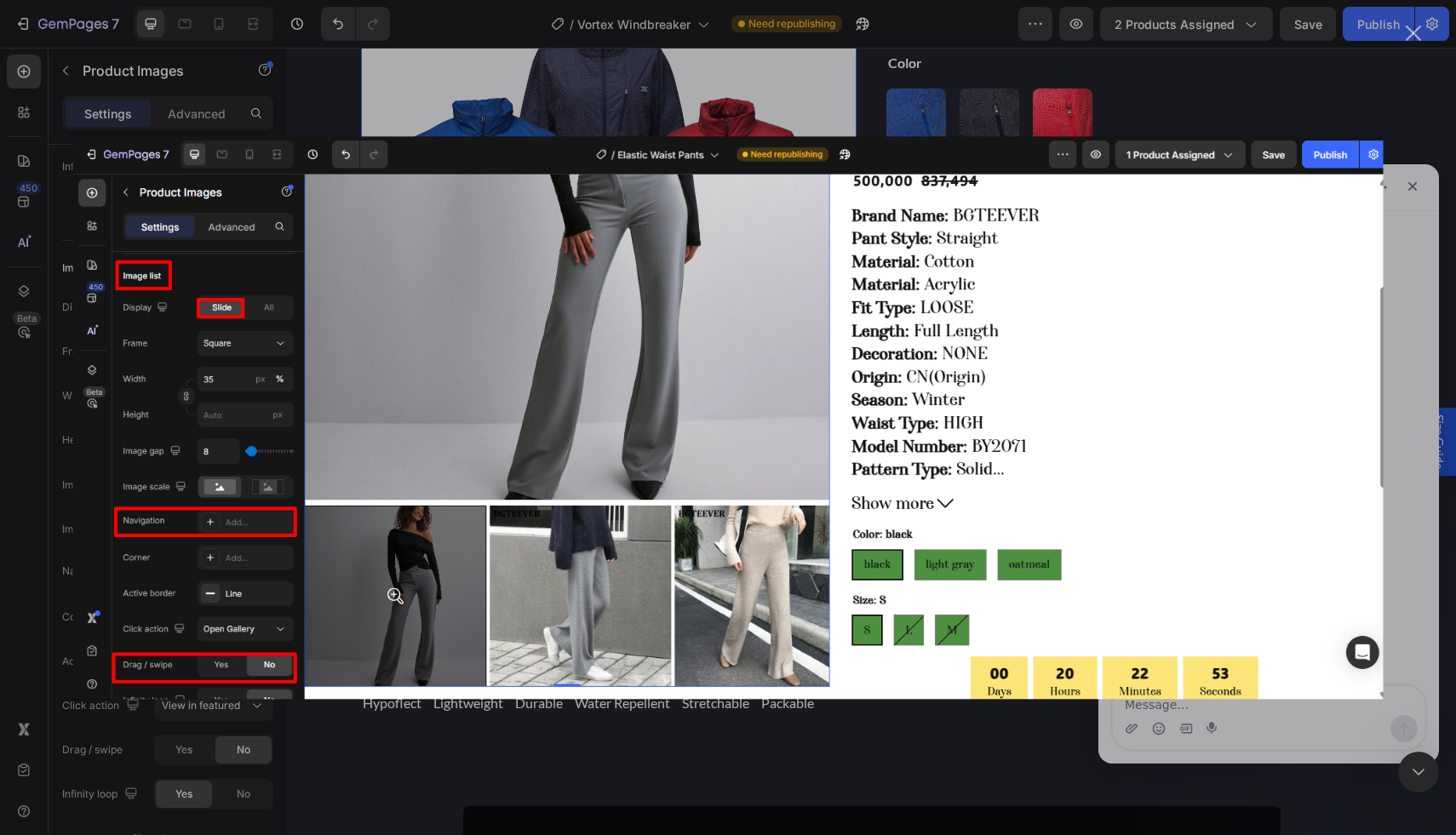
click at [678, 760] on div "Intercom messenger" at bounding box center [728, 417] width 1456 height 835
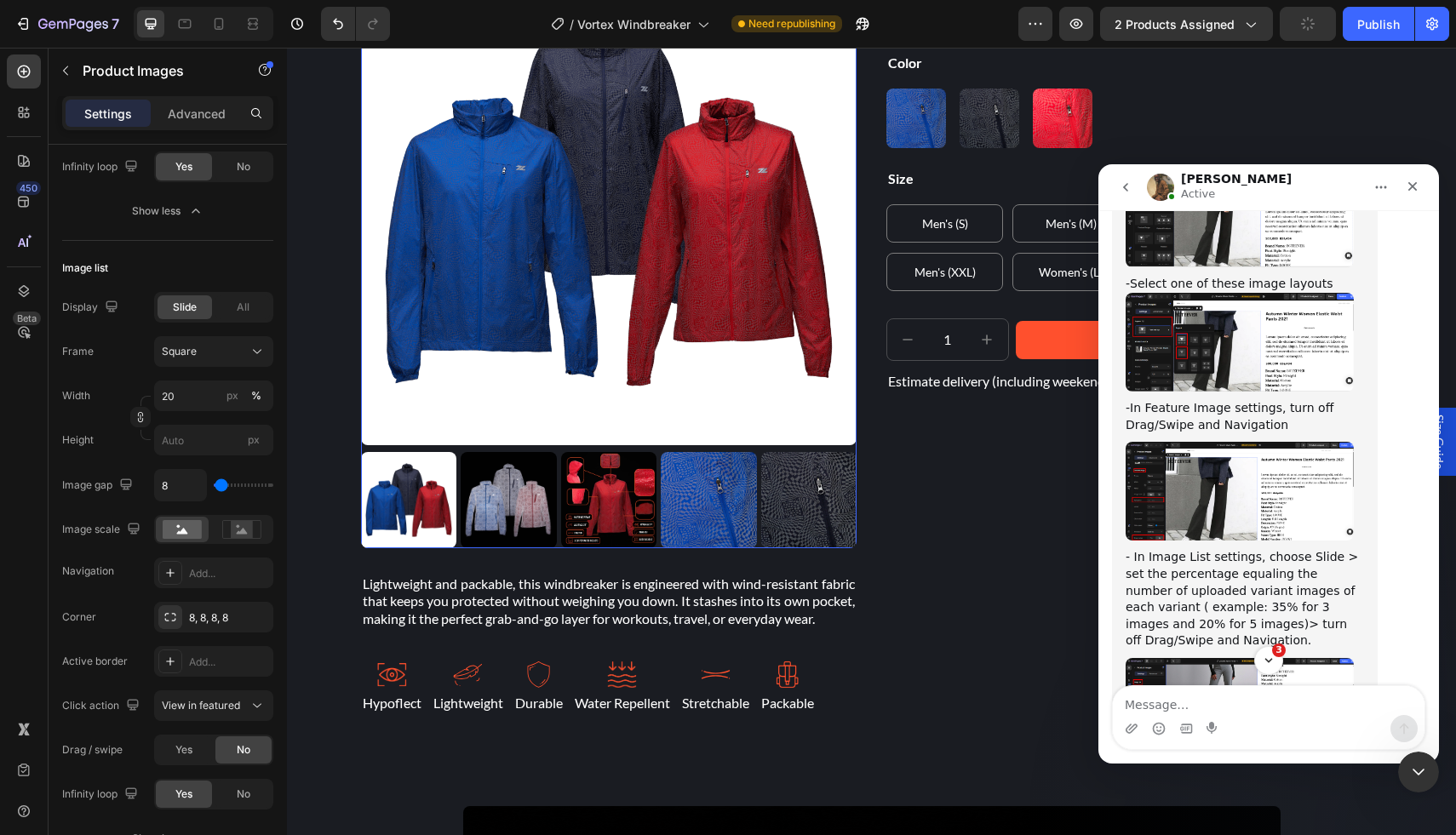
scroll to position [7411, 0]
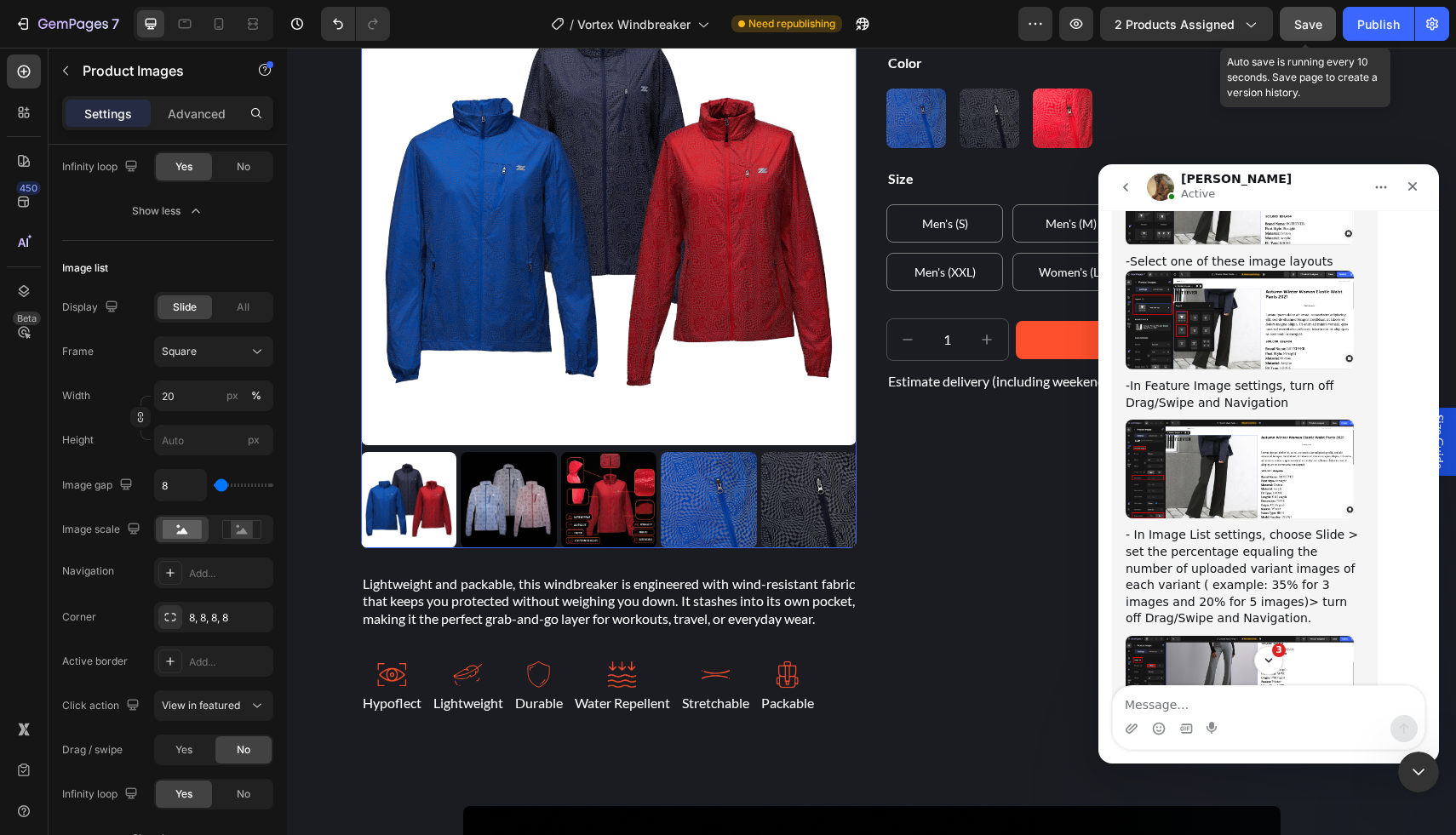
click at [1319, 30] on span "Save" at bounding box center [1308, 24] width 28 height 14
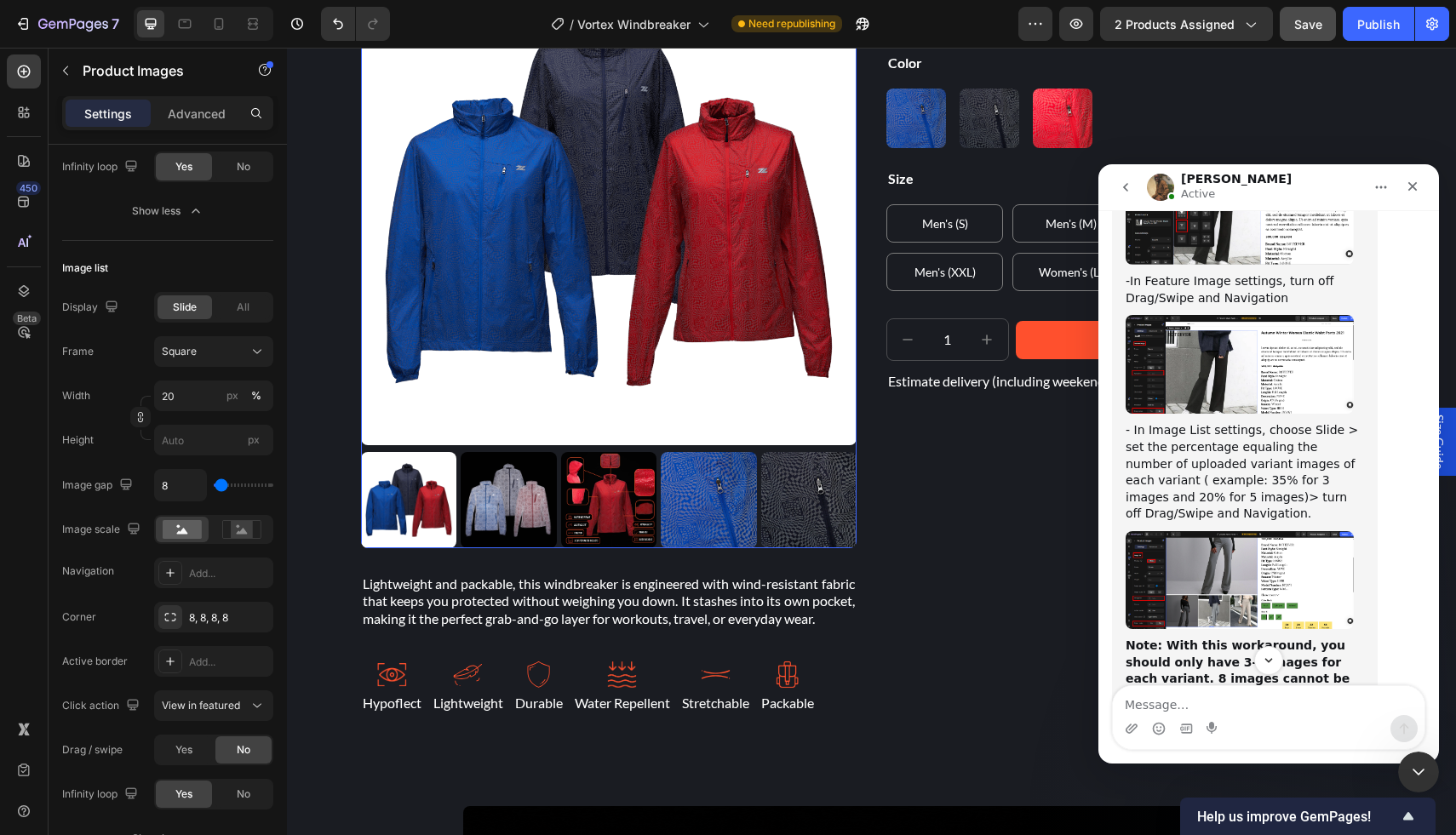
scroll to position [7526, 0]
